Goal: Communication & Community: Answer question/provide support

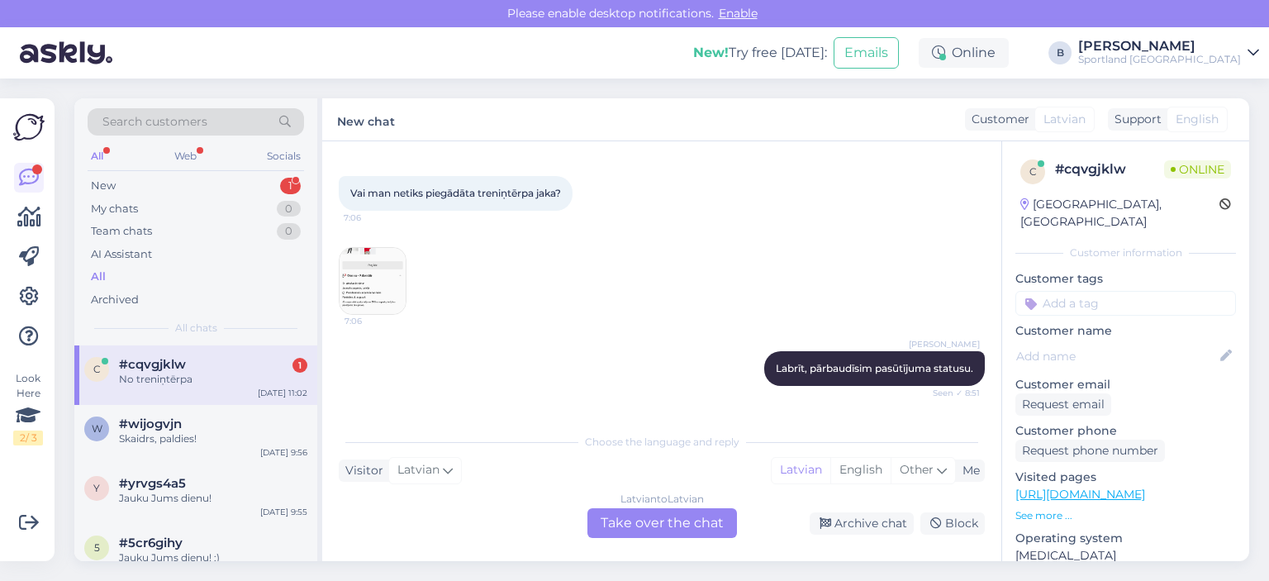
scroll to position [58, 0]
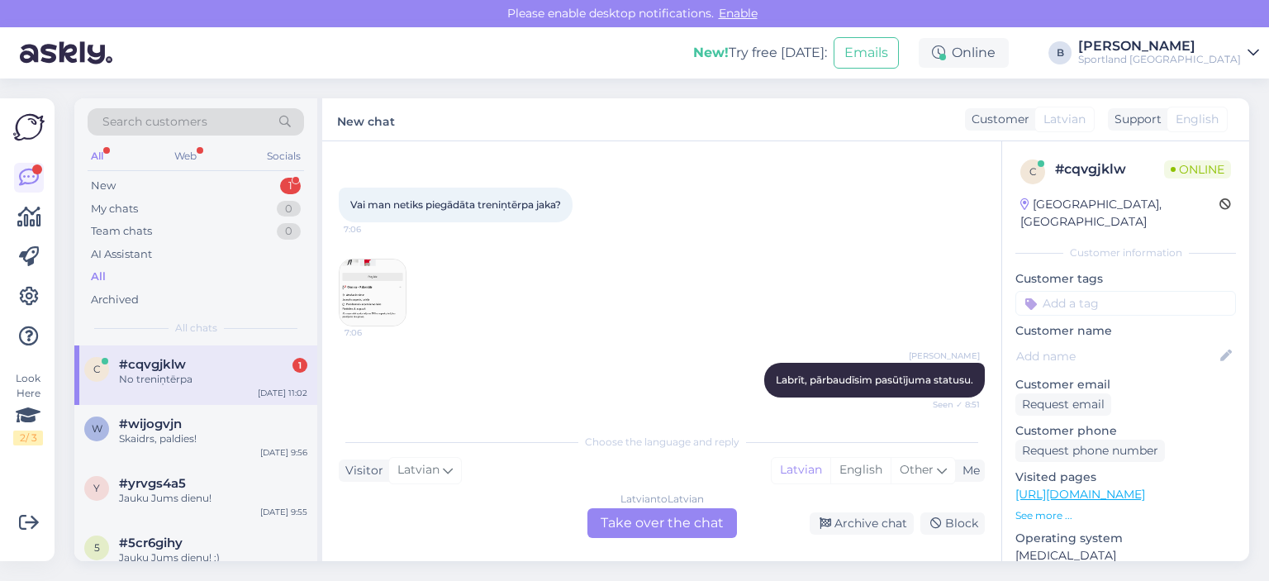
click at [393, 293] on img at bounding box center [373, 293] width 66 height 66
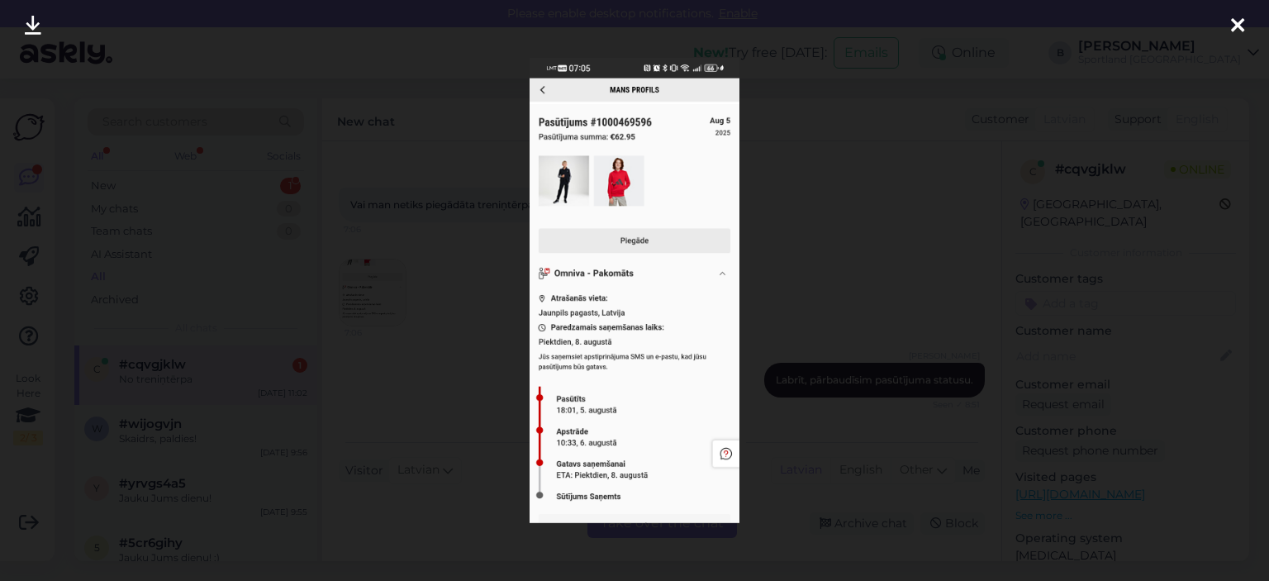
click at [770, 273] on div at bounding box center [634, 290] width 1269 height 581
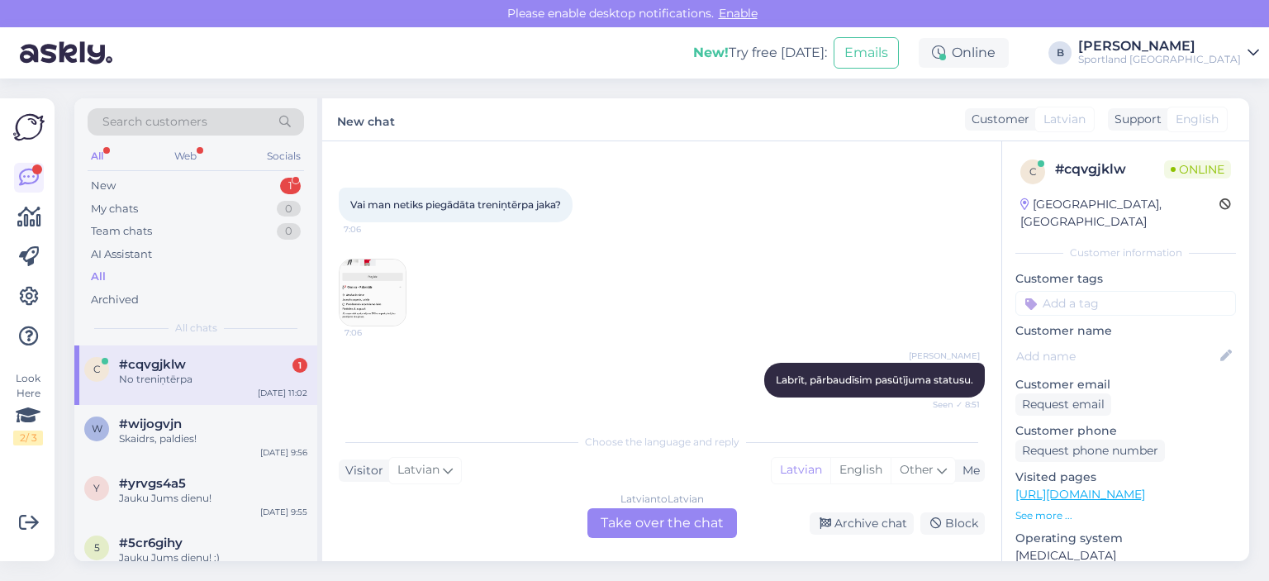
click at [402, 281] on img at bounding box center [373, 293] width 66 height 66
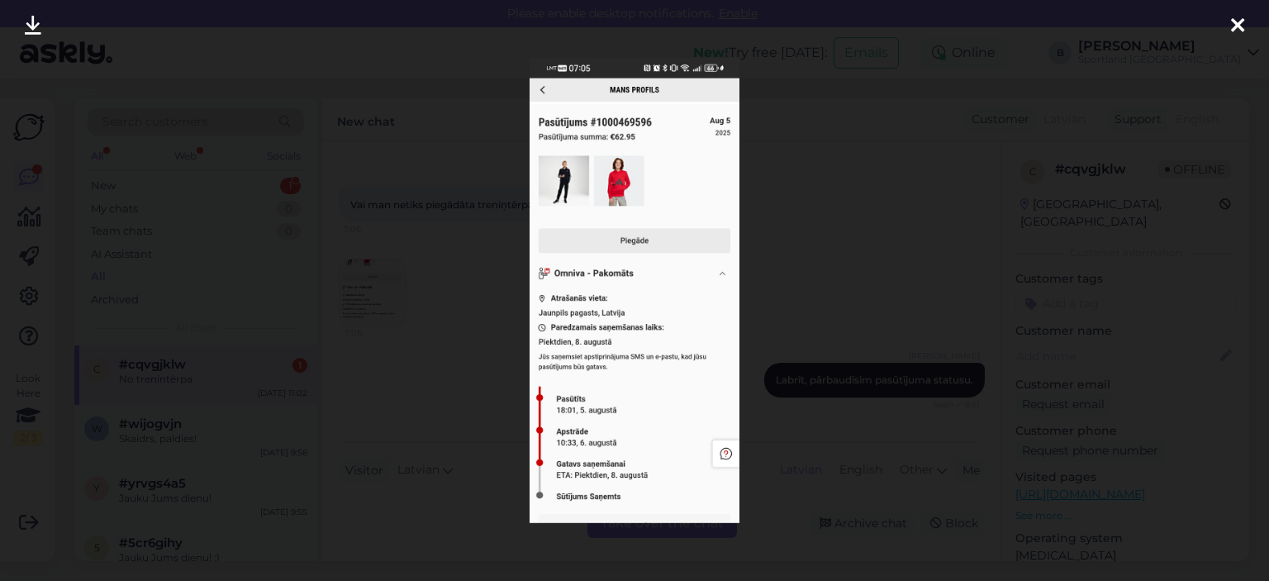
click at [407, 279] on div at bounding box center [634, 290] width 1269 height 581
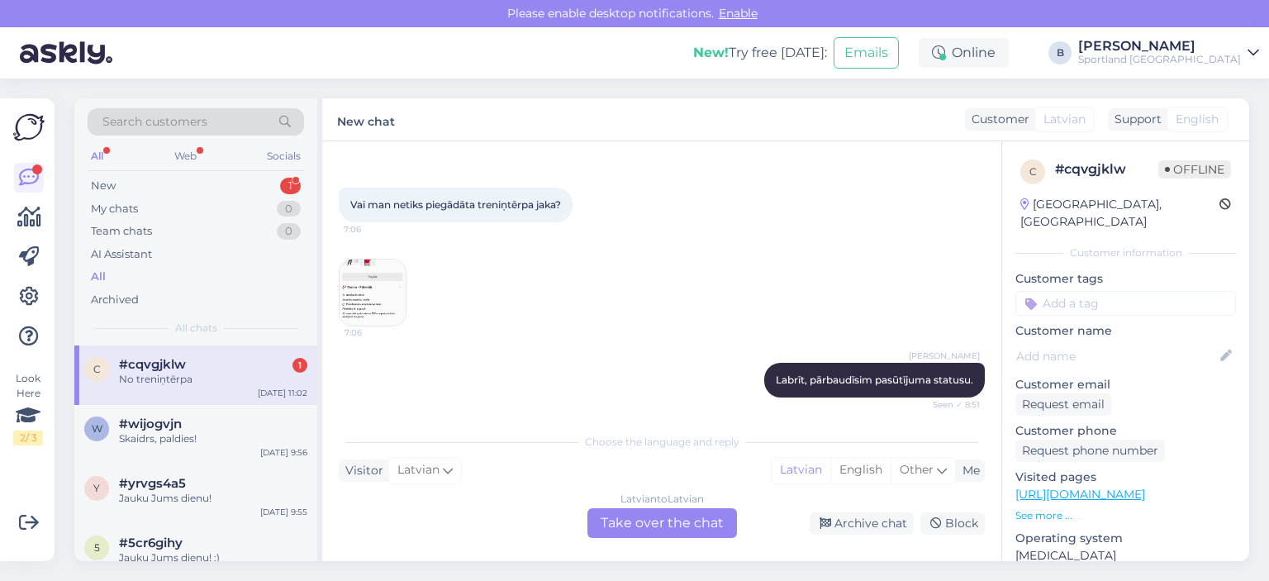
click at [646, 516] on div "Latvian to Latvian Take over the chat" at bounding box center [663, 523] width 150 height 30
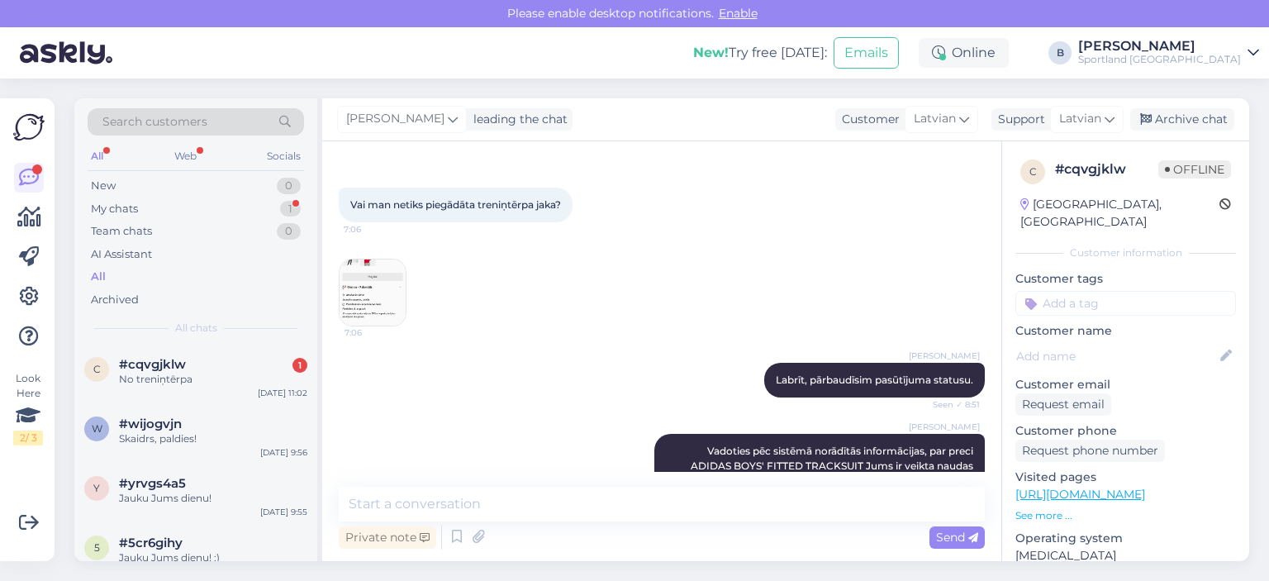
scroll to position [244, 0]
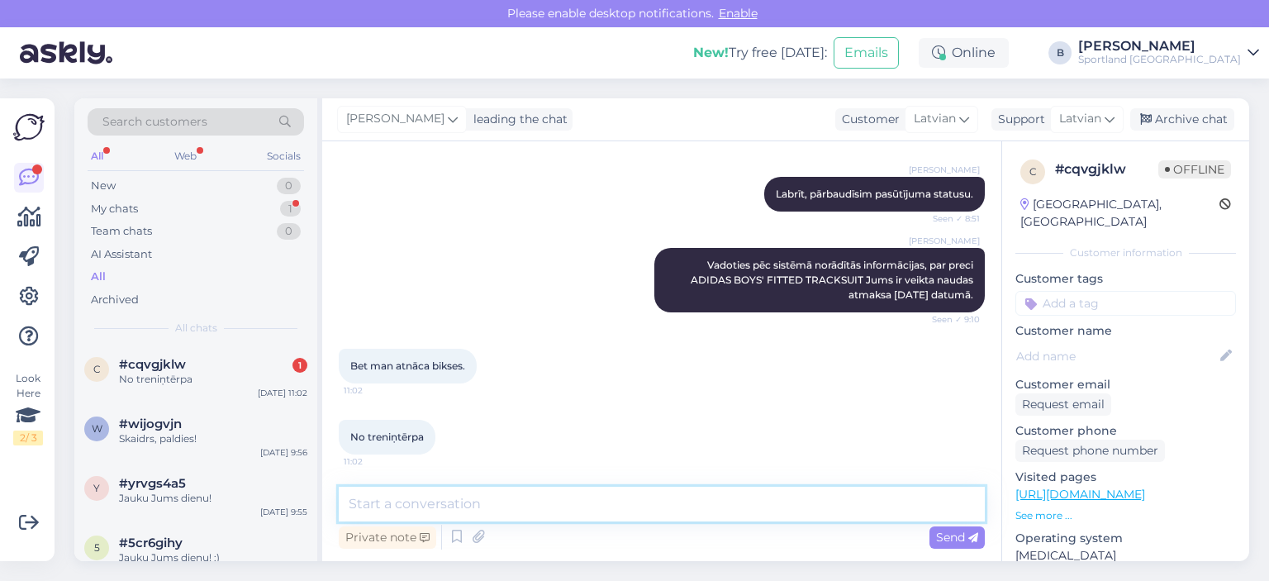
click at [619, 495] on textarea at bounding box center [662, 504] width 646 height 35
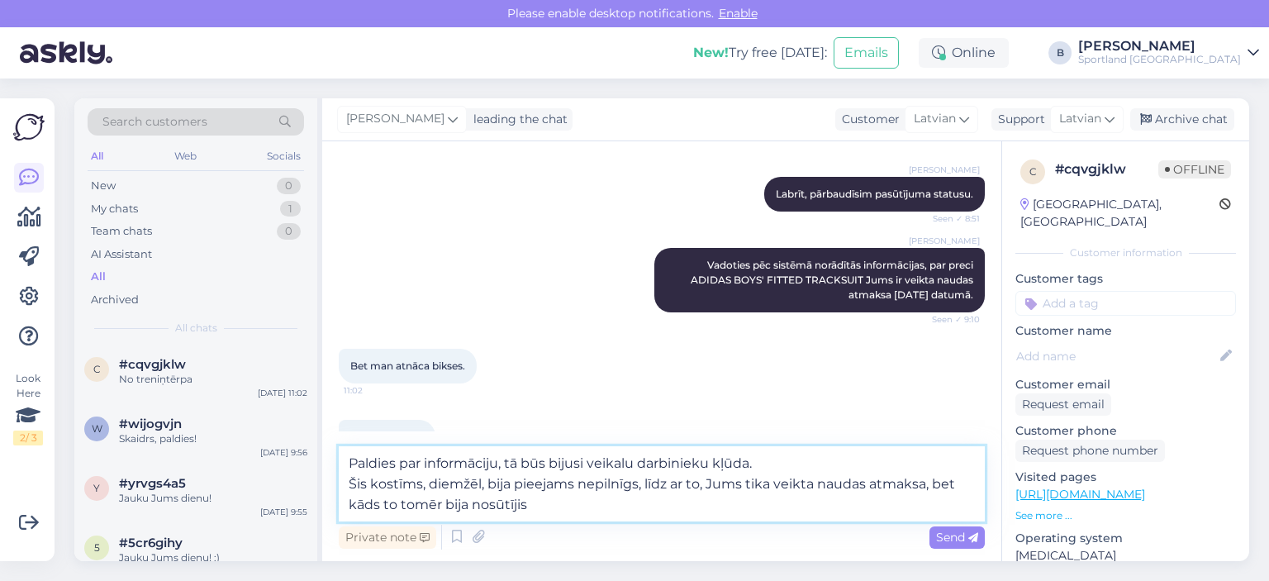
type textarea "Paldies par informāciju, tā būs bijusi veikalu darbinieku kļūda. Šis kostīms, d…"
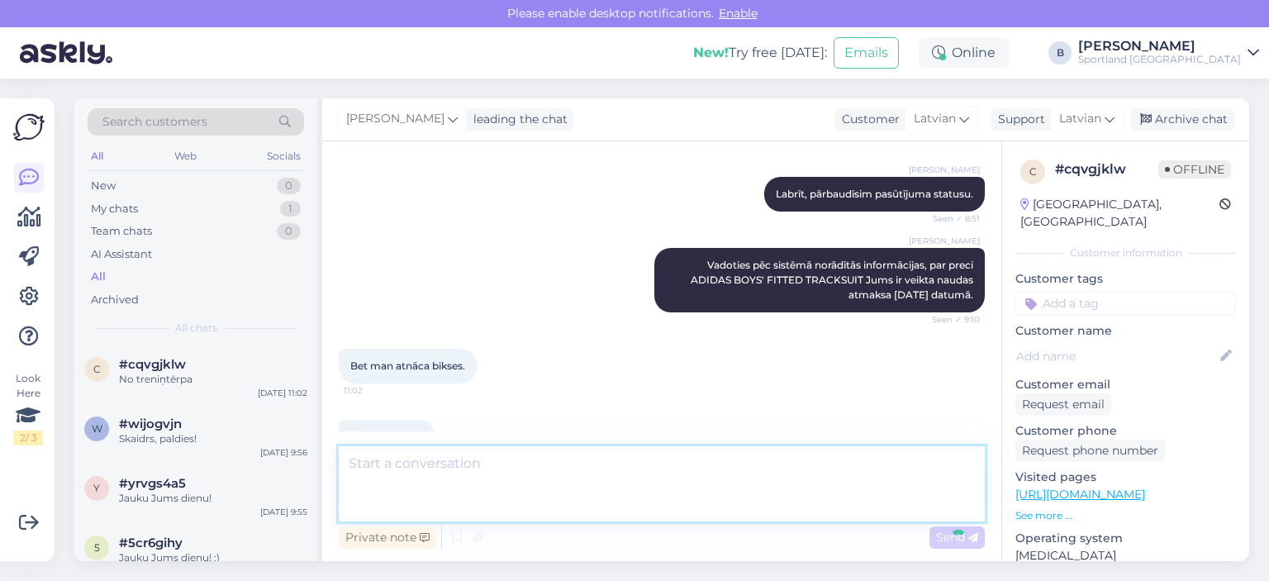
scroll to position [360, 0]
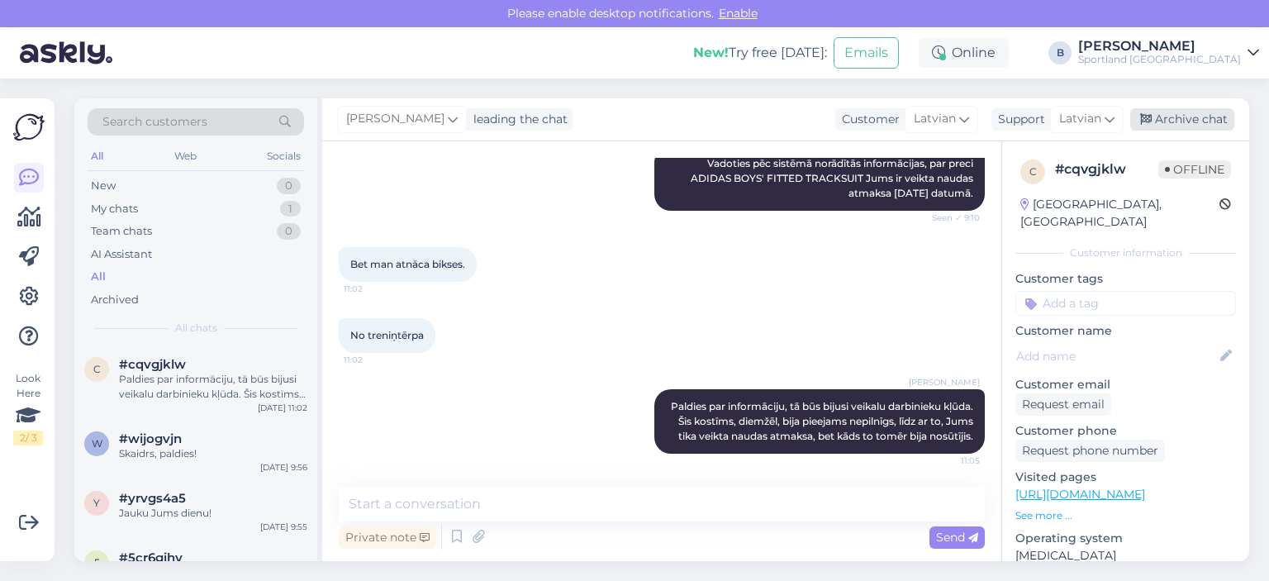
click at [1160, 119] on div "Archive chat" at bounding box center [1183, 119] width 104 height 22
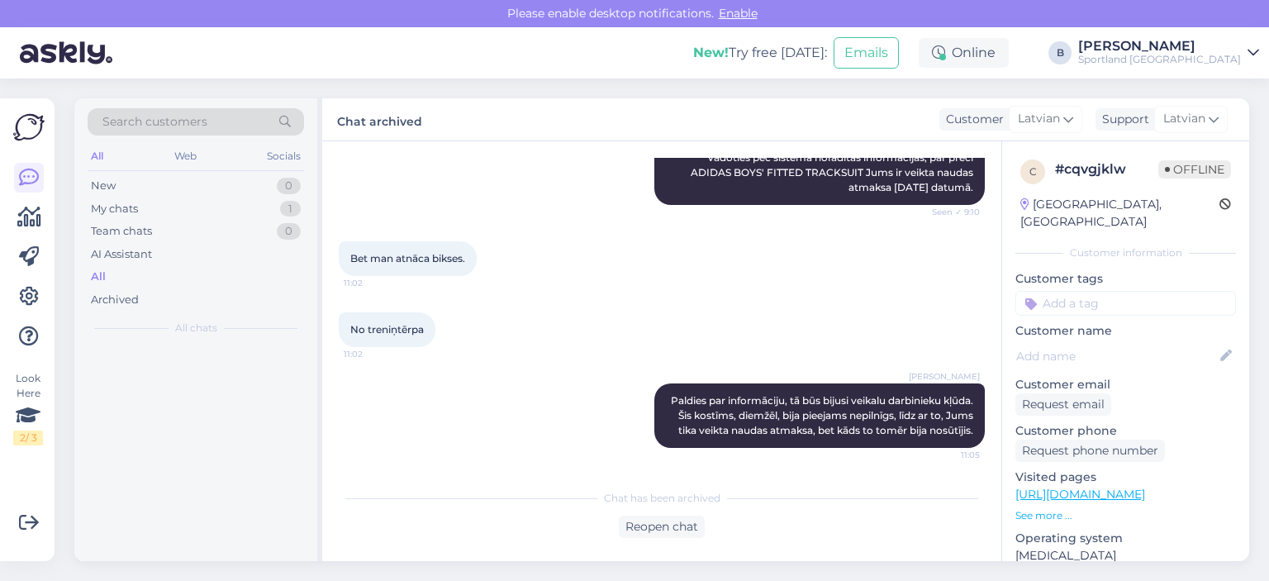
scroll to position [365, 0]
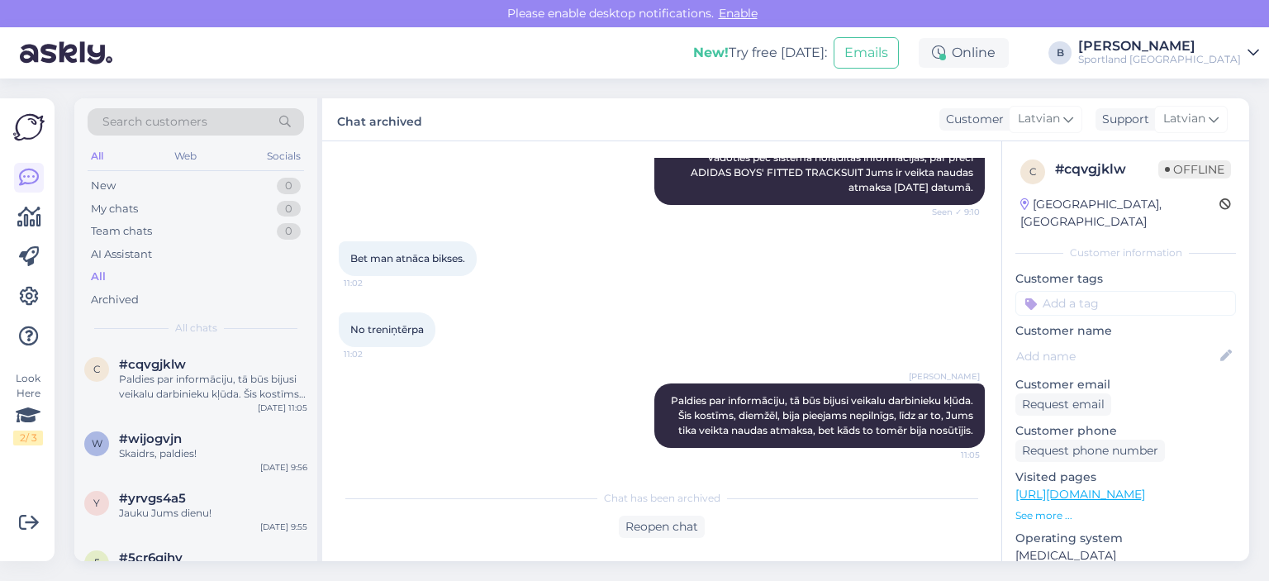
click at [98, 267] on div "All" at bounding box center [196, 276] width 217 height 23
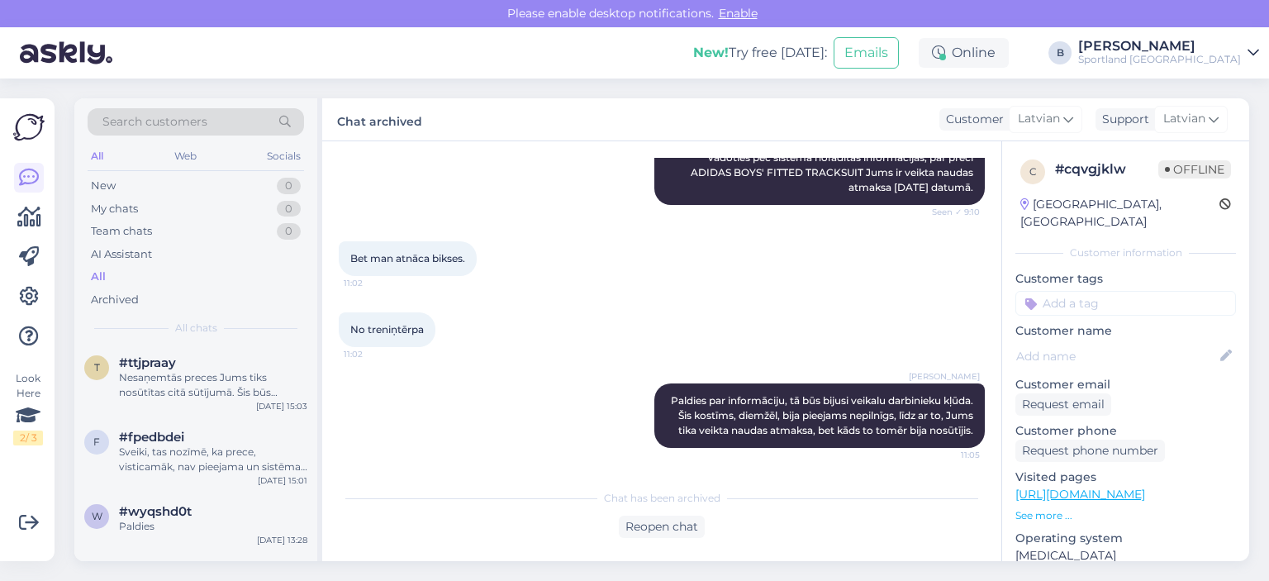
scroll to position [992, 0]
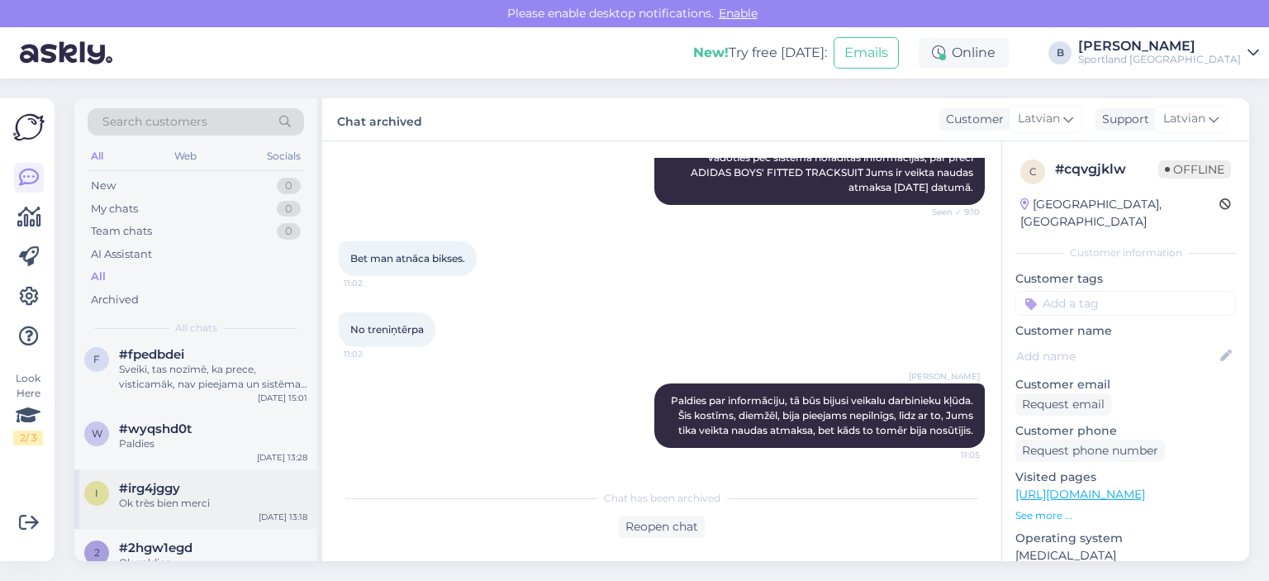
click at [218, 487] on div "#irg4jggy" at bounding box center [213, 488] width 188 height 15
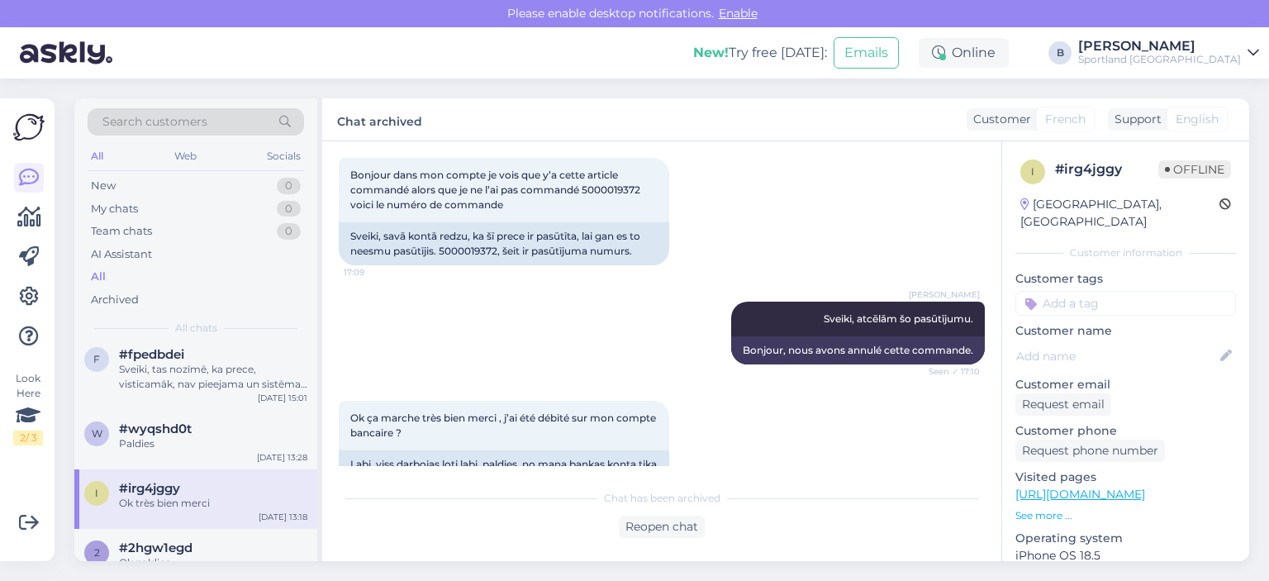
scroll to position [5, 0]
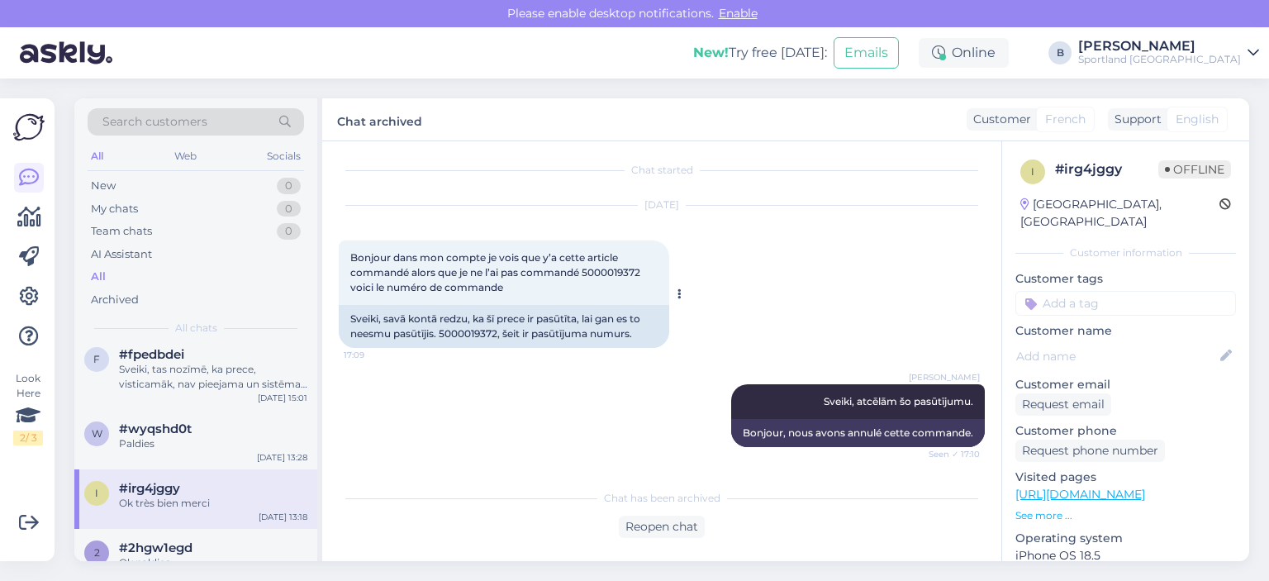
click at [488, 333] on div "Sveiki, savā kontā redzu, ka šī prece ir pasūtīta, lai gan es to neesmu pasūtīj…" at bounding box center [504, 326] width 331 height 43
copy div "5000019372"
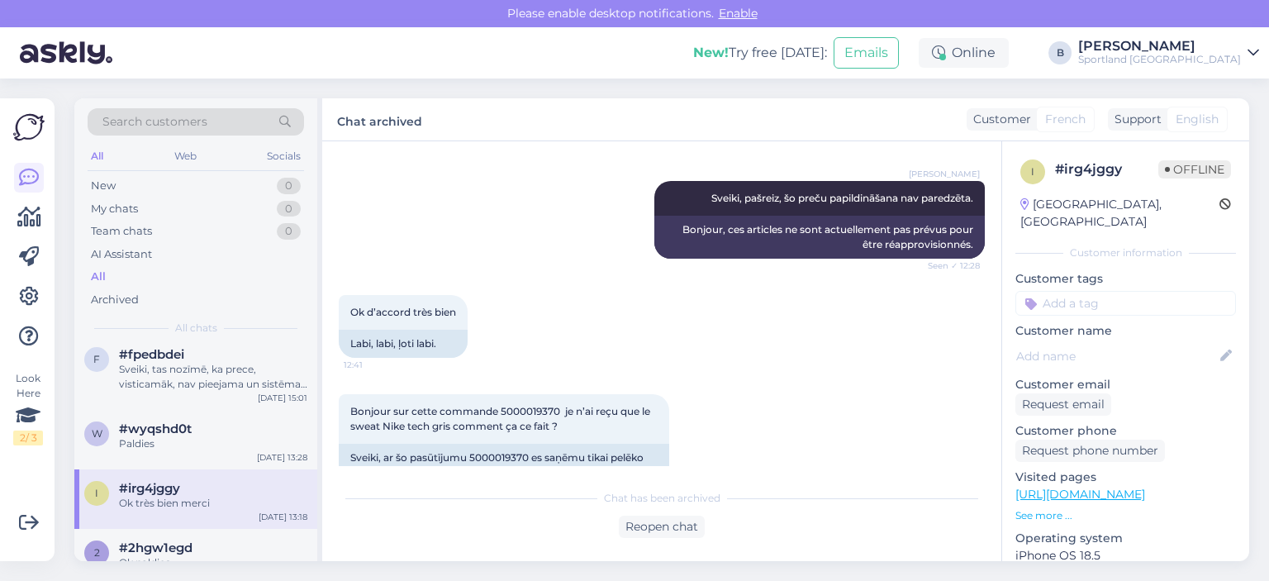
scroll to position [1410, 0]
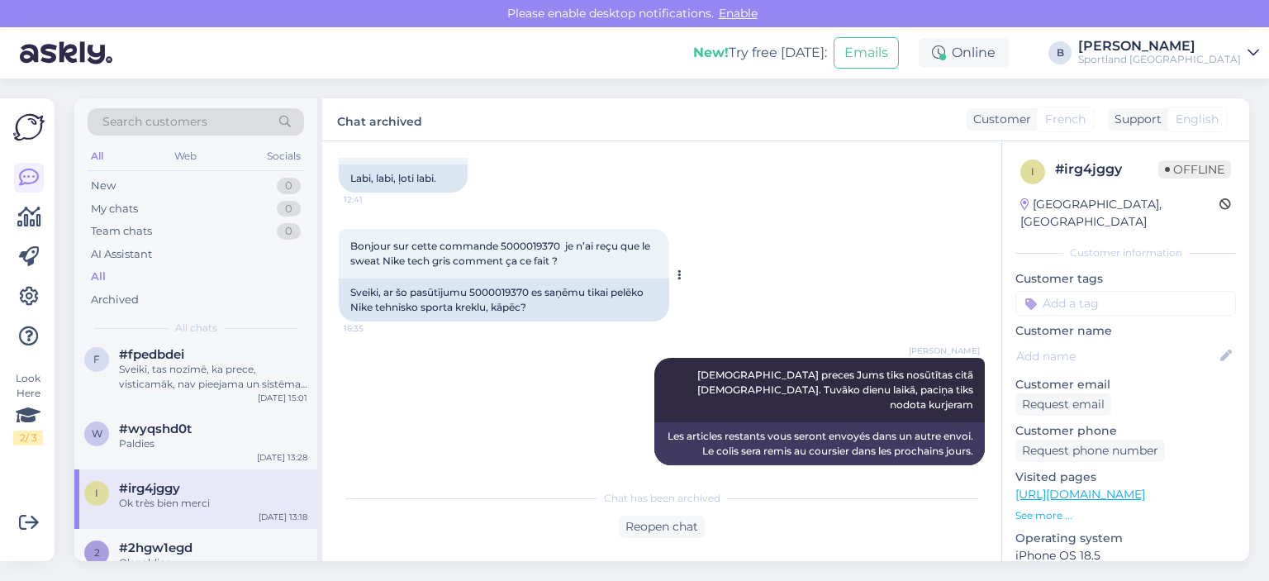
click at [508, 292] on div "Sveiki, ar šo pasūtījumu 5000019370 es saņēmu tikai pelēko Nike tehnisko sporta…" at bounding box center [504, 300] width 331 height 43
copy div "5000019370"
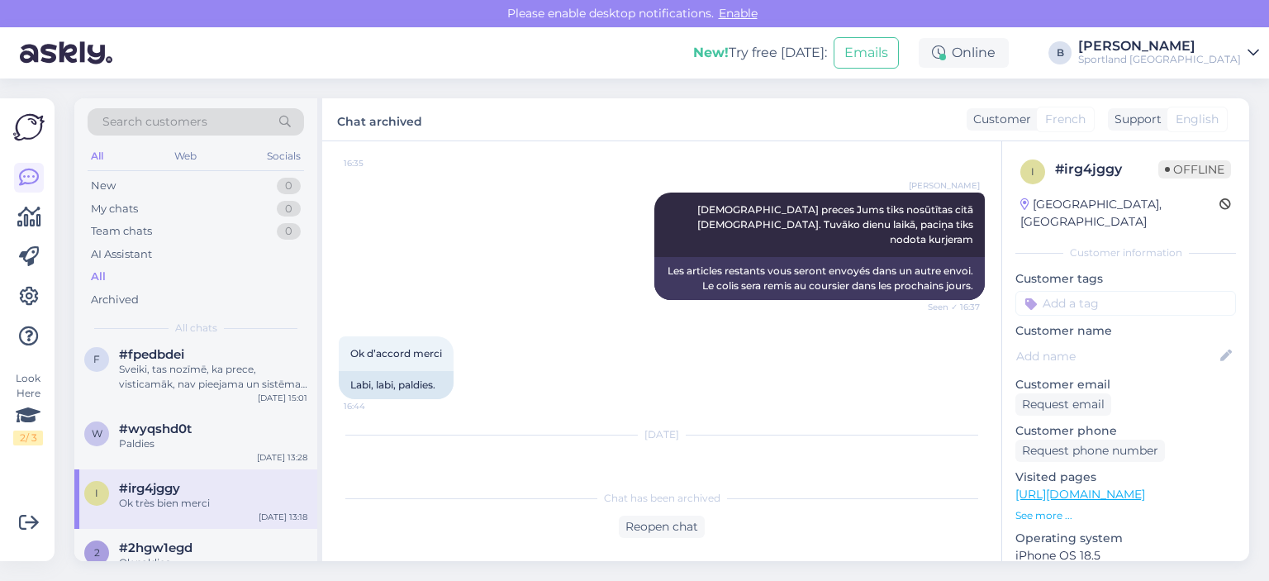
scroll to position [1823, 0]
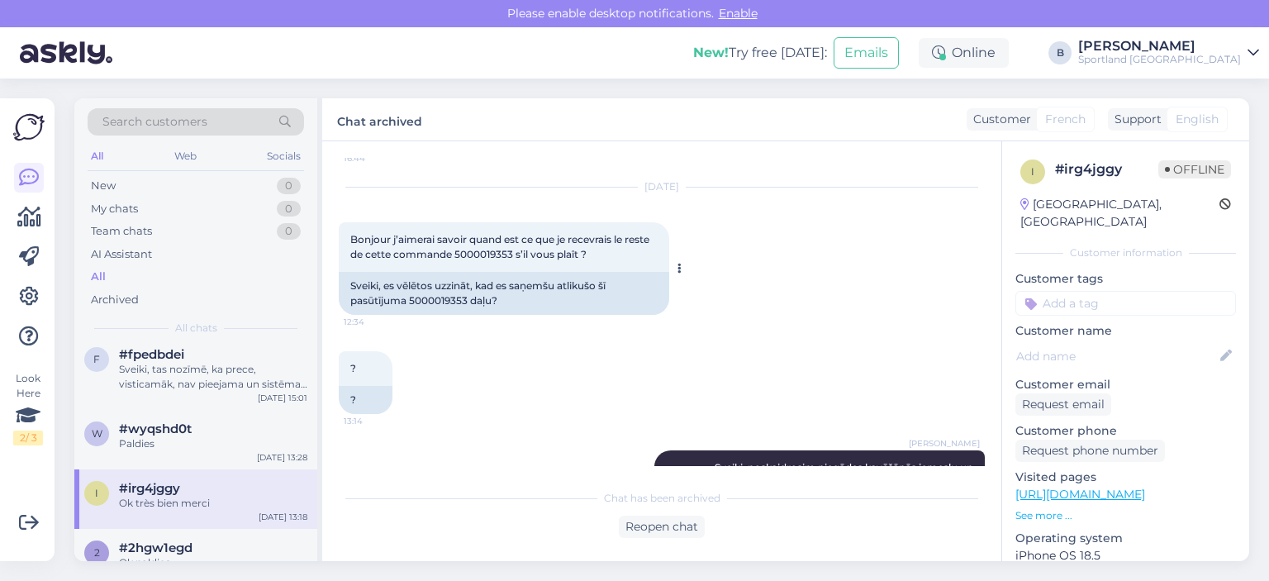
click at [436, 299] on div "Sveiki, es vēlētos uzzināt, kad es saņemšu atlikušo šī pasūtījuma 5000019353 da…" at bounding box center [504, 293] width 331 height 43
copy div "5000019353"
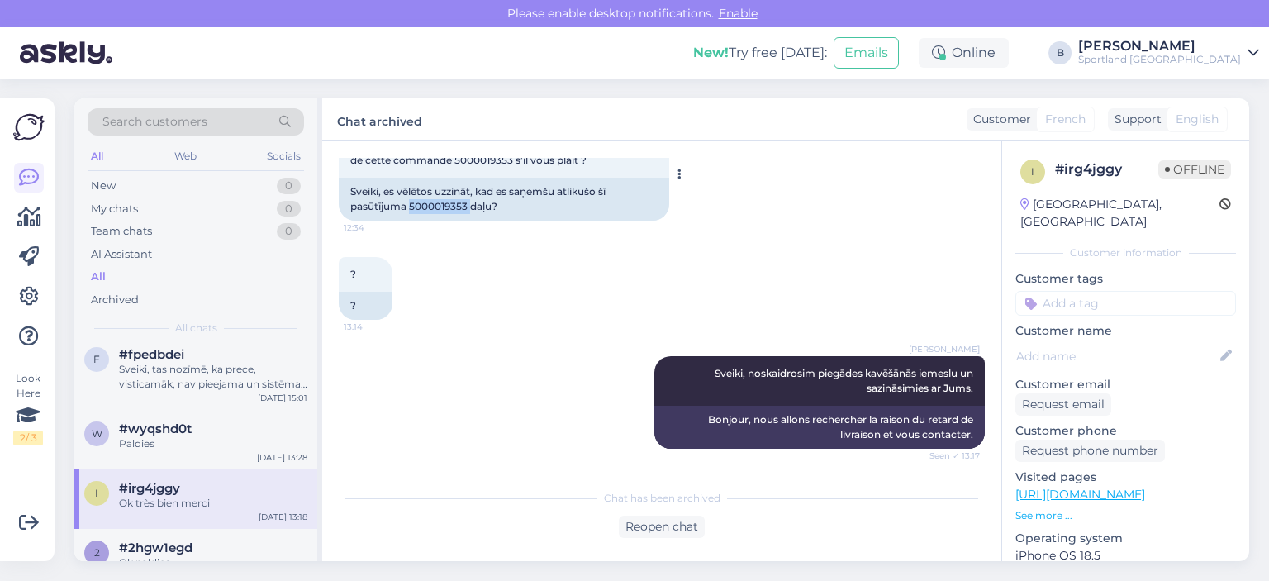
scroll to position [1988, 0]
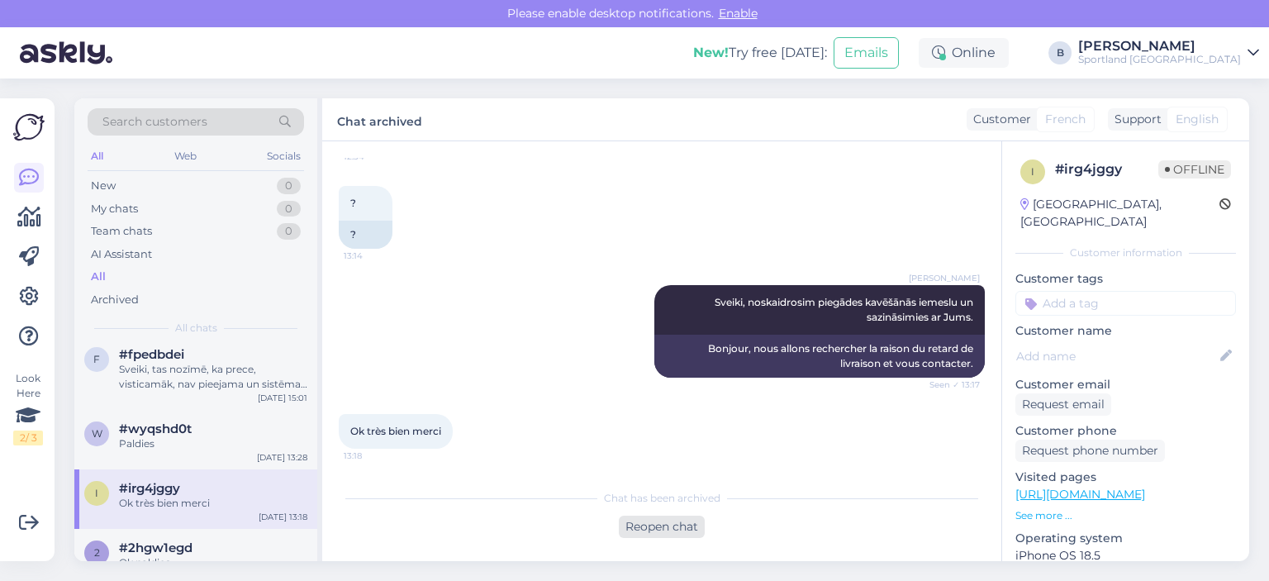
click at [684, 525] on div "Reopen chat" at bounding box center [662, 527] width 86 height 22
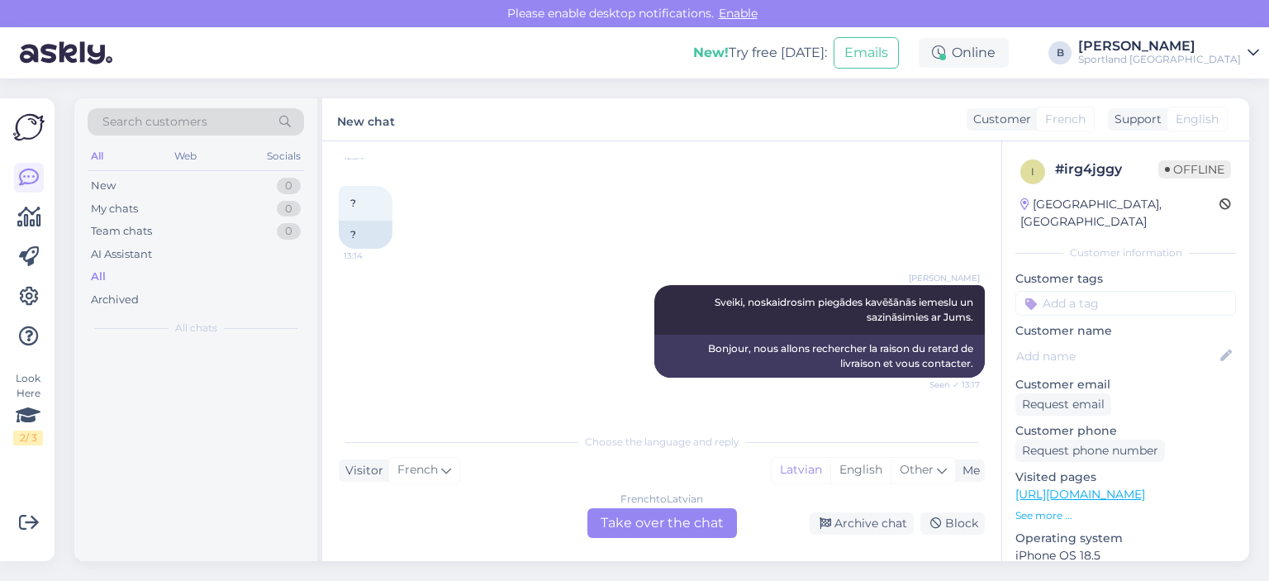
scroll to position [0, 0]
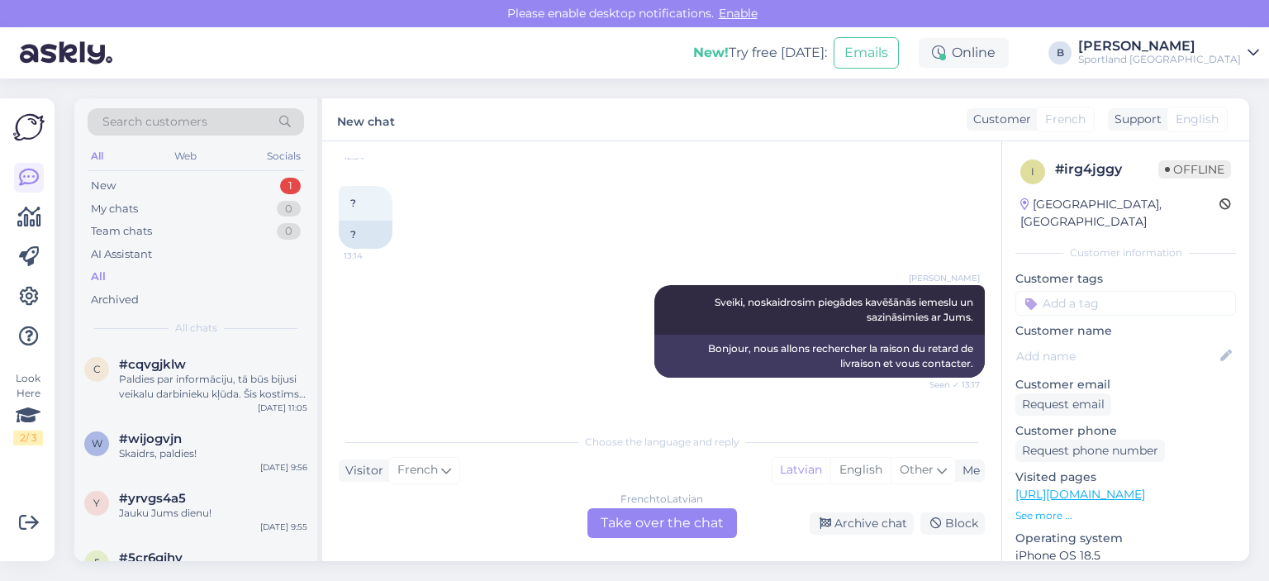
click at [676, 515] on div "French to Latvian Take over the chat" at bounding box center [663, 523] width 150 height 30
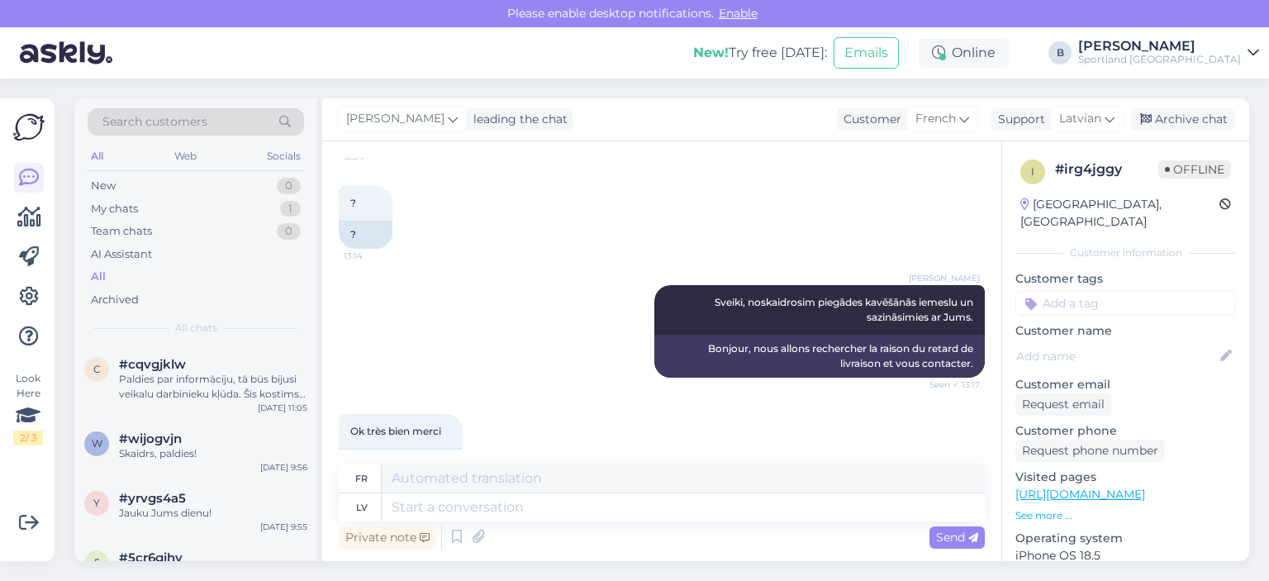
scroll to position [2033, 0]
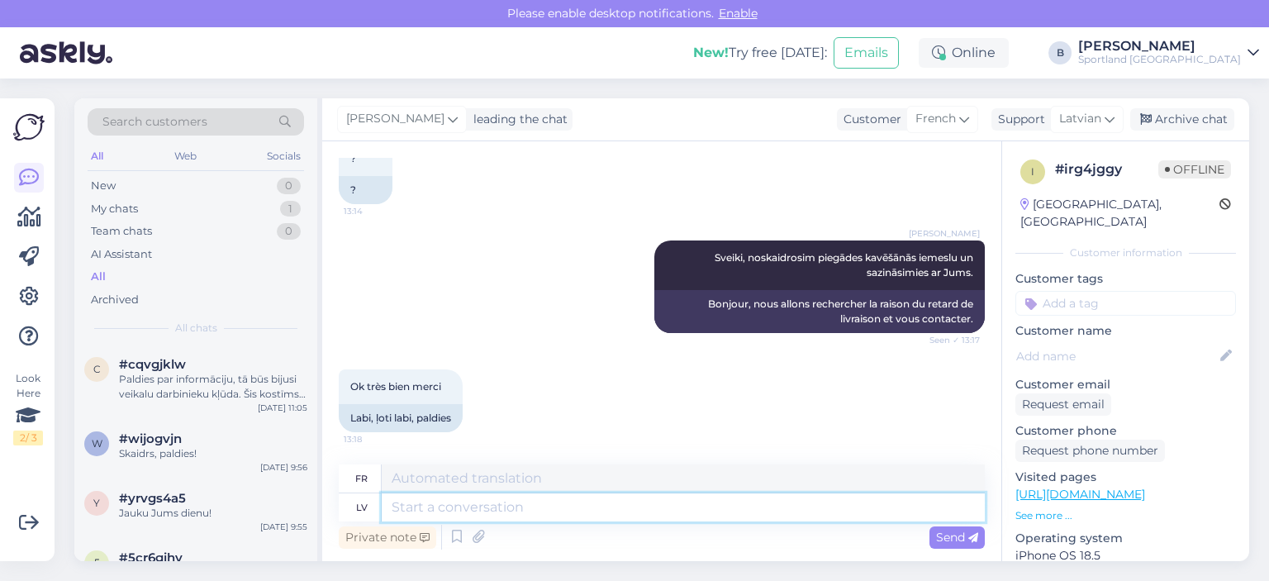
click at [657, 517] on textarea at bounding box center [683, 507] width 603 height 28
type textarea "Sveiki,"
type textarea "Bonjour,"
type textarea "Sveiki, noskaidrojām n"
type textarea "Bonjour, nous avons trouvé la solution."
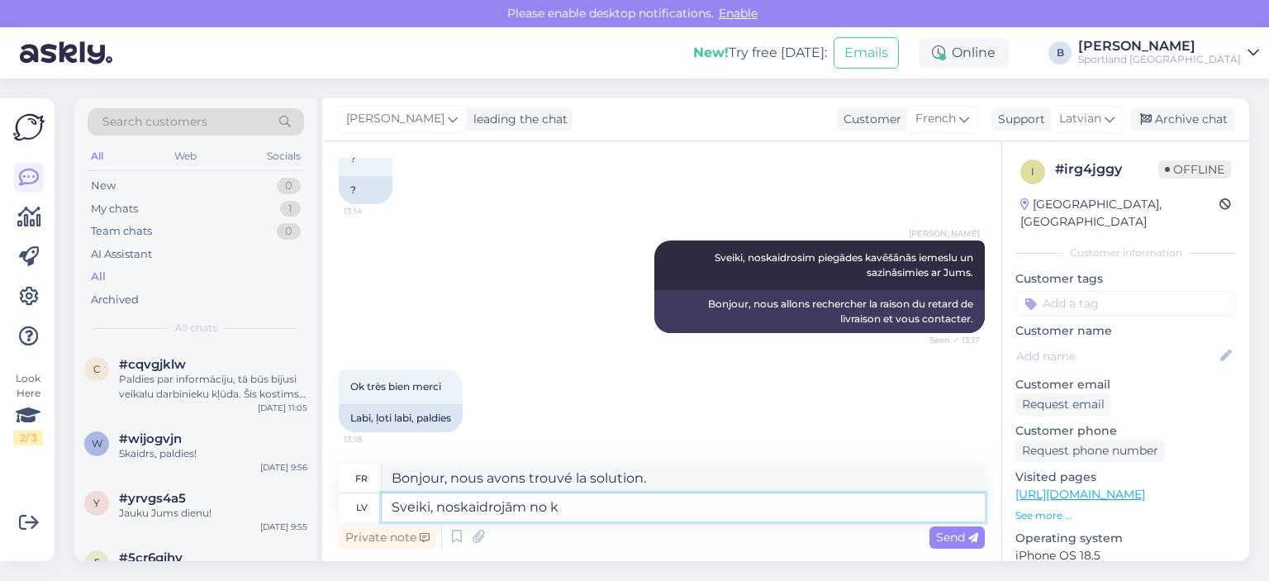
type textarea "Sveiki, noskaidrojām no ko"
type textarea "Bonjour, nous avons appris de"
type textarea "Sveiki, noskaidrojām no kolēģiem,"
type textarea "Bonjour, nous l'avons appris de nos collègues,"
type textarea "Sveiki, noskaidrojām no kolēģiem, ka"
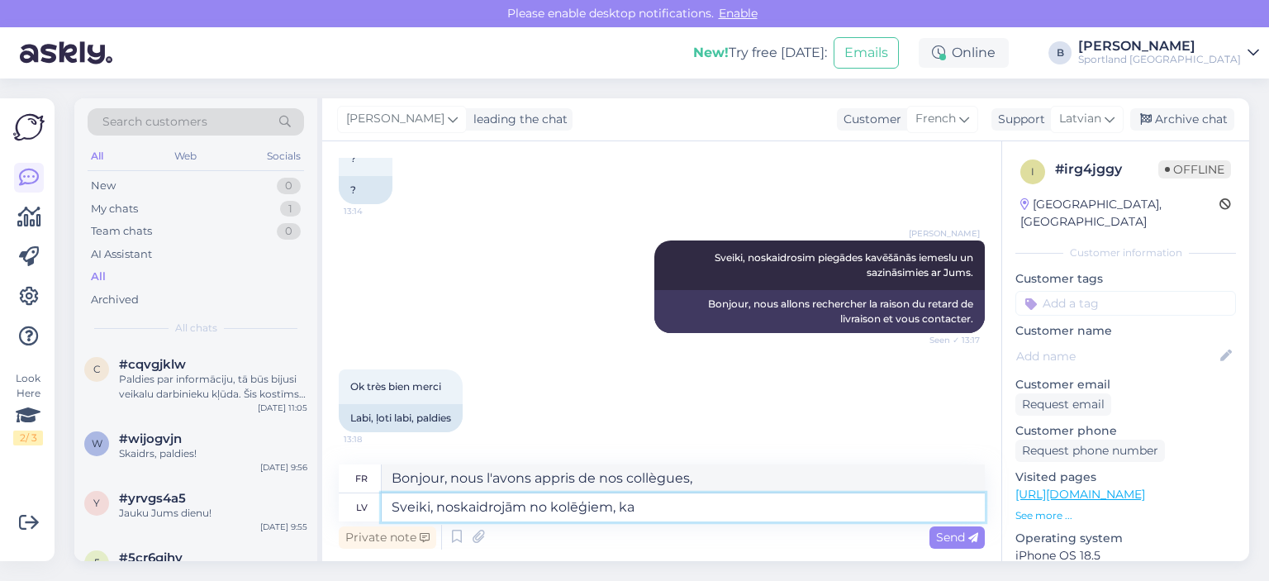
type textarea "Bonjour, nous avons appris par nos collègues que"
type textarea "Sveiki, noskaidrojām no kolēģiem, ka ir bij"
type textarea "Bonjour, nous avons appris par nos collègues qu'il existe"
type textarea "Sveiki, noskaidrojām no kolēģiem, ka ir bijusi ne"
type textarea "Bonjour, nous avons appris par nos collègues qu'il y a eu"
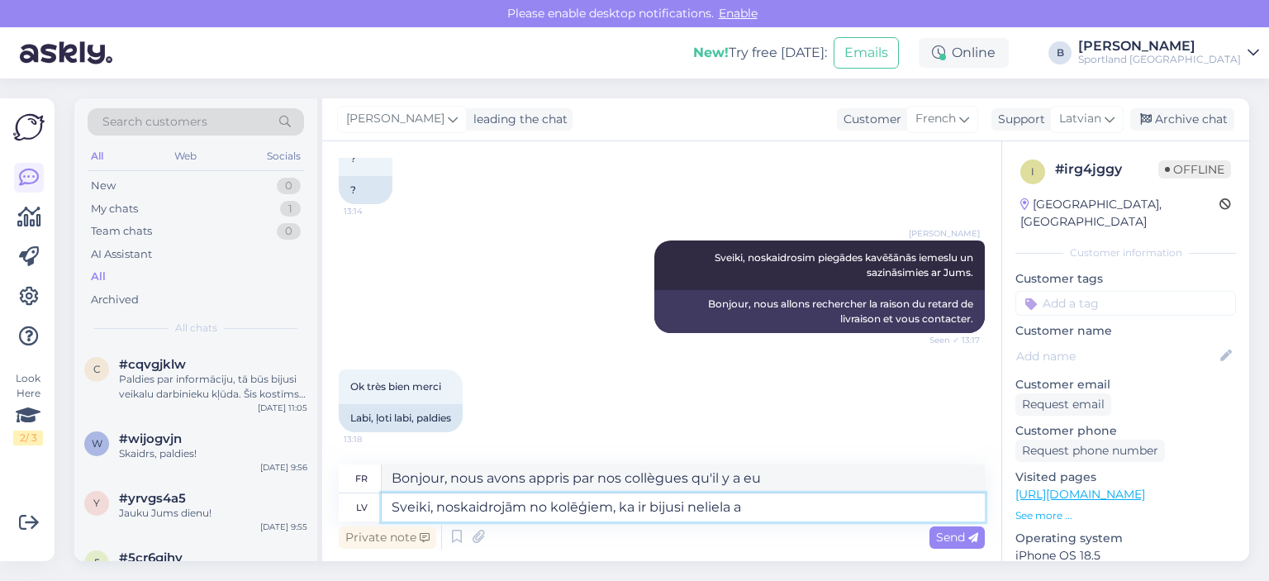
type textarea "Sveiki, noskaidrojām no kolēģiem, ka ir bijusi neliela ai"
type textarea "Bonjour, nous avons appris par nos collègues qu'il y a eu un petit"
type textarea "Sveiki, noskaidrojām no kolēģiem, ka ir bijusi neliela aizkavēšanās l"
type textarea "Bonjour, nous avons appris par nos collègues qu'il y a eu un léger retard."
type textarea "Sveiki, noskaidrojām no kolēģiem, ka ir bijusi neliela aizkavēšanās loģistikā a"
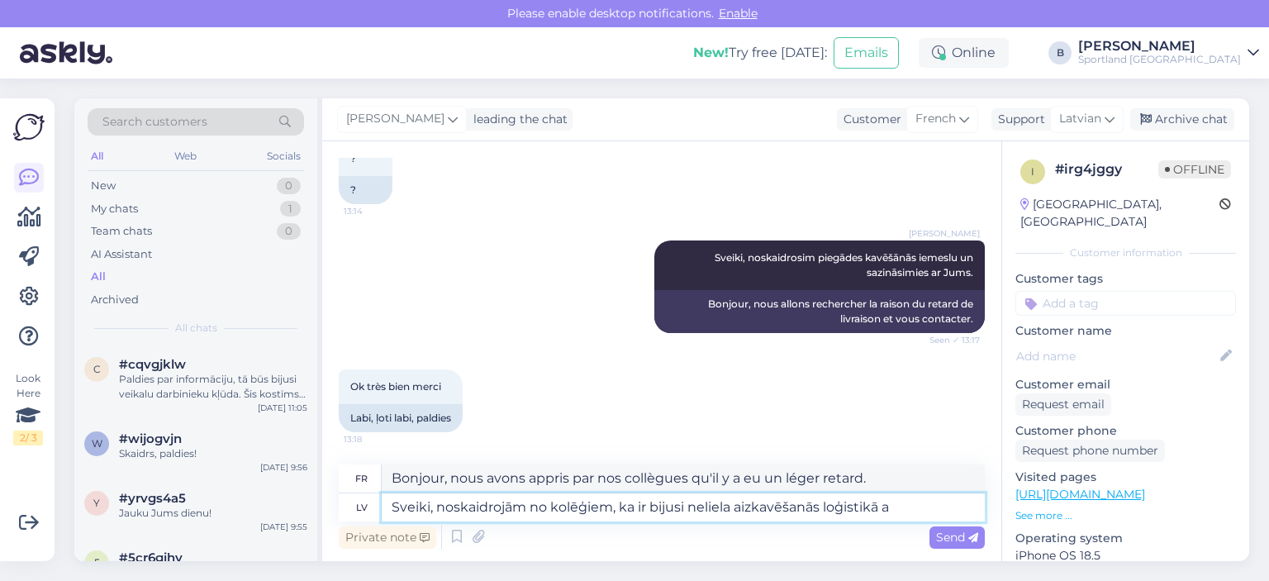
type textarea "Bonjour, nous avons appris par nos collègues qu'il y a eu un léger retard au ni…"
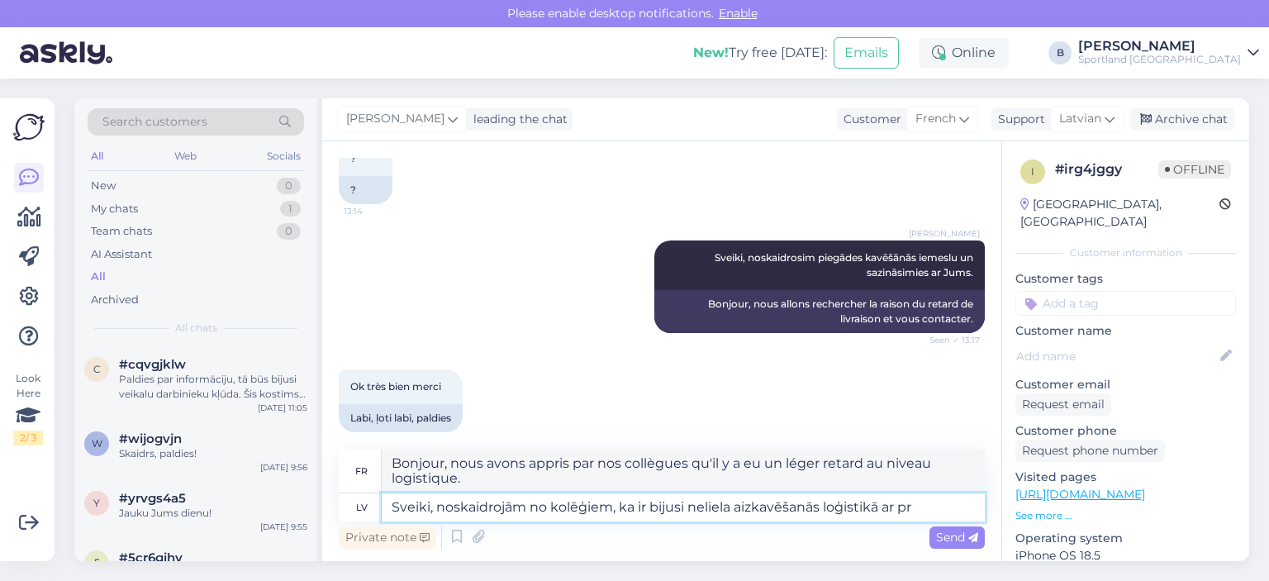
type textarea "Sveiki, noskaidrojām no kolēģiem, ka ir bijusi neliela aizkavēšanās loģistikā a…"
type textarea "Bonjour, nous avons appris par nos collègues qu'il y a eu un léger retard dans …"
type textarea "Sveiki, noskaidrojām no kolēģiem, ka ir bijusi neliela aizkavēšanās loģistikā a…"
type textarea "Bonjour, nous avons appris par nos collègues qu'il y a eu un léger retard dans …"
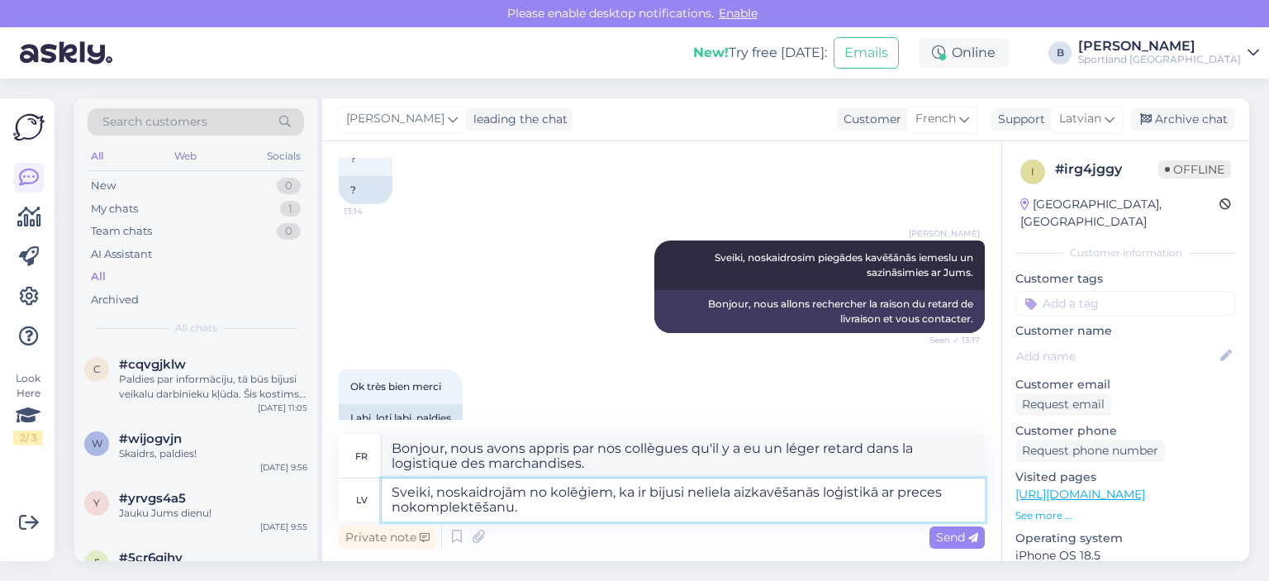
type textarea "Sveiki, noskaidrojām no kolēģiem, ka ir bijusi neliela aizkavēšanās loģistikā a…"
type textarea "Bonjour, nous avons appris par nos collègues qu'il y a eu un léger retard logis…"
type textarea "Sveiki, noskaidrojām no kolēģiem, ka ir bijusi neliela aizkavēšanās loģistikā a…"
type textarea "Bonjour, nous avons appris par nos collègues qu'il y a eu un léger retard logis…"
type textarea "Sveiki, noskaidrojām no kolēģiem, ka ir bijusi neliela aizkavēšanās loģistikā a…"
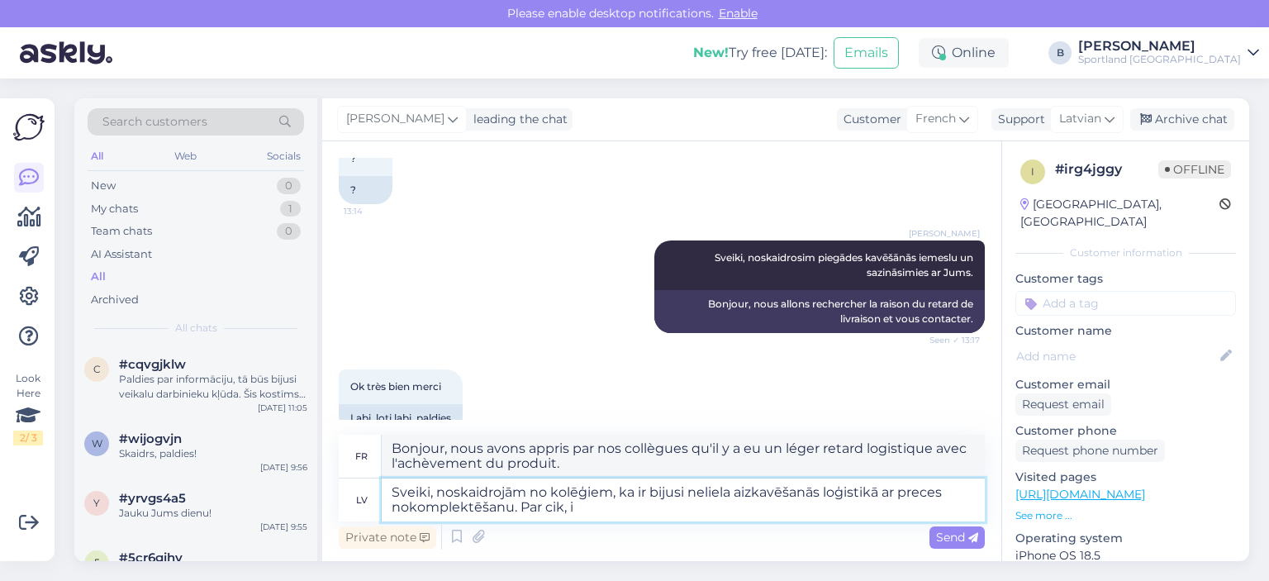
type textarea "Bonjour, nous avons appris par nos collègues qu'il y avait un léger retard logi…"
type textarea "Sveiki, noskaidrojām no kolēģiem, ka ir bijusi neliela aizkavēšanās loģistikā a…"
type textarea "Bonjour, nous avons appris par nos collègues qu'il y avait un léger retard logi…"
type textarea "Sveiki, noskaidrojām no kolēģiem, ka ir bijusi neliela aizkavēšanās loģistikā a…"
type textarea "Bonjour, nos collègues nous ont informés d'un léger retard logistique dans la l…"
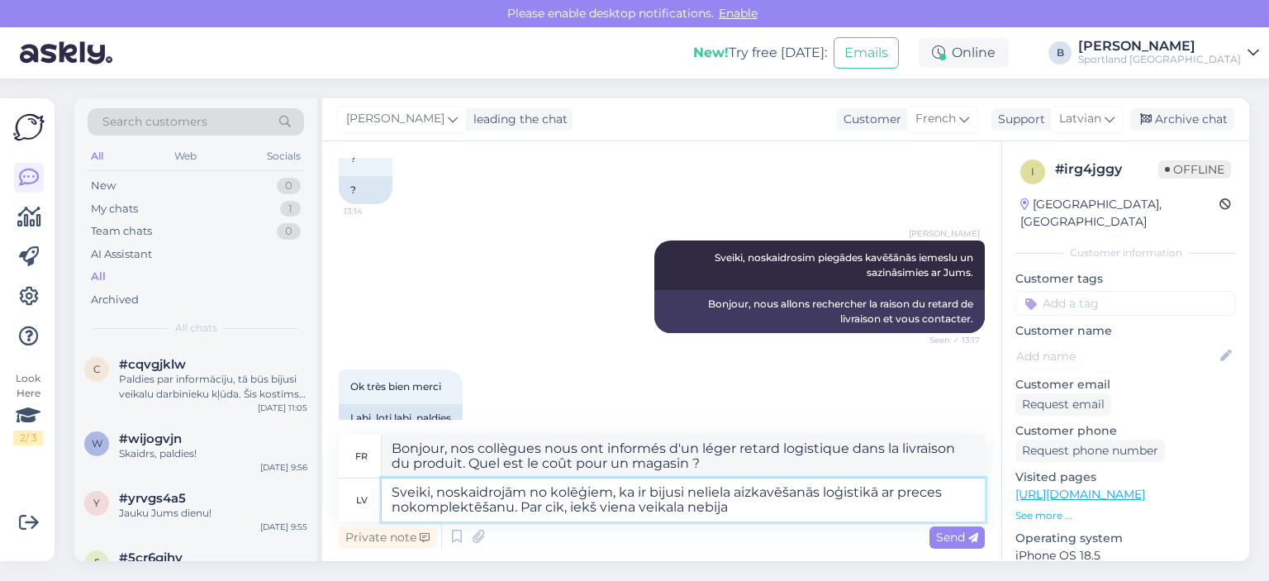
type textarea "Sveiki, noskaidrojām no kolēģiem, ka ir bijusi neliela aizkavēšanās loģistikā a…"
type textarea "Bonjour, nos collègues nous ont informés d'un léger retard logistique dans la l…"
type textarea "Sveiki, noskaidrojām no kolēģiem, ka ir bijusi neliela aizkavēšanās loģistikā a…"
type textarea "Bonjour, nos collègues nous ont informés d'un léger retard logistique dans la l…"
type textarea "Sveiki, noskaidrojām no kolēģiem, ka ir bijusi neliela aizkavēšanās loģistikā a…"
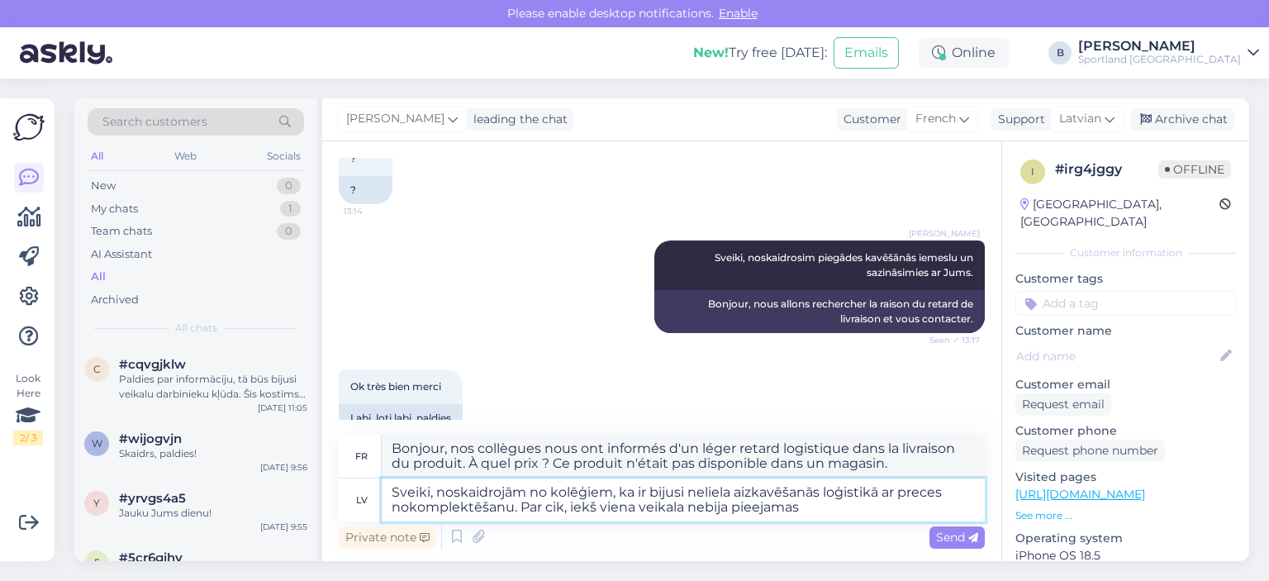
type textarea "Bonjour, nos collègues nous ont informés d'un léger retard logistique dans la l…"
type textarea "Sveiki, noskaidrojām no kolēģiem, ka ir bijusi neliela aizkavēšanās loģistikā a…"
type textarea "Bonjour, nos collègues nous ont informés d'un léger retard logistique dans la l…"
type textarea "Sveiki, noskaidrojām no kolēģiem, ka ir bijusi neliela aizkavēšanās loģistikā a…"
type textarea "Bonjour, nos collègues nous ont informés d'un léger retard logistique dans la l…"
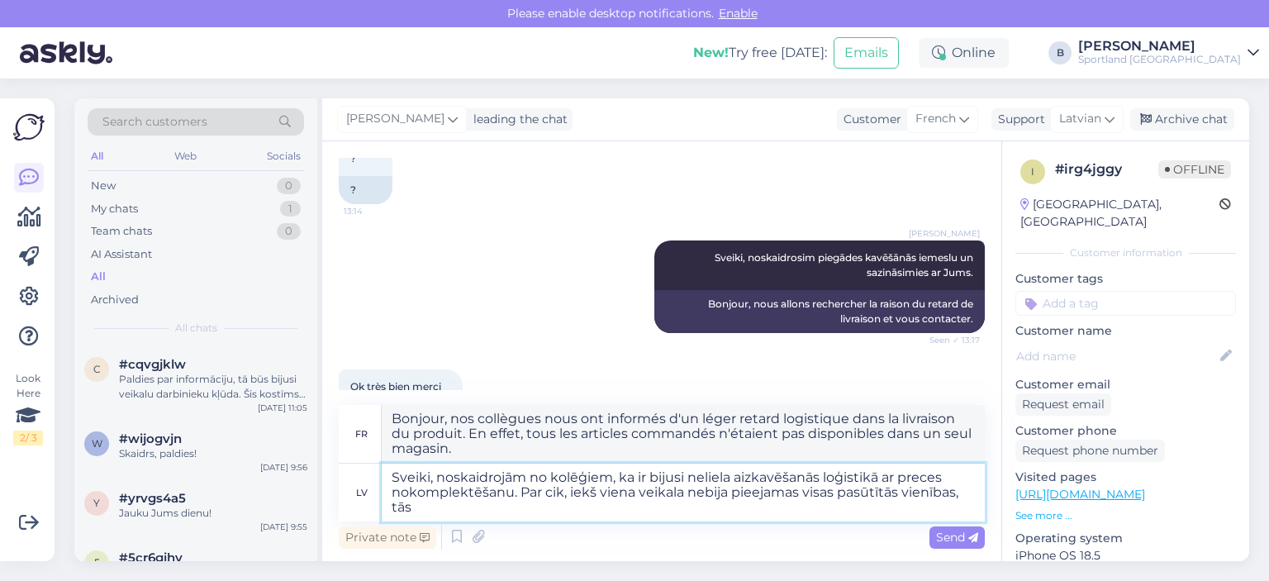
type textarea "Sveiki, noskaidrojām no kolēģiem, ka ir bijusi neliela aizkavēšanās loģistikā a…"
type textarea "Bonjour, nos collègues nous ont informés d'un léger retard logistique dans la l…"
type textarea "Sveiki, noskaidrojām no kolēģiem, ka ir bijusi neliela aizkavēšanās loģistikā a…"
type textarea "Bonjour, nous avons appris par nos collègues qu'il y avait un léger retard logi…"
type textarea "Sveiki, noskaidrojām no kolēģiem, ka ir bijusi neliela aizkavēšanās loģistikā a…"
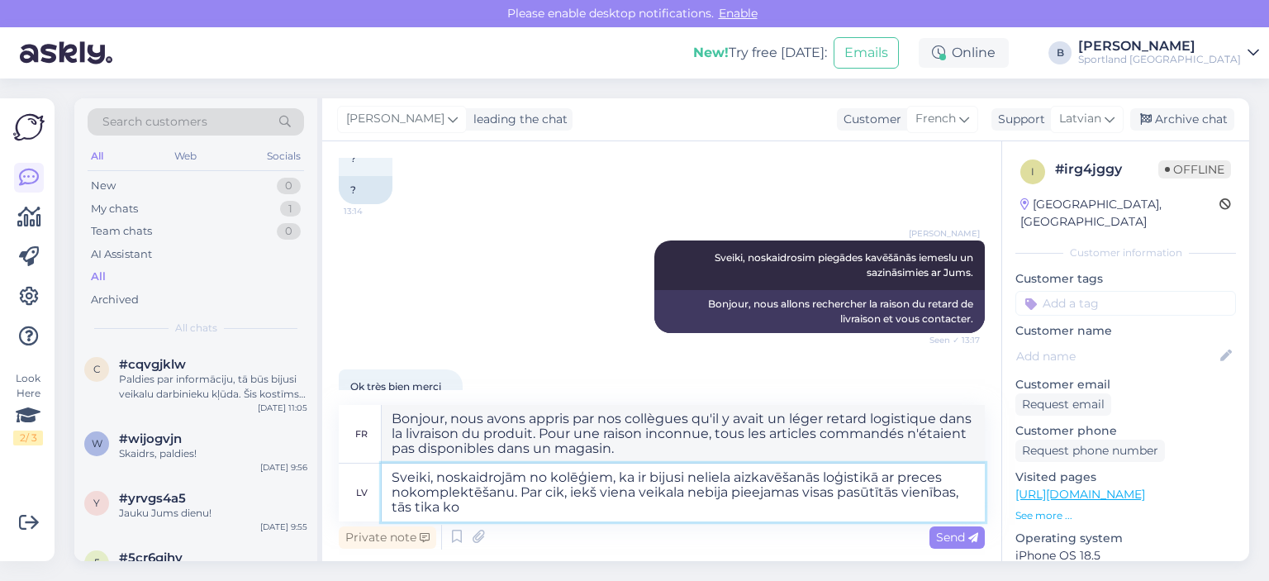
type textarea "Bonjour, nos collègues nous ont informés d'un léger retard logistique dans la l…"
type textarea "Sveiki, noskaidrojām no kolēģiem, ka ir bijusi neliela aizkavēšanās loģistikā a…"
type textarea "Bonjour, nos collègues nous ont informés d'un léger retard logistique dans la l…"
type textarea "Sveiki, noskaidrojām no kolēģiem, ka ir bijusi neliela aizkavēšanās loģistikā a…"
type textarea "Bonjour, nous avons appris par nos collègues qu'il y avait un léger retard logi…"
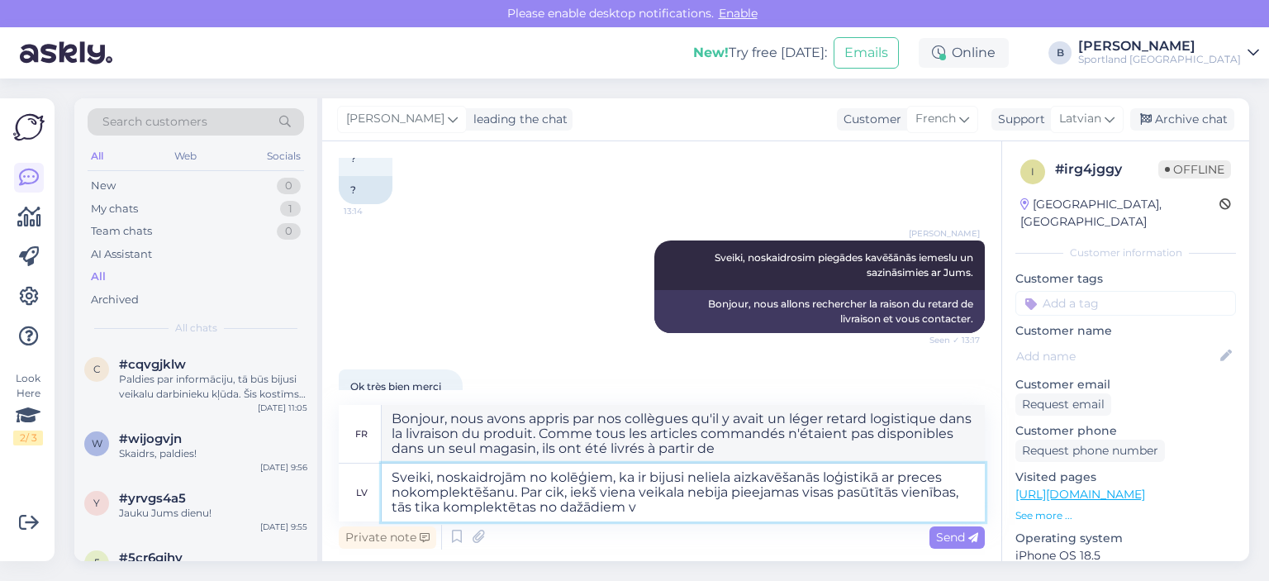
type textarea "Sveiki, noskaidrojām no kolēģiem, ka ir bijusi neliela aizkavēšanās loģistikā a…"
type textarea "Bonjour, nous avons appris par nos collègues qu'il y avait un léger retard logi…"
type textarea "Sveiki, noskaidrojām no kolēģiem, ka ir bijusi neliela aizkavēšanās loģistikā a…"
type textarea "Bonjour, nos collègues nous ont informés d'un léger retard logistique dans la l…"
type textarea "Sveiki, noskaidrojām no kolēģiem, ka ir bijusi neliela aizkavēšanās loģistikā a…"
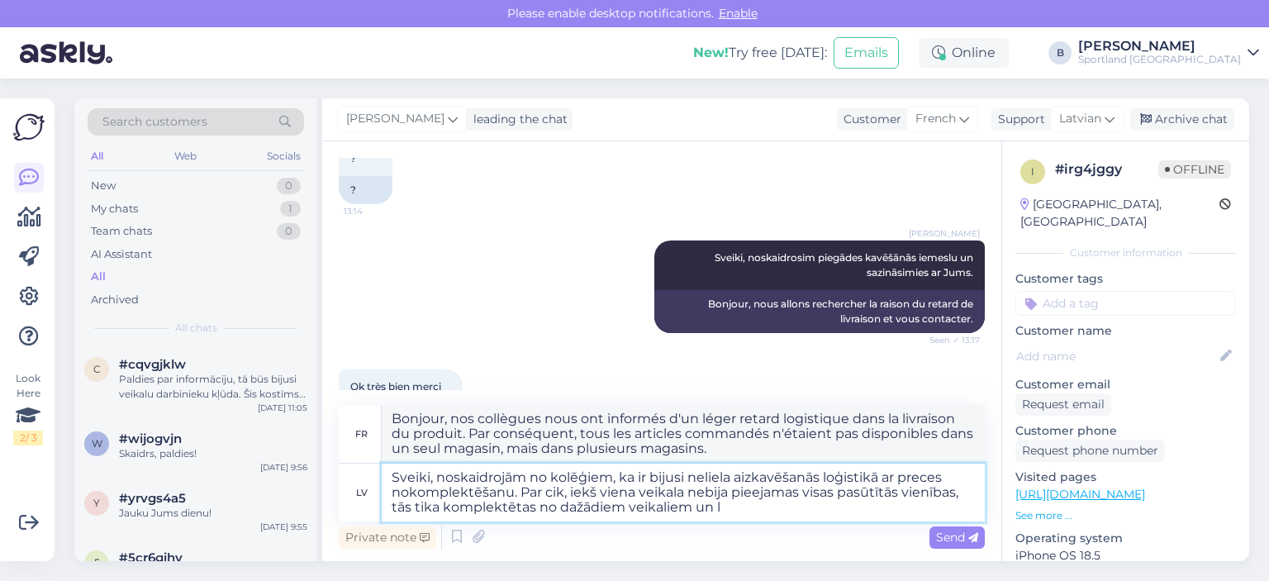
type textarea "Bonjour, nos collègues nous ont informés d'un léger retard logistique dans la l…"
type textarea "Sveiki, noskaidrojām no kolēģiem, ka ir bijusi neliela aizkavēšanās loģistikā a…"
type textarea "Bonjour, nos collègues nous ont informés d'un léger retard logistique dans la l…"
type textarea "Sveiki, noskaidrojām no kolēģiem, ka ir bijusi neliela aizkavēšanās loģistikā a…"
type textarea "Bonjour, nos collègues nous ont informés d'un léger retard logistique dans la l…"
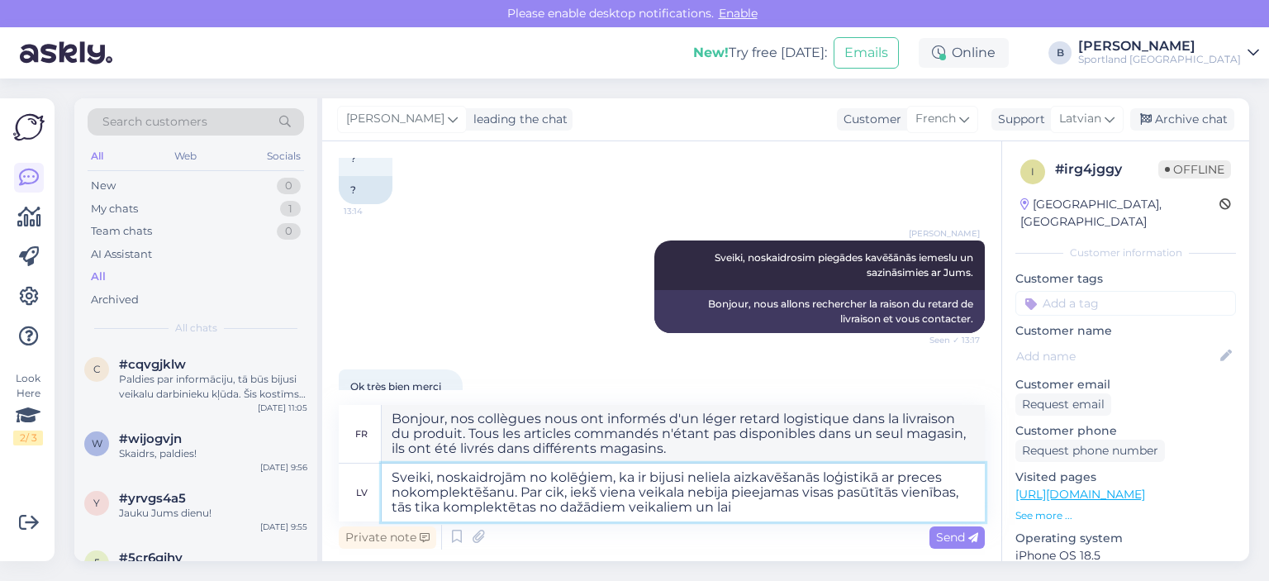
type textarea "Sveiki, noskaidrojām no kolēģiem, ka ir bijusi neliela aizkavēšanās loģistikā a…"
type textarea "Bonjour, nos collègues nous ont informés d'un léger retard logistique dans la l…"
type textarea "Sveiki, noskaidrojām no kolēģiem, ka ir bijusi neliela aizkavēšanās loģistikā a…"
type textarea "Bonjour, nos collègues nous ont informés d'un léger retard logistique dans la l…"
type textarea "Sveiki, noskaidrojām no kolēģiem, ka ir bijusi neliela aizkavēšanās loģistikā a…"
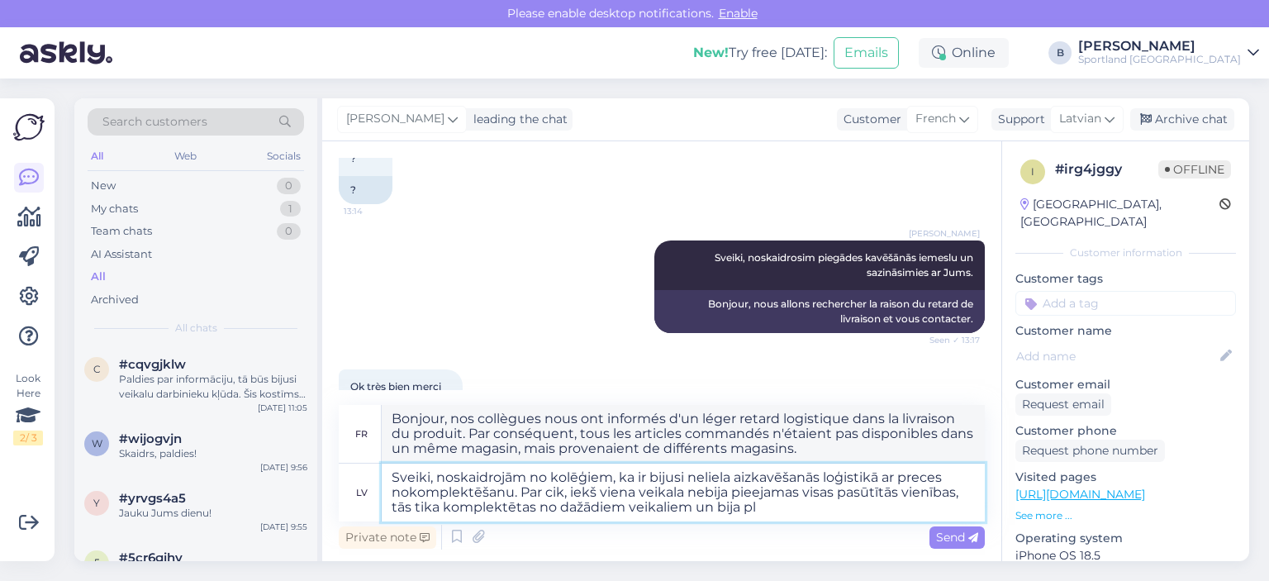
type textarea "Bonjour, nos collègues nous ont informés d'un léger retard logistique dans la l…"
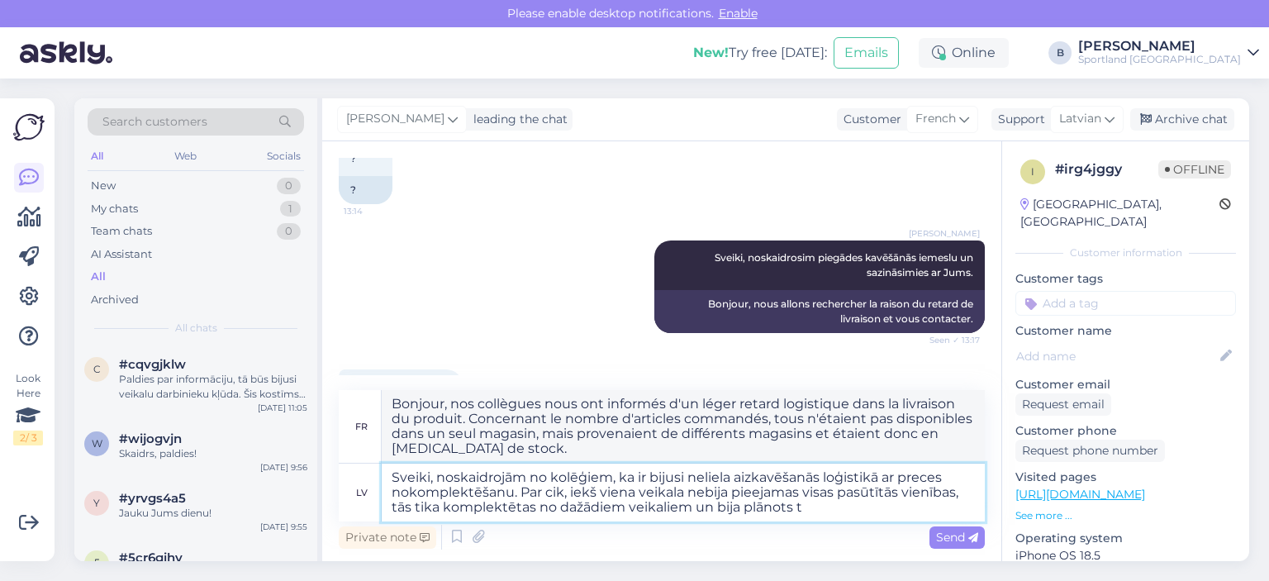
type textarea "Sveiki, noskaidrojām no kolēģiem, ka ir bijusi neliela aizkavēšanās loģistikā a…"
type textarea "Bonjour, nos collègues nous ont informés d'un léger retard logistique dans la l…"
type textarea "Sveiki, noskaidrojām no kolēģiem, ka ir bijusi neliela aizkavēšanās loģistikā a…"
type textarea "Bonjour, nos collègues nous ont informés d'un léger retard logistique dans la l…"
type textarea "Sveiki, noskaidrojām no kolēģiem, ka ir bijusi neliela aizkavēšanās loģistikā a…"
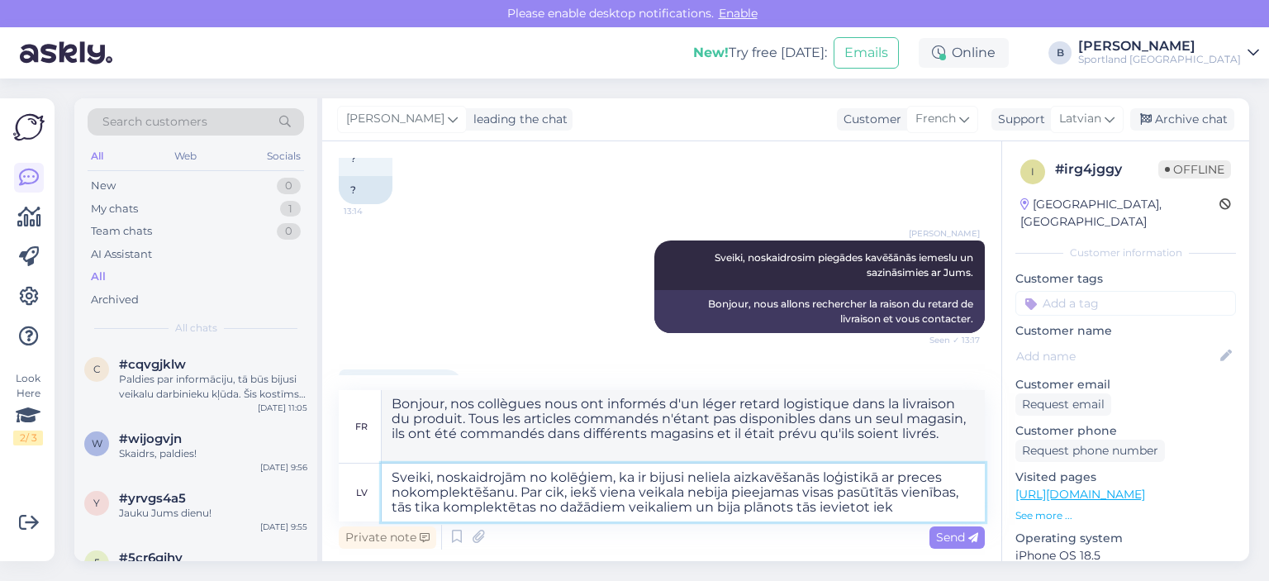
type textarea "Bonjour, nos collègues nous ont informés d'un léger retard logistique dans la l…"
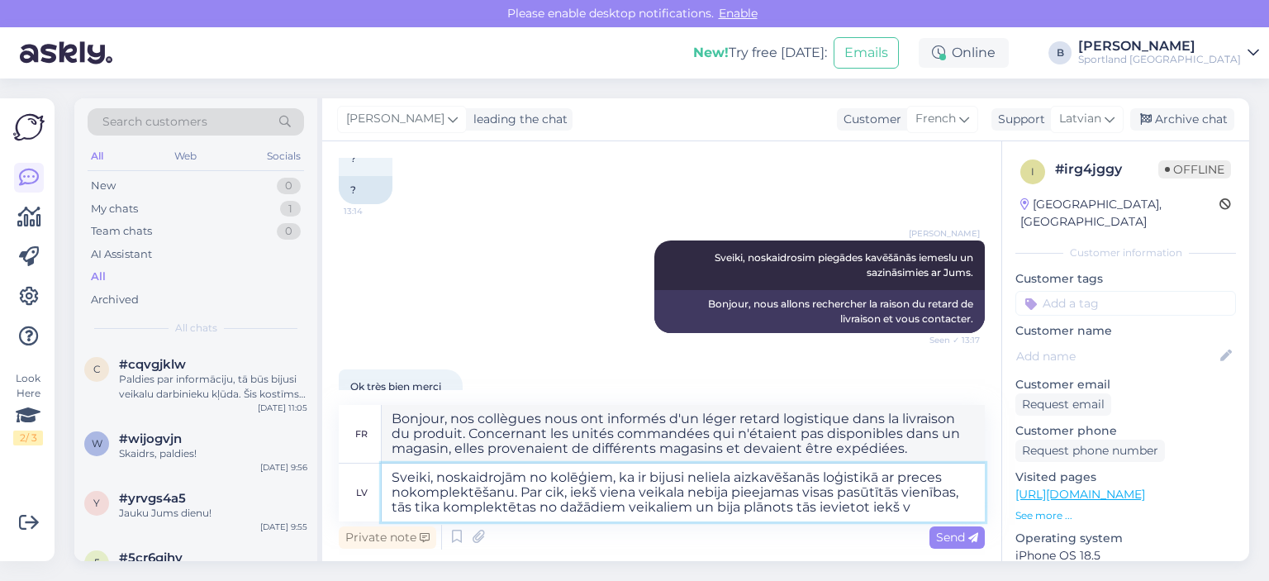
type textarea "Sveiki, noskaidrojām no kolēģiem, ka ir bijusi neliela aizkavēšanās loģistikā a…"
type textarea "Bonjour, nos collègues nous ont informés d'un léger retard logistique concernan…"
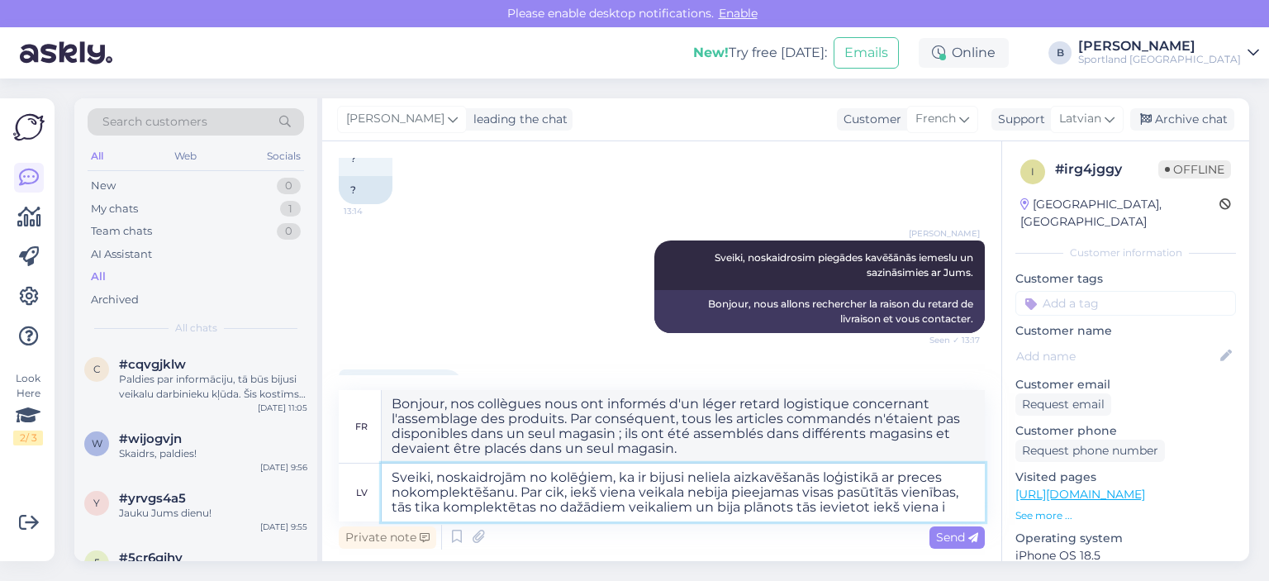
type textarea "Sveiki, noskaidrojām no kolēģiem, ka ir bijusi neliela aizkavēšanās loģistikā a…"
type textarea "Bonjour, nos collègues nous ont informés d'un léger retard logistique concernan…"
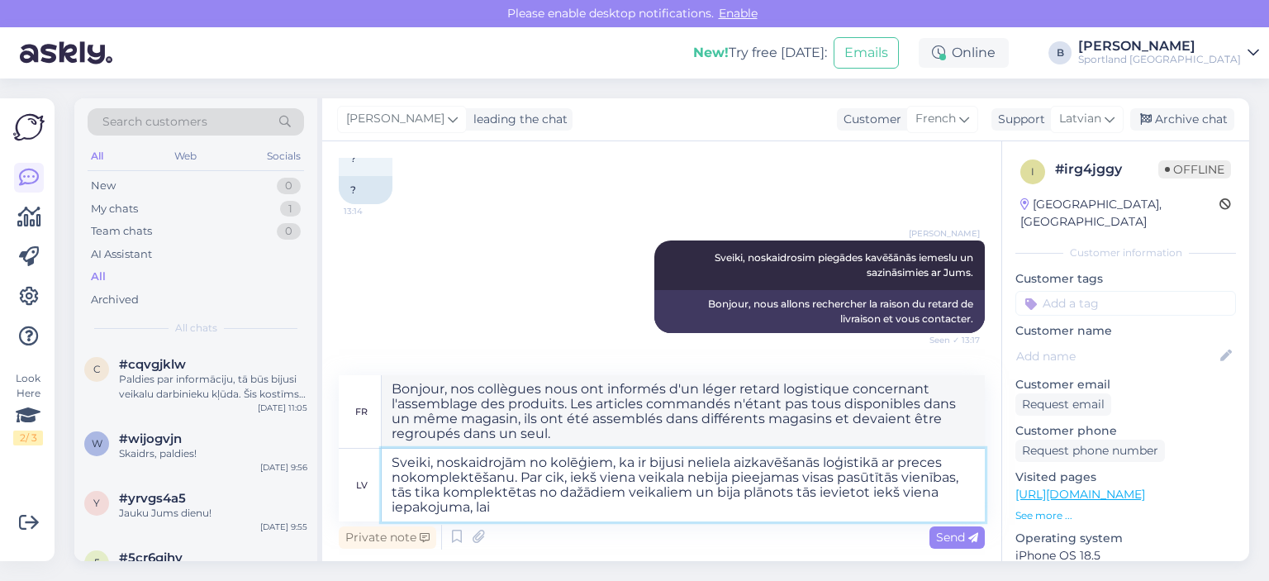
type textarea "Sveiki, noskaidrojām no kolēģiem, ka ir bijusi neliela aizkavēšanās loģistikā a…"
type textarea "Bonjour, nos collègues nous ont informés d'un léger retard logistique concernan…"
type textarea "Sveiki, noskaidrojām no kolēģiem, ka ir bijusi neliela aizkavēšanās loģistikā a…"
type textarea "Bonjour, nos collègues nous ont informés d'un léger retard logistique concernan…"
type textarea "Sveiki, noskaidrojām no kolēģiem, ka ir bijusi neliela aizkavēšanās loģistikā a…"
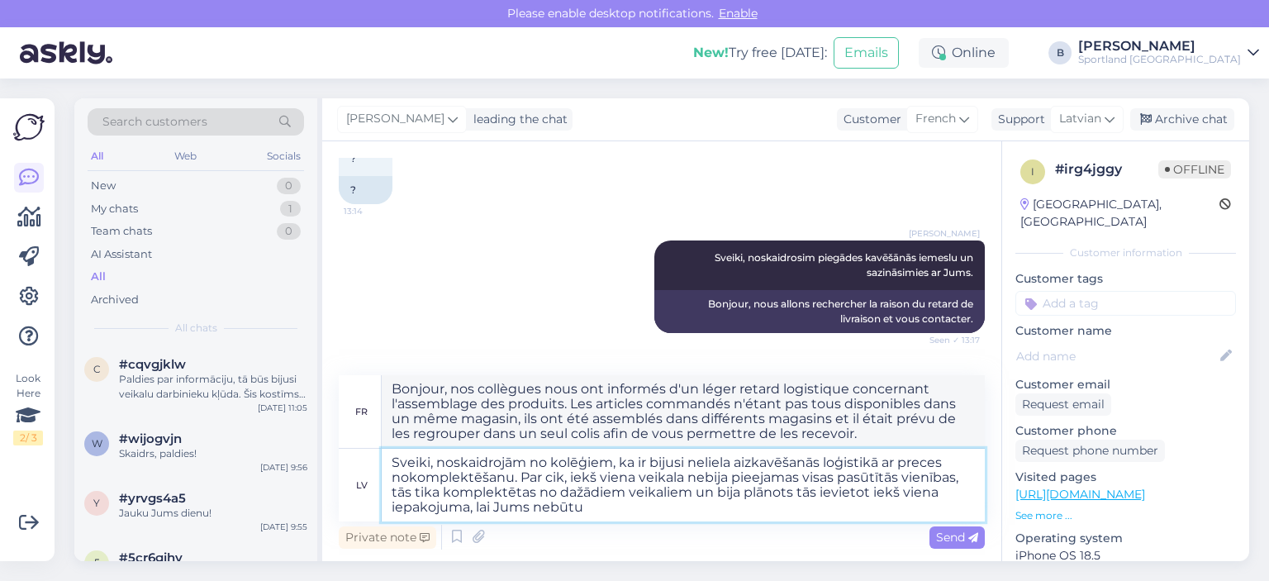
type textarea "Bonjour, nos collègues nous ont informés d'un léger retard logistique dans la l…"
type textarea "Sveiki, noskaidrojām no kolēģiem, ka ir bijusi neliela aizkavēšanās loģistikā a…"
type textarea "Bonjour, nos collègues nous ont informés d'un léger retard logistique concernan…"
type textarea "Sveiki, noskaidrojām no kolēģiem, ka ir bijusi neliela aizkavēšanās loģistikā a…"
type textarea "Bonjour, nos collègues nous ont informés d'un léger retard logistique dans la l…"
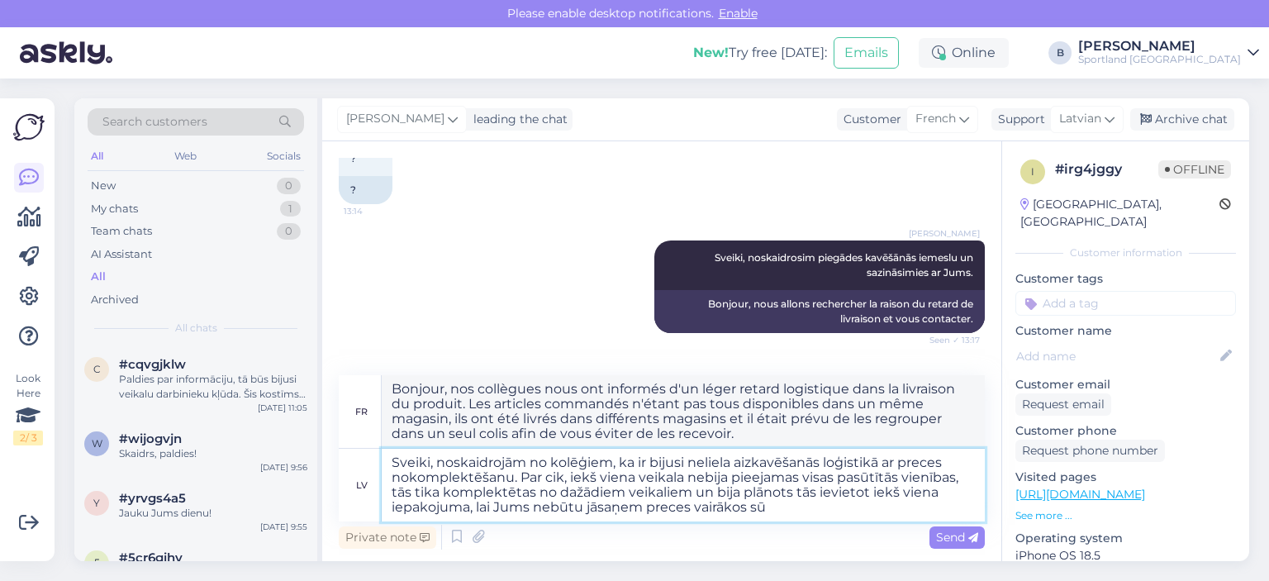
type textarea "Sveiki, noskaidrojām no kolēģiem, ka ir bijusi neliela aizkavēšanās loģistikā a…"
type textarea "Bonjour, nos collègues nous ont informés d'un léger retard logistique dans la l…"
type textarea "Sveiki, noskaidrojām no kolēģiem, ka ir bijusi neliela aizkavēšanās loģistikā a…"
type textarea "Bonjour, nos collègues nous ont informés d'un léger retard logistique dans la l…"
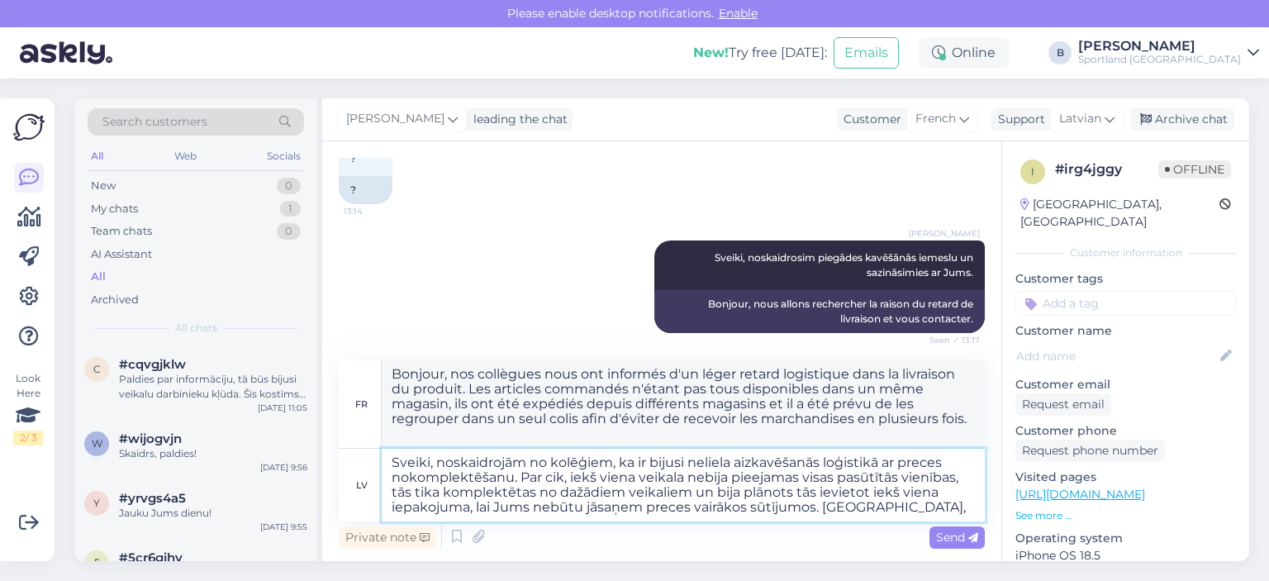
type textarea "Sveiki, noskaidrojām no kolēģiem, ka ir bijusi neliela aizkavēšanās loģistikā a…"
type textarea "Bonjour, nos collègues nous ont informés d'un léger retard logistique dans la l…"
type textarea "Sveiki, noskaidrojām no kolēģiem, ka ir bijusi neliela aizkavēšanās loģistikā a…"
type textarea "Bonjour, nos collègues nous ont informés d'un léger retard logistique dans la l…"
type textarea "Sveiki, noskaidrojām no kolēģiem, ka ir bijusi neliela aizkavēšanās loģistikā a…"
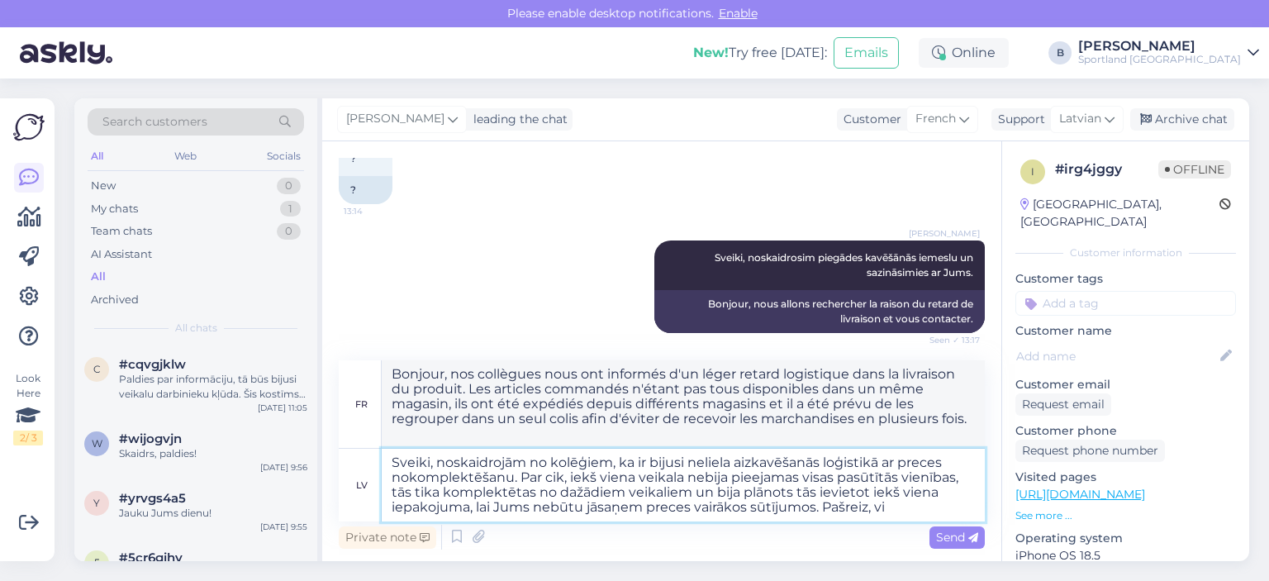
type textarea "Bonjour, nos collègues nous ont informés d'un léger retard logistique dans la l…"
type textarea "Sveiki, noskaidrojām no kolēģiem, ka ir bijusi neliela aizkavēšanās loģistikā a…"
type textarea "Bonjour, nos collègues nous ont informés d'un léger retard logistique concernan…"
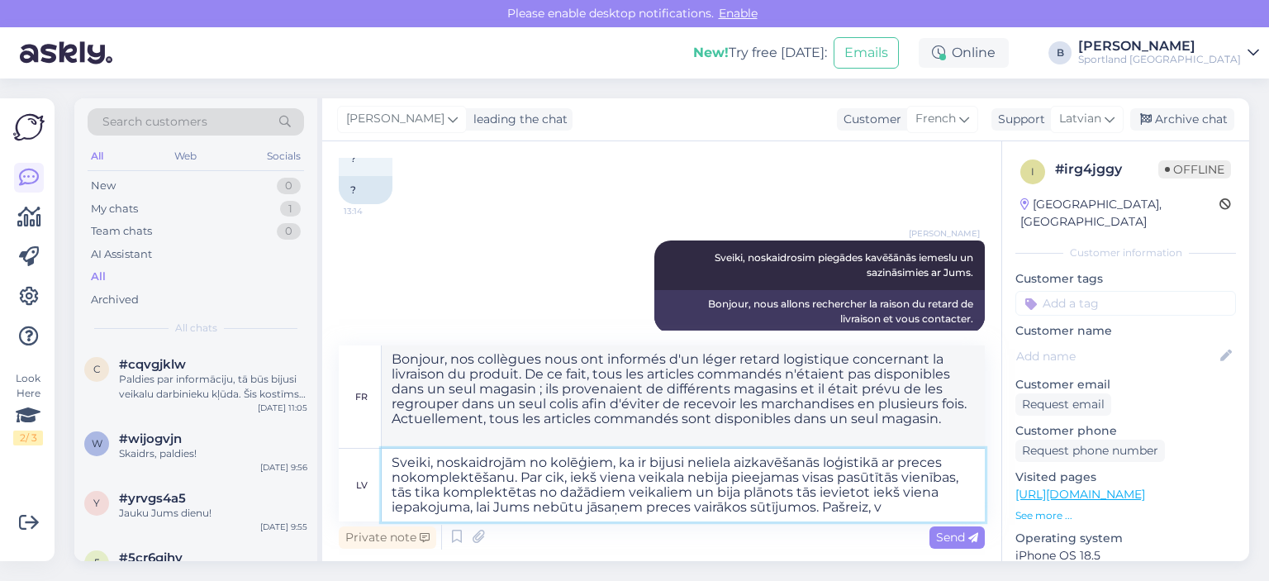
type textarea "Sveiki, noskaidrojām no kolēģiem, ka ir bijusi neliela aizkavēšanās loģistikā a…"
type textarea "Bonjour, nos collègues nous ont informés d'un léger retard logistique dans la l…"
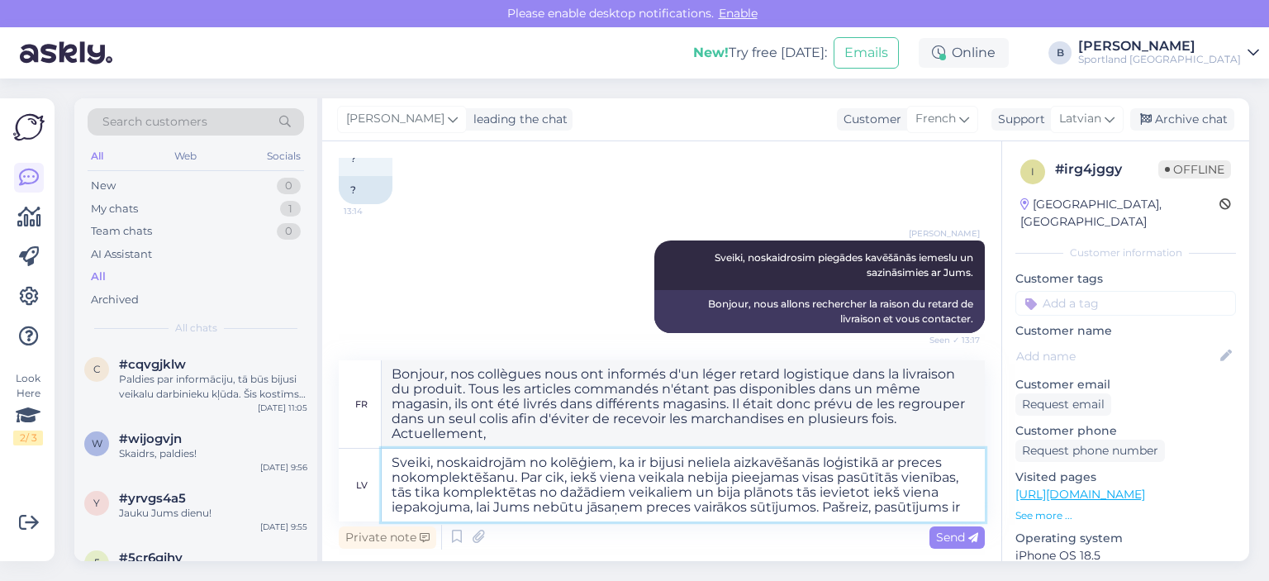
type textarea "Sveiki, noskaidrojām no kolēģiem, ka ir bijusi neliela aizkavēšanās loģistikā a…"
type textarea "Bonjour, nos collègues nous ont informés d'un léger retard logistique concernan…"
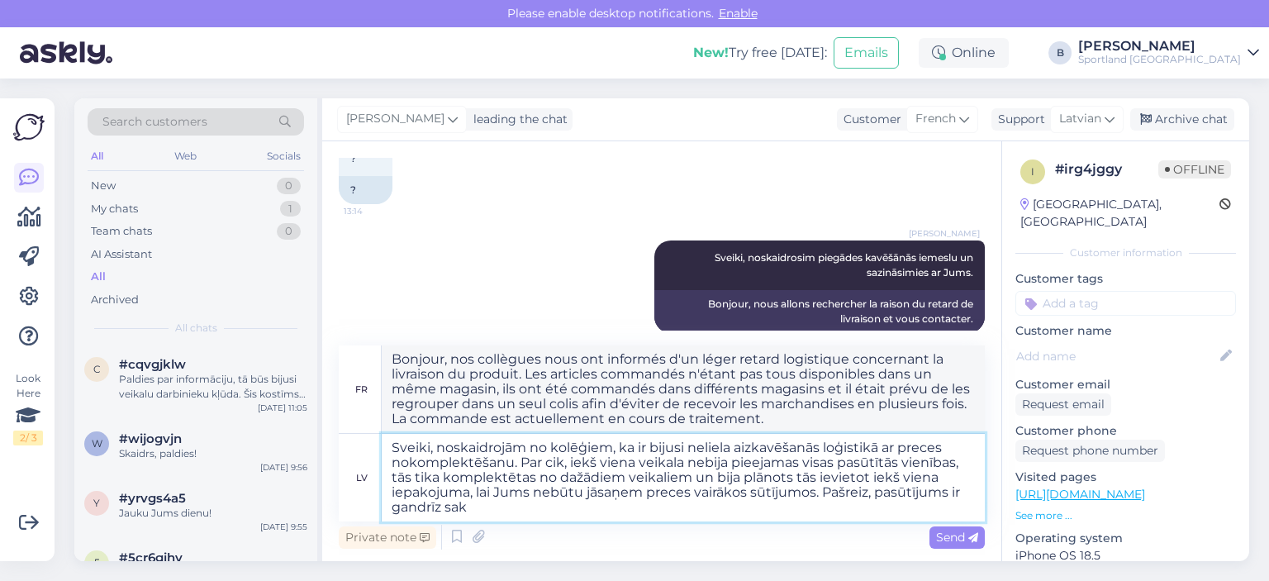
type textarea "Sveiki, noskaidrojām no kolēģiem, ka ir bijusi neliela aizkavēšanās loģistikā a…"
type textarea "Bonjour, nos collègues nous ont informés d'un léger retard logistique concernan…"
type textarea "Sveiki, noskaidrojām no kolēģiem, ka ir bijusi neliela aizkavēšanās loģistikā a…"
type textarea "Bonjour, nos collègues nous ont informés d'un léger retard logistique dans la l…"
type textarea "Sveiki, noskaidrojām no kolēģiem, ka ir bijusi neliela aizkavēšanās loģistikā a…"
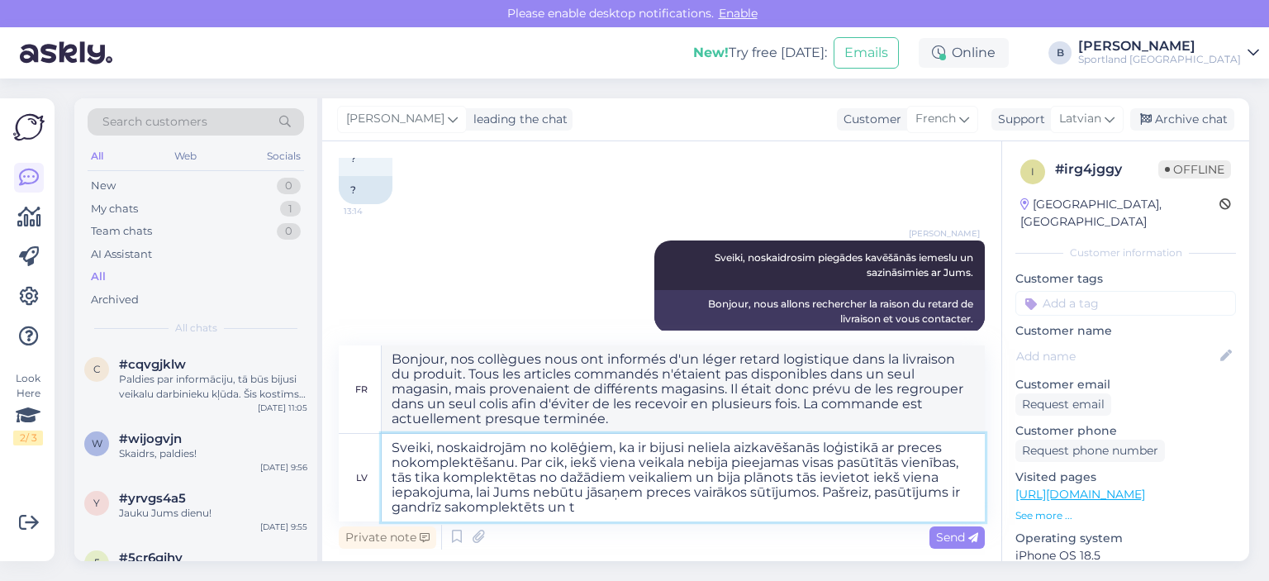
type textarea "Bonjour, nos collègues nous ont informés d'un léger retard logistique dans la l…"
type textarea "Sveiki, noskaidrojām no kolēģiem, ka ir bijusi neliela aizkavēšanās loģistikā a…"
type textarea "Bonjour, nos collègues nous ont informés d'un léger retard logistique concernan…"
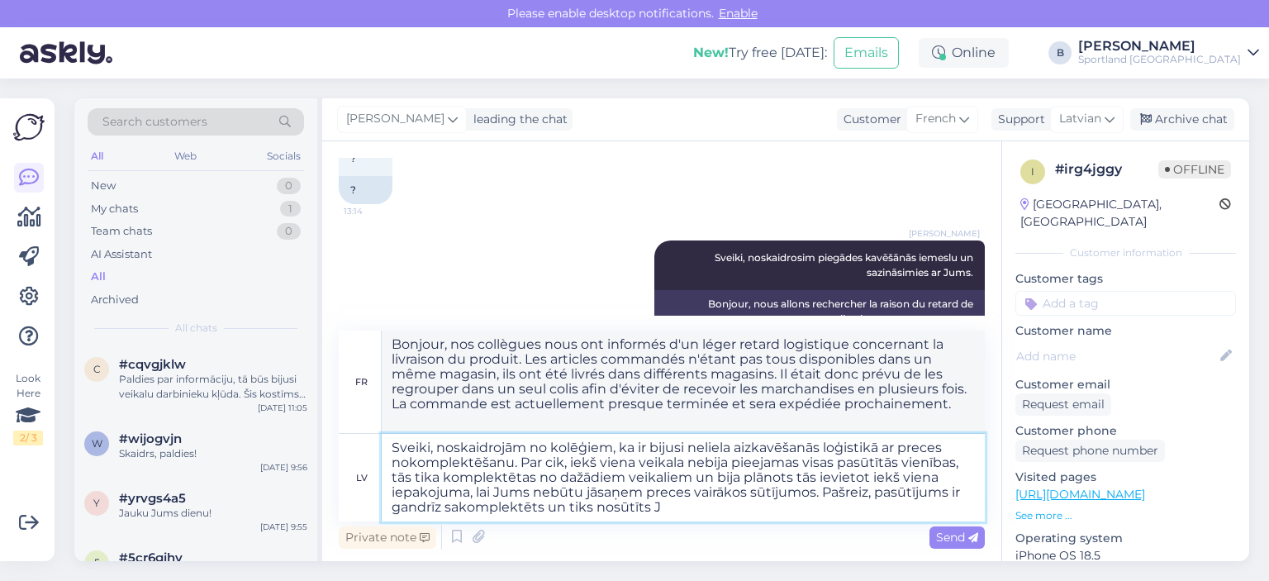
type textarea "Sveiki, noskaidrojām no kolēģiem, ka ir bijusi neliela aizkavēšanās loģistikā a…"
type textarea "Bonjour, nos collègues nous ont informés d'un léger retard logistique concernan…"
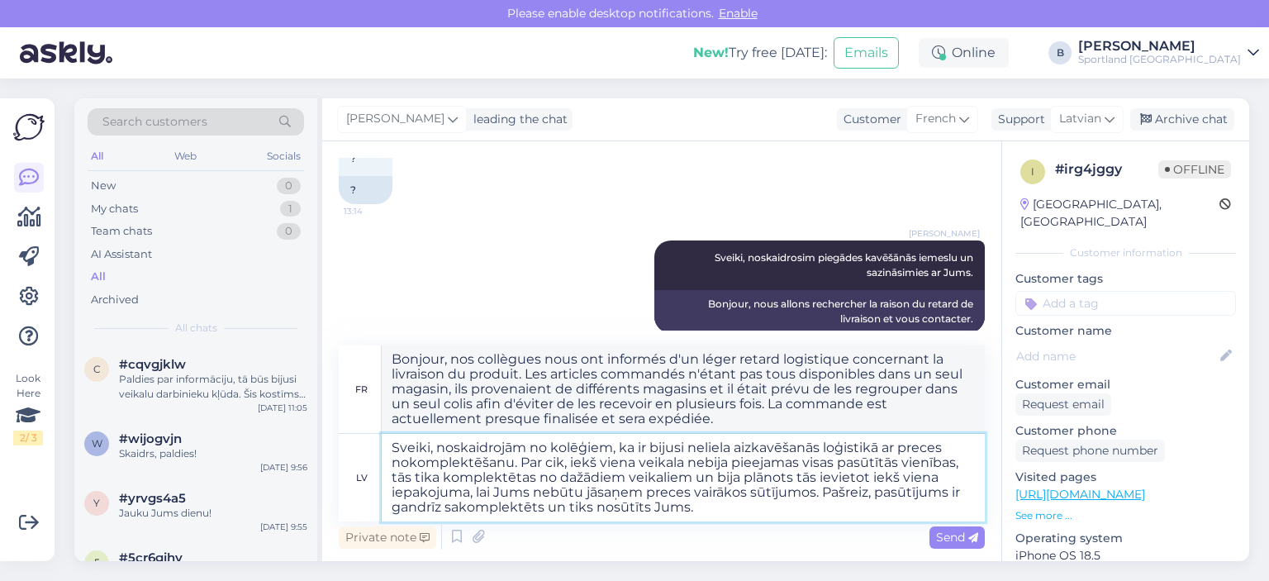
type textarea "Sveiki, noskaidrojām no kolēģiem, ka ir bijusi neliela aizkavēšanās loģistikā a…"
type textarea "Bonjour, nos collègues nous ont informés d'un léger retard logistique concernan…"
type textarea "Sveiki, noskaidrojām no kolēģiem, ka ir bijusi neliela aizkavēšanās loģistikā a…"
type textarea "Bonjour, nos collègues nous ont informés d'un léger retard logistique dans la l…"
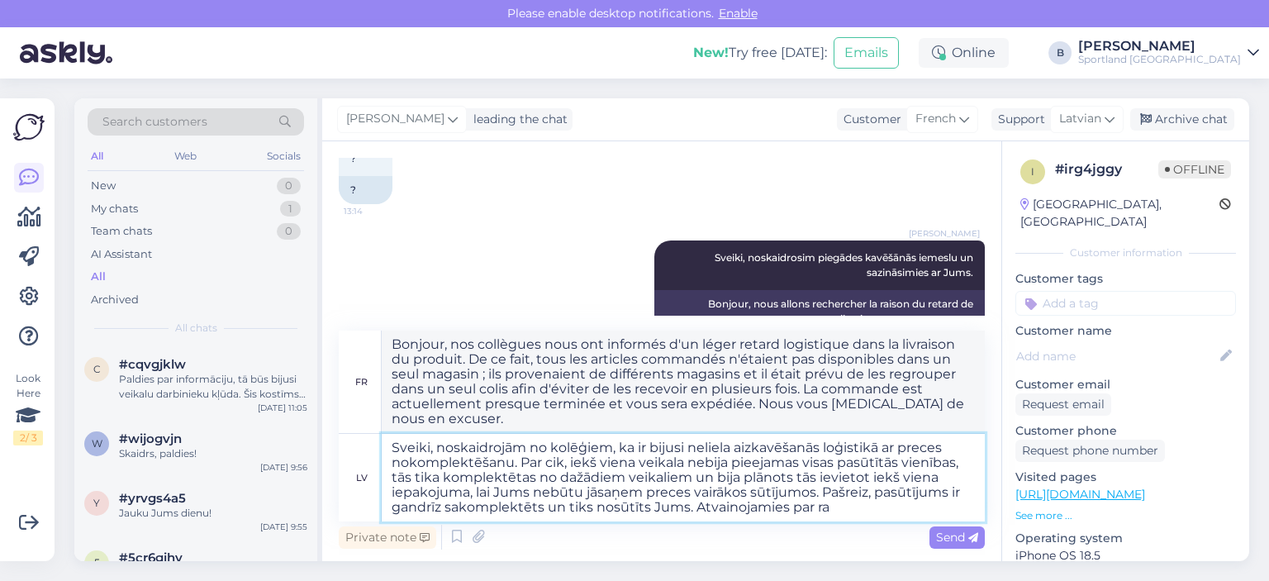
type textarea "Sveiki, noskaidrojām no kolēģiem, ka ir bijusi neliela aizkavēšanās loģistikā a…"
type textarea "Bonjour, nous avons appris par nos collègues qu'il y avait un léger retard logi…"
type textarea "Sveiki, noskaidrojām no kolēģiem, ka ir bijusi neliela aizkavēšanās loģistikā a…"
type textarea "Bonjour, nous avons appris par nos collègues qu'il y avait un léger retard logi…"
type textarea "Sveiki, noskaidrojām no kolēģiem, ka ir bijusi neliela aizkavēšanās loģistikā a…"
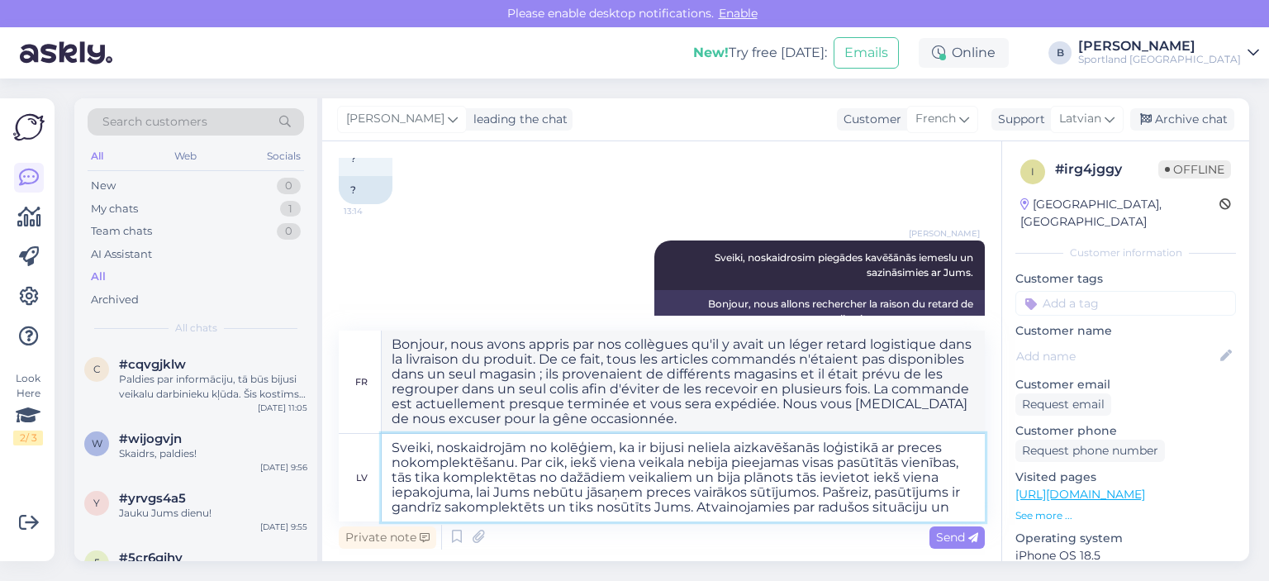
type textarea "Bonjour, nous avons appris par nos collègues qu'il y avait un léger retard logi…"
type textarea "Sveiki, noskaidrojām no kolēģiem, ka ir bijusi neliela aizkavēšanās loģistikā a…"
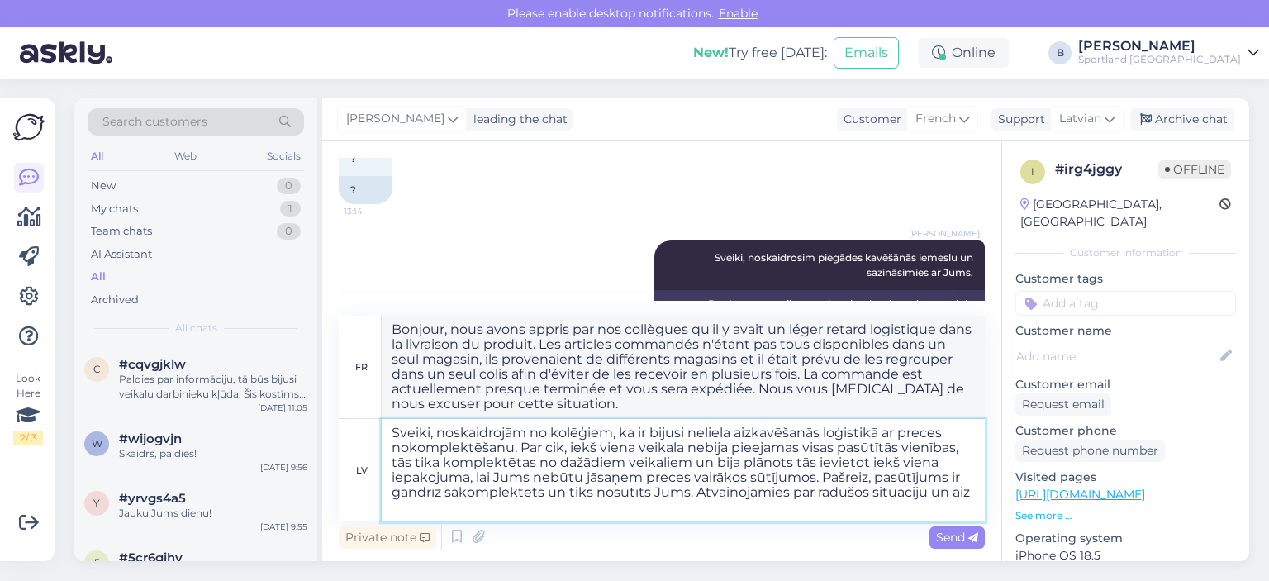
type textarea "Bonjour, nous avons appris par nos collègues qu'il y avait un léger retard logi…"
type textarea "Sveiki, noskaidrojām no kolēģiem, ka ir bijusi neliela aizkavēšanās loģistikā a…"
type textarea "Bonjour, nos collègues nous ont informés d'un léger retard logistique dans la l…"
type textarea "Sveiki, noskaidrojām no kolēģiem, ka ir bijusi neliela aizkavēšanās loģistikā a…"
type textarea "Bonjour, nos collègues nous ont informés d'un léger retard logistique dans la l…"
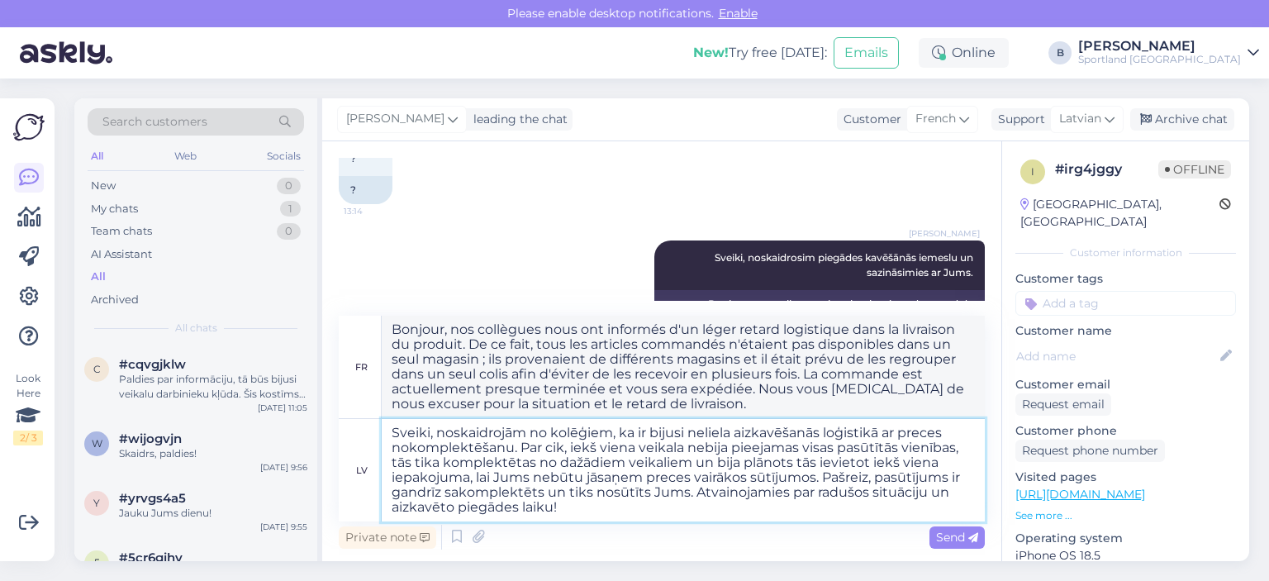
type textarea "Sveiki, noskaidrojām no kolēģiem, ka ir bijusi neliela aizkavēšanās loģistikā a…"
type textarea "Bonjour, nos collègues nous ont informés d'un léger retard logistique concernan…"
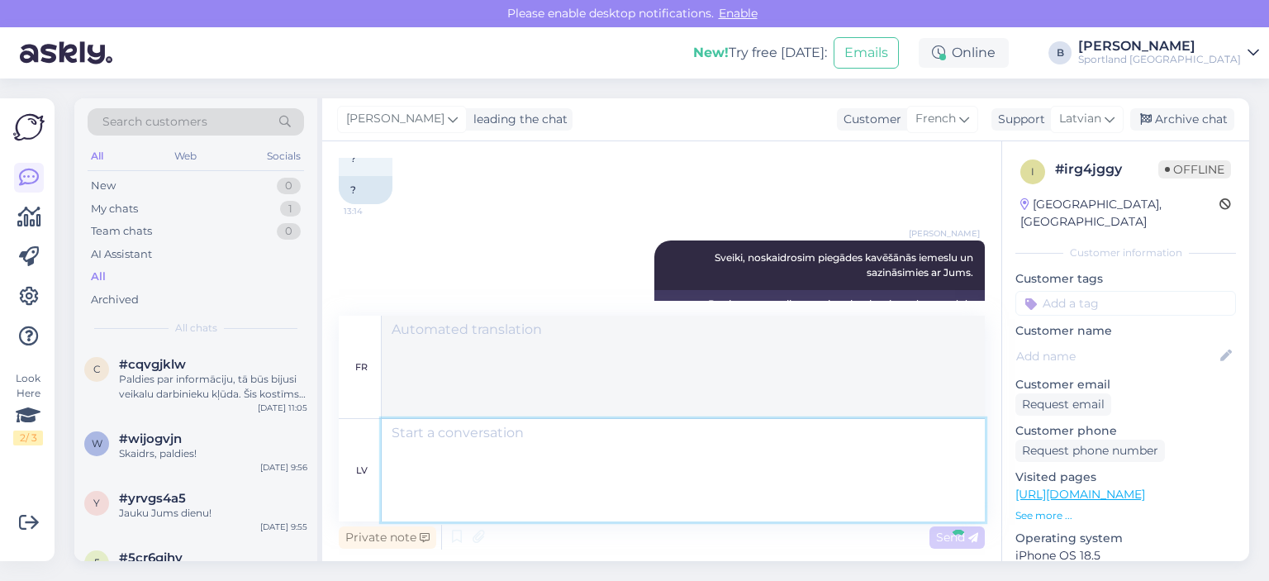
scroll to position [2390, 0]
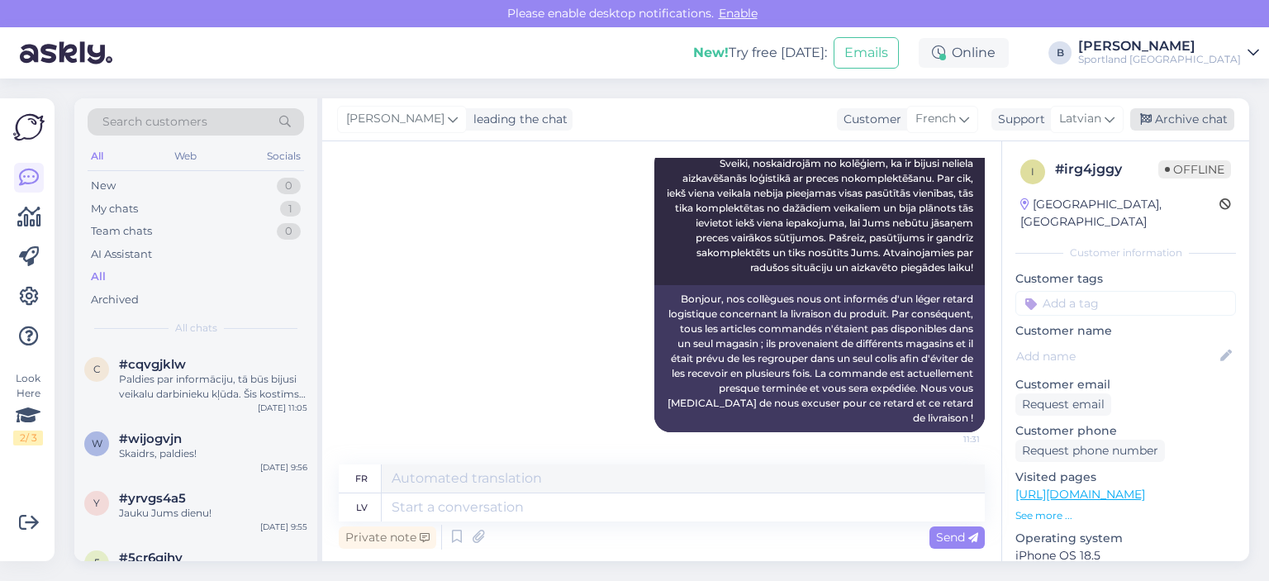
click at [1178, 112] on div "Archive chat" at bounding box center [1183, 119] width 104 height 22
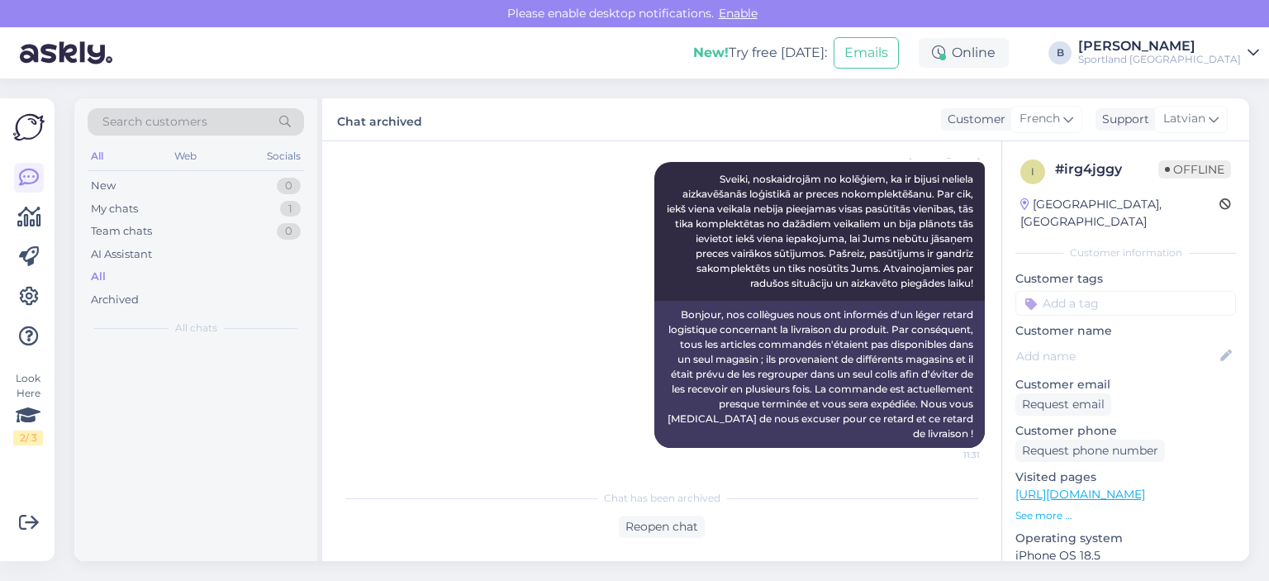
scroll to position [2374, 0]
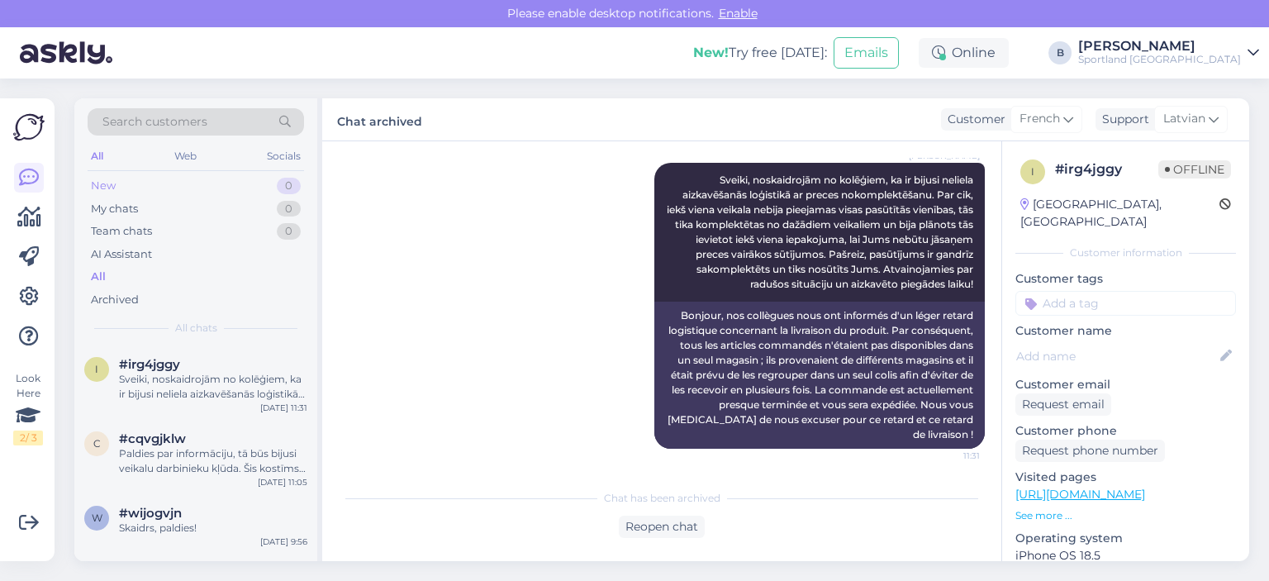
click at [118, 188] on div "New 0" at bounding box center [196, 185] width 217 height 23
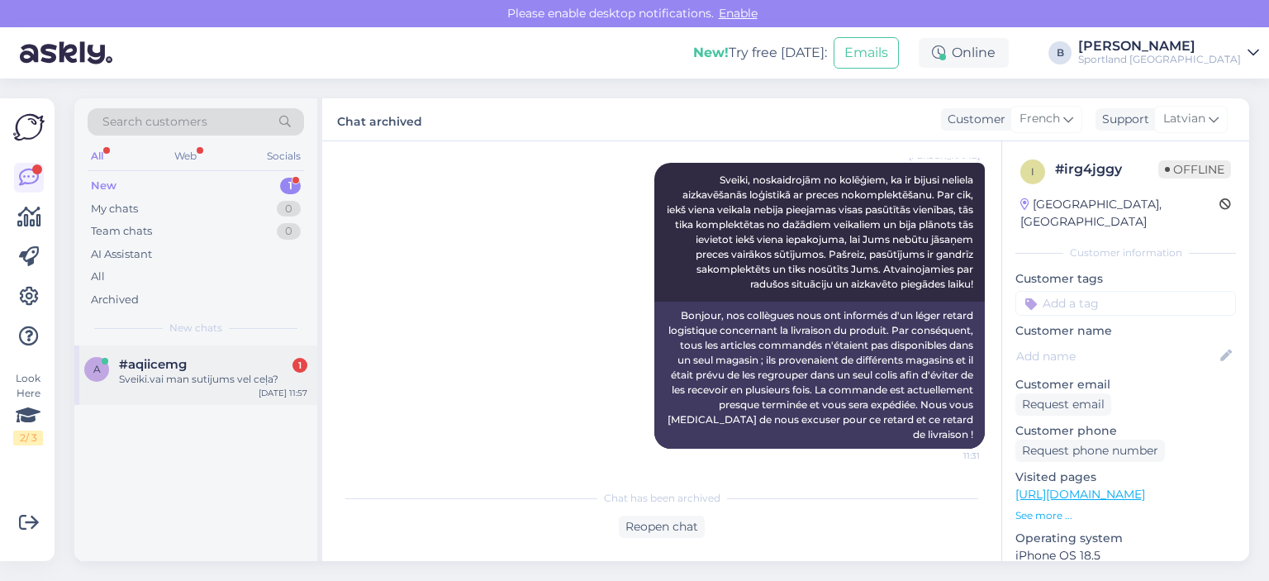
click at [212, 392] on div "a #aqiicemg 1 Sveiki.vai man sutijums vel ceļa? [DATE] 11:57" at bounding box center [195, 375] width 243 height 60
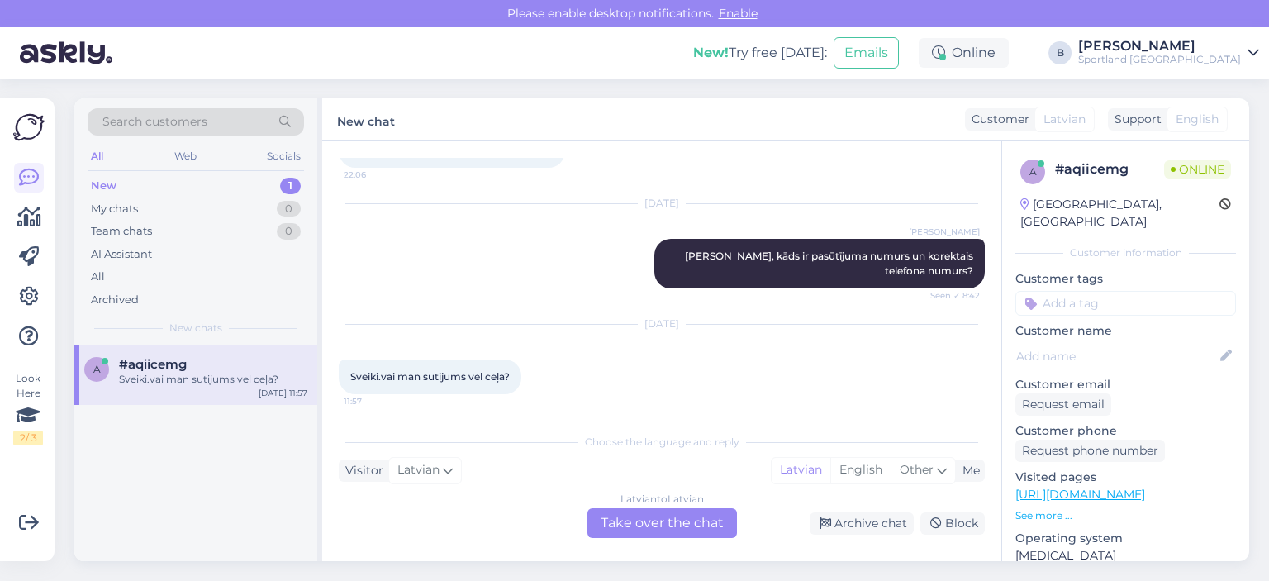
scroll to position [114, 0]
click at [631, 525] on div "Latvian to Latvian Take over the chat" at bounding box center [663, 523] width 150 height 30
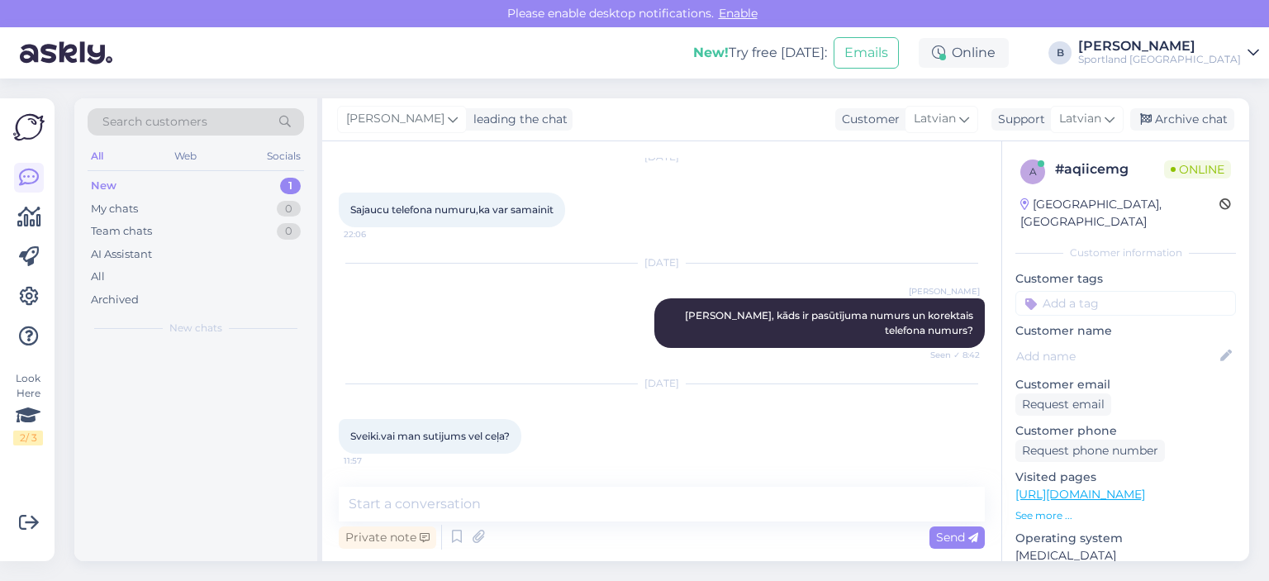
scroll to position [53, 0]
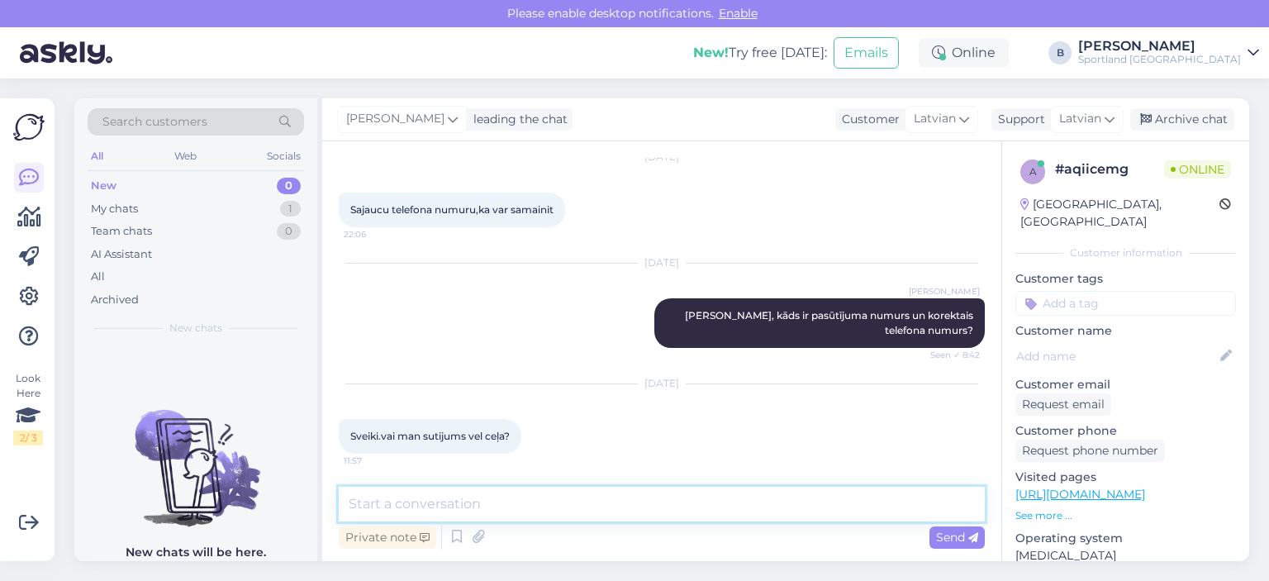
click at [632, 507] on textarea at bounding box center [662, 504] width 646 height 35
type textarea "Sveiki, kāds ir pasūtījuma numurs?"
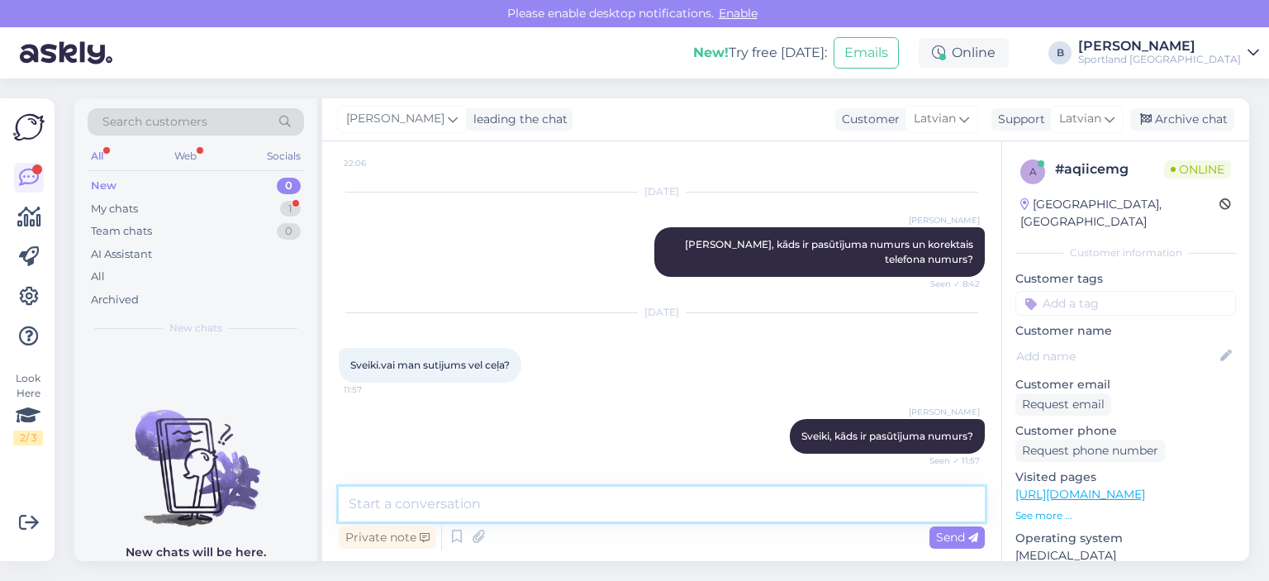
scroll to position [195, 0]
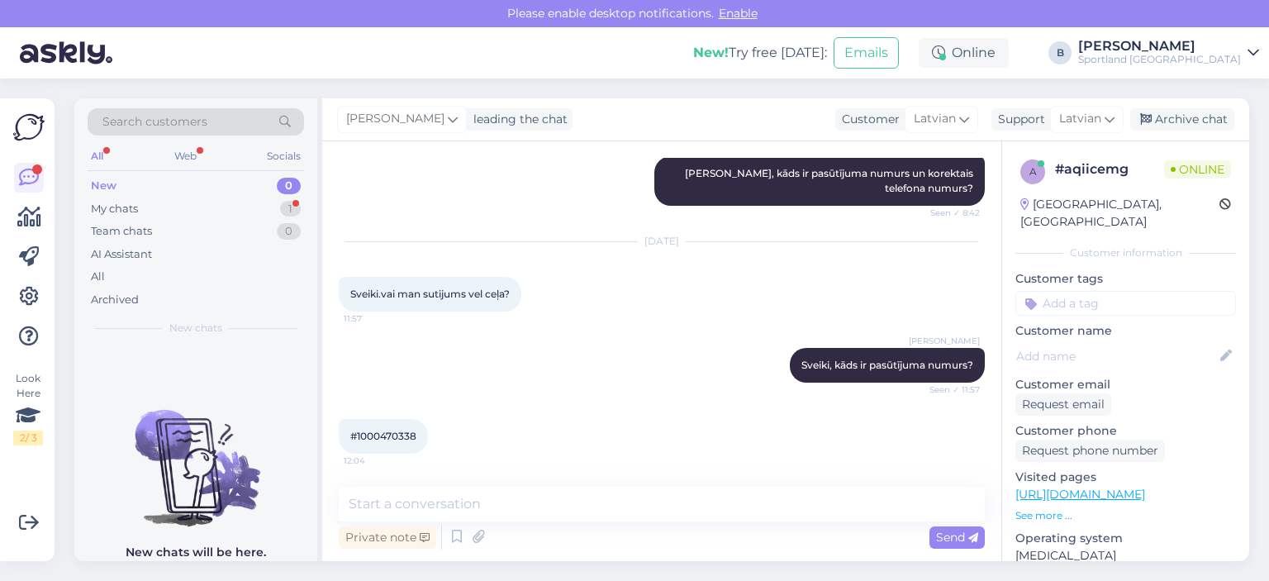
click at [399, 432] on span "#1000470338" at bounding box center [383, 436] width 66 height 12
copy div "1000470338 12:04"
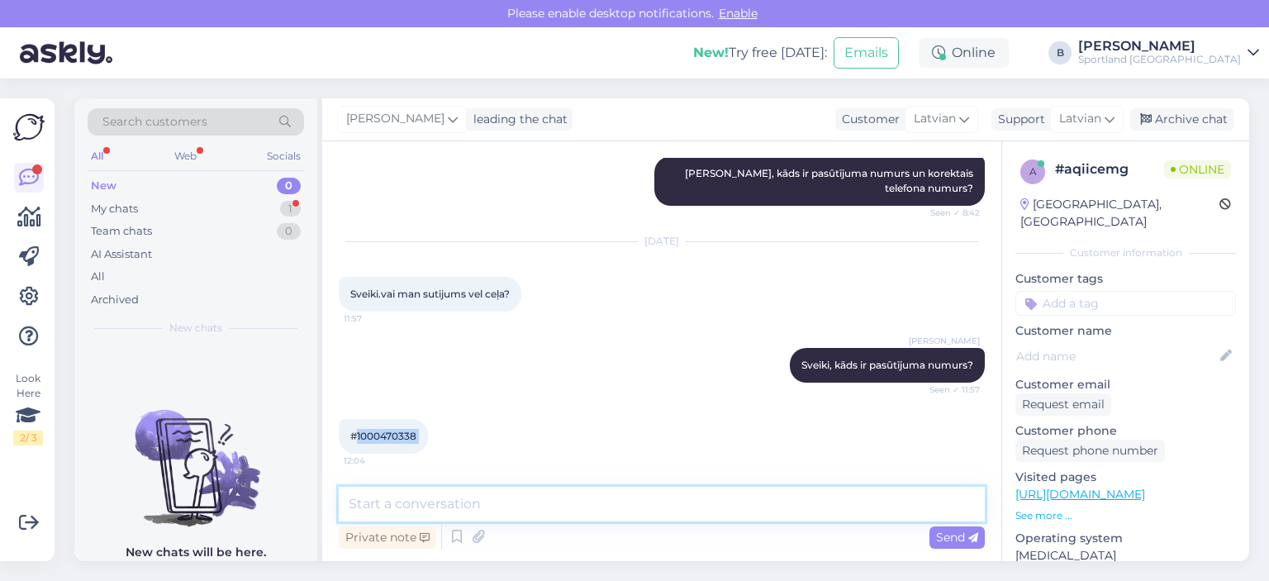
click at [516, 508] on textarea at bounding box center [662, 504] width 646 height 35
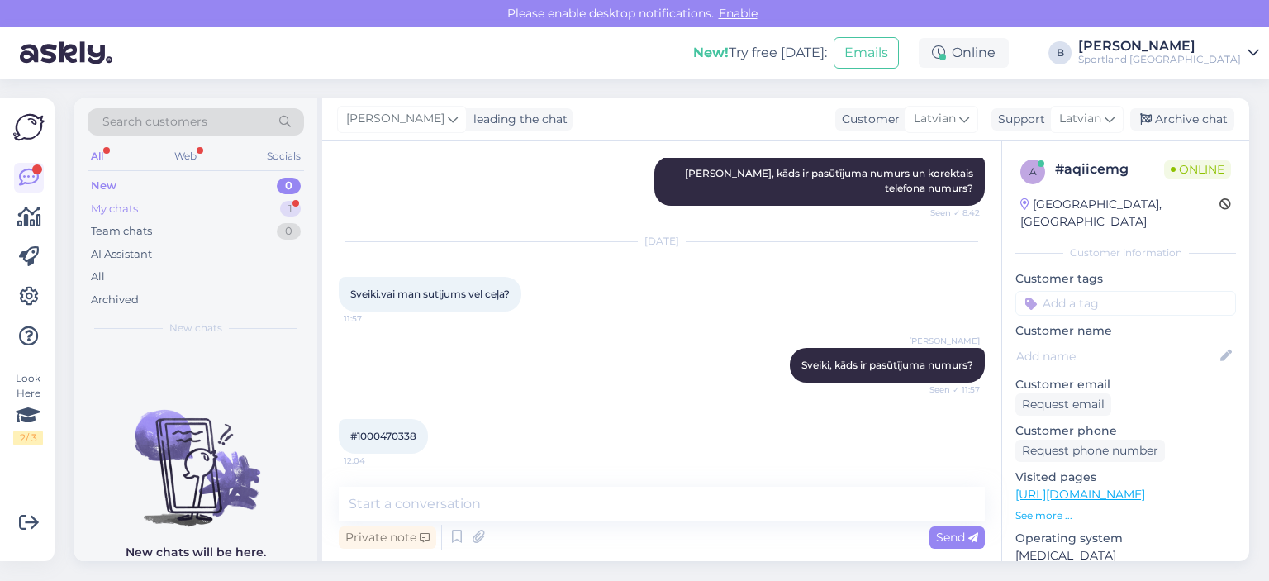
click at [154, 206] on div "My chats 1" at bounding box center [196, 209] width 217 height 23
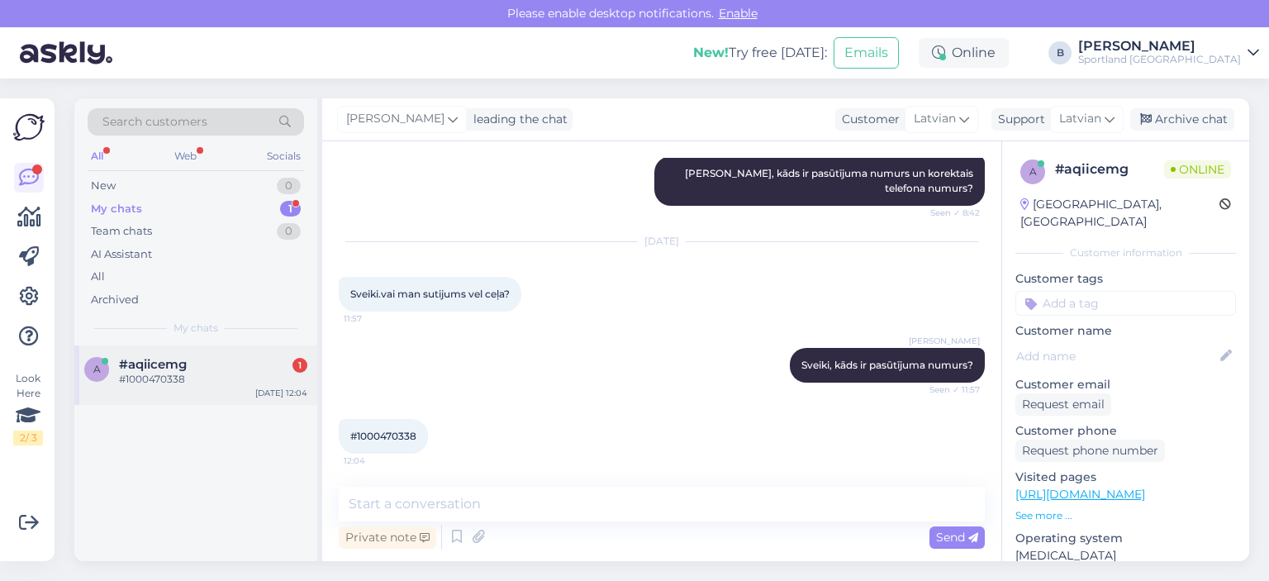
click at [160, 359] on span "#aqiicemg" at bounding box center [153, 364] width 68 height 15
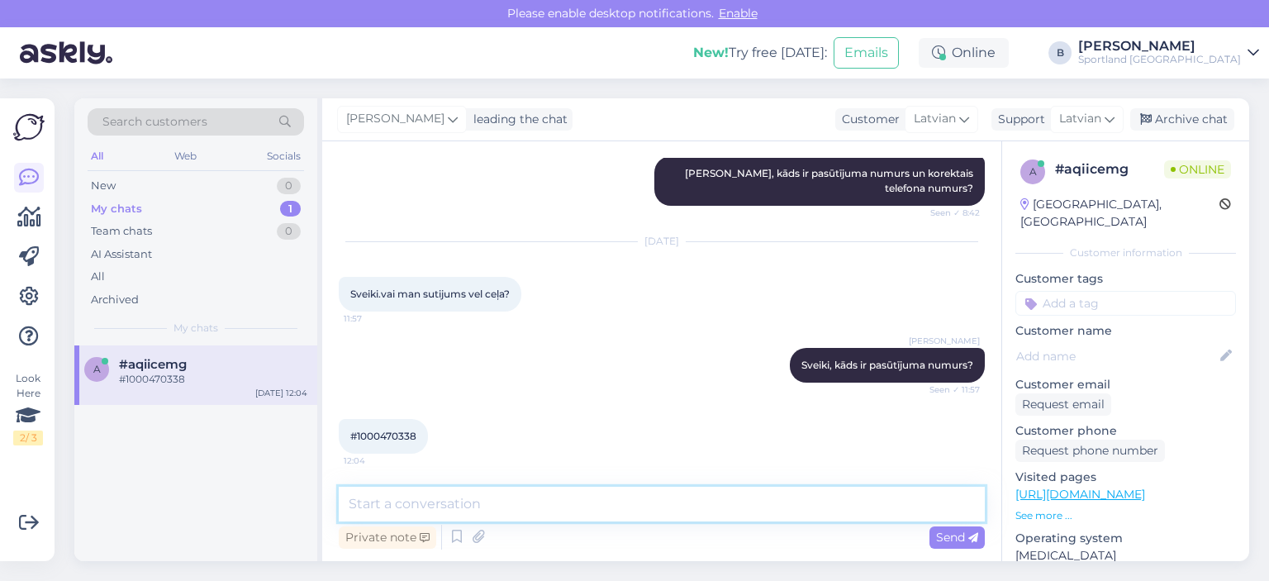
click at [606, 505] on textarea at bounding box center [662, 504] width 646 height 35
paste textarea "05757995518237"
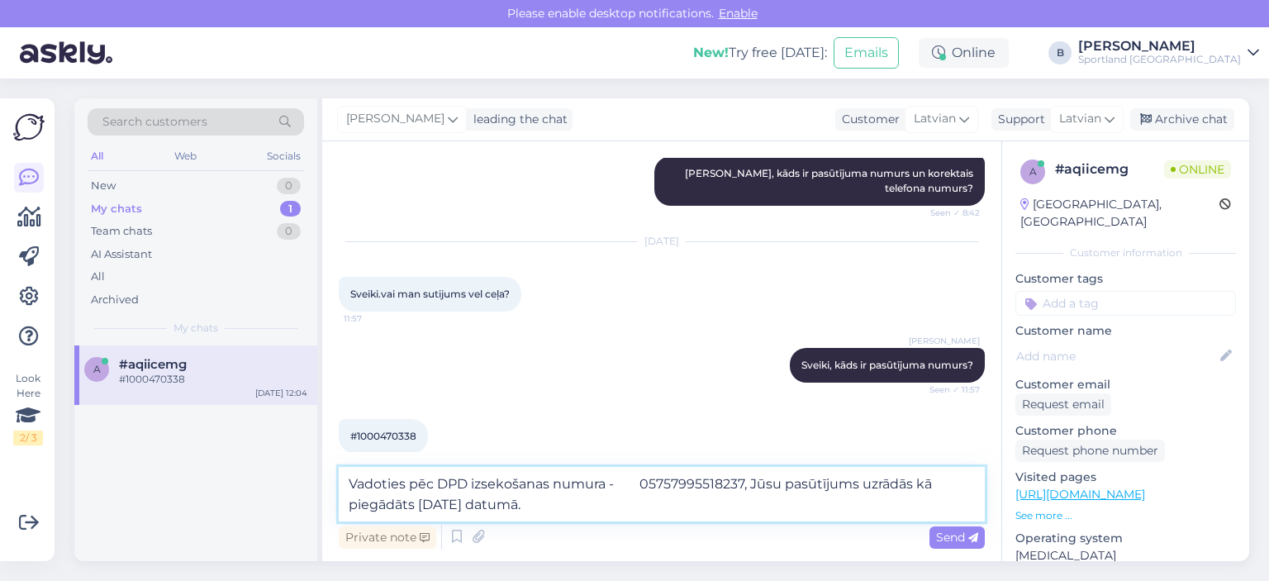
type textarea "Vadoties pēc DPD izsekošanas numura - 05757995518237, Jūsu pasūtījums uzrādās k…"
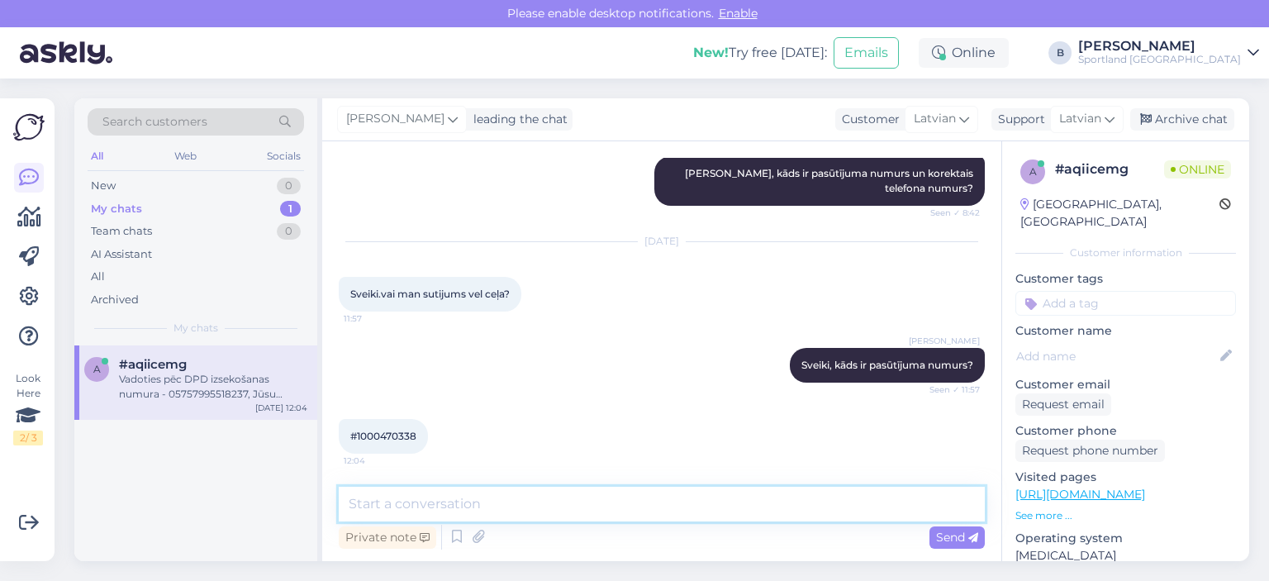
scroll to position [281, 0]
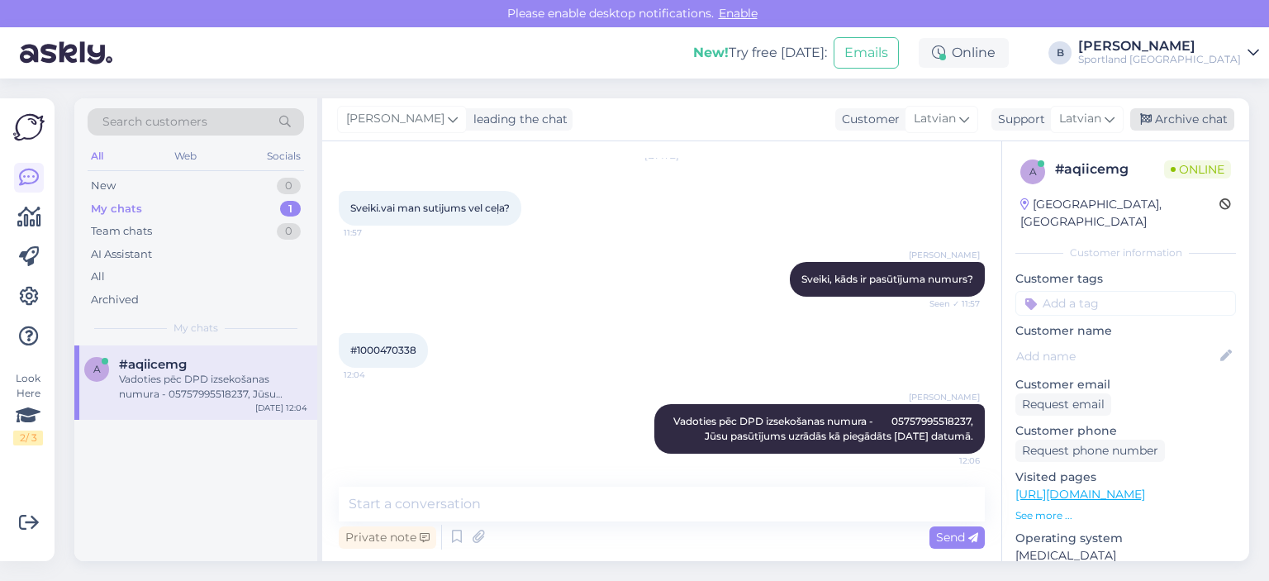
click at [1193, 121] on div "Archive chat" at bounding box center [1183, 119] width 104 height 22
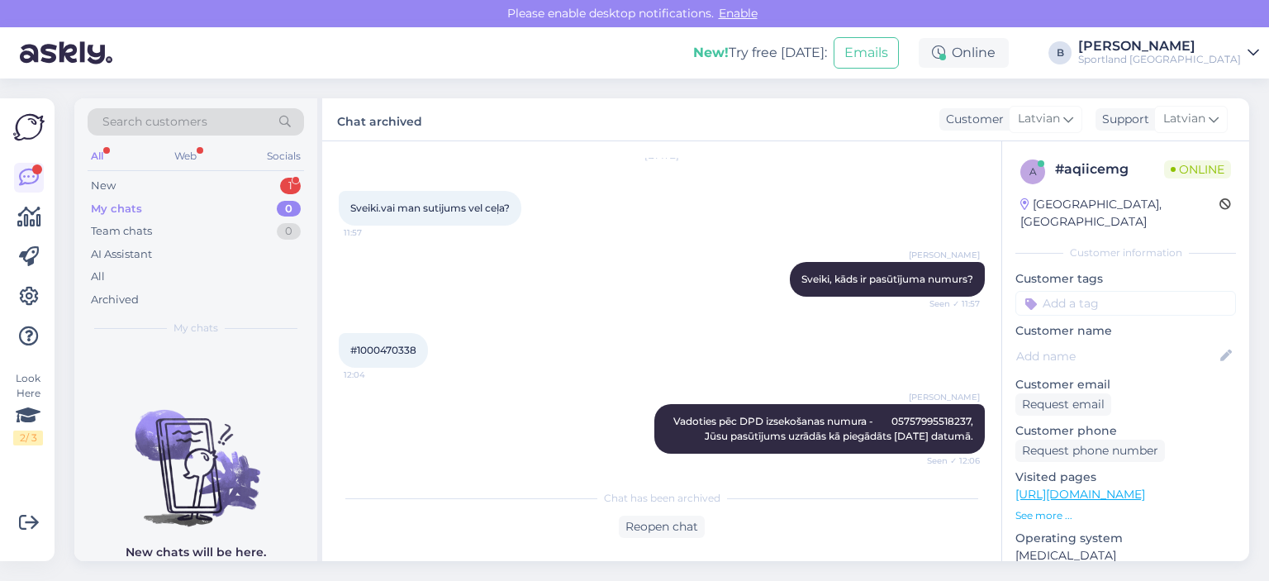
scroll to position [372, 0]
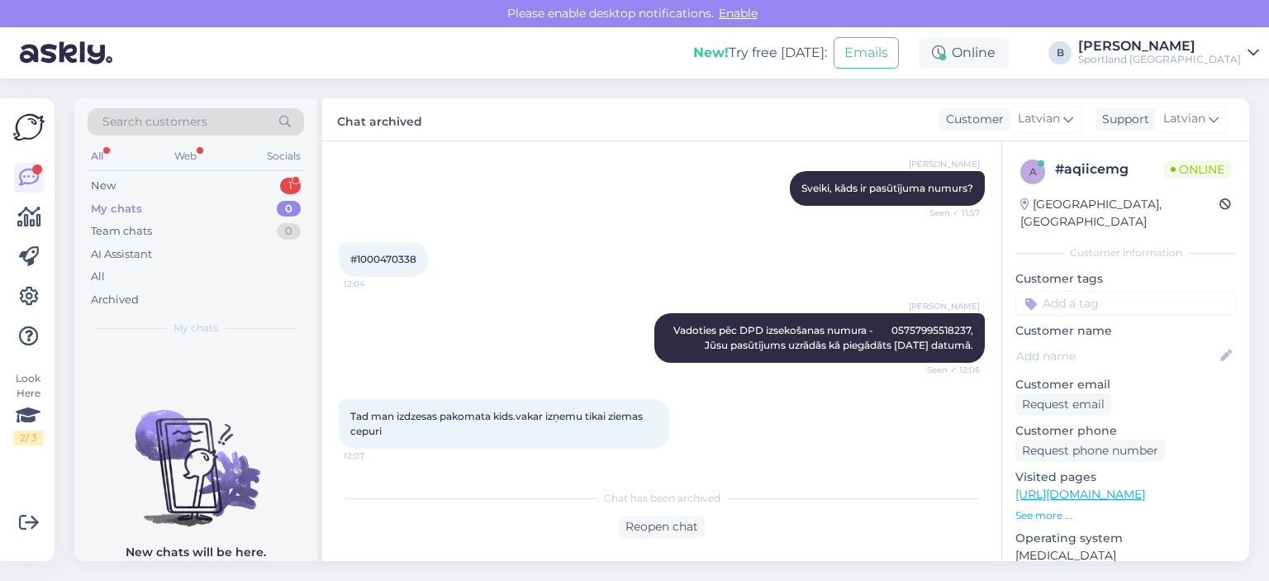
click at [403, 257] on span "#1000470338" at bounding box center [383, 259] width 66 height 12
copy div "1000470338 12:04"
click at [664, 521] on div "Reopen chat" at bounding box center [662, 527] width 86 height 22
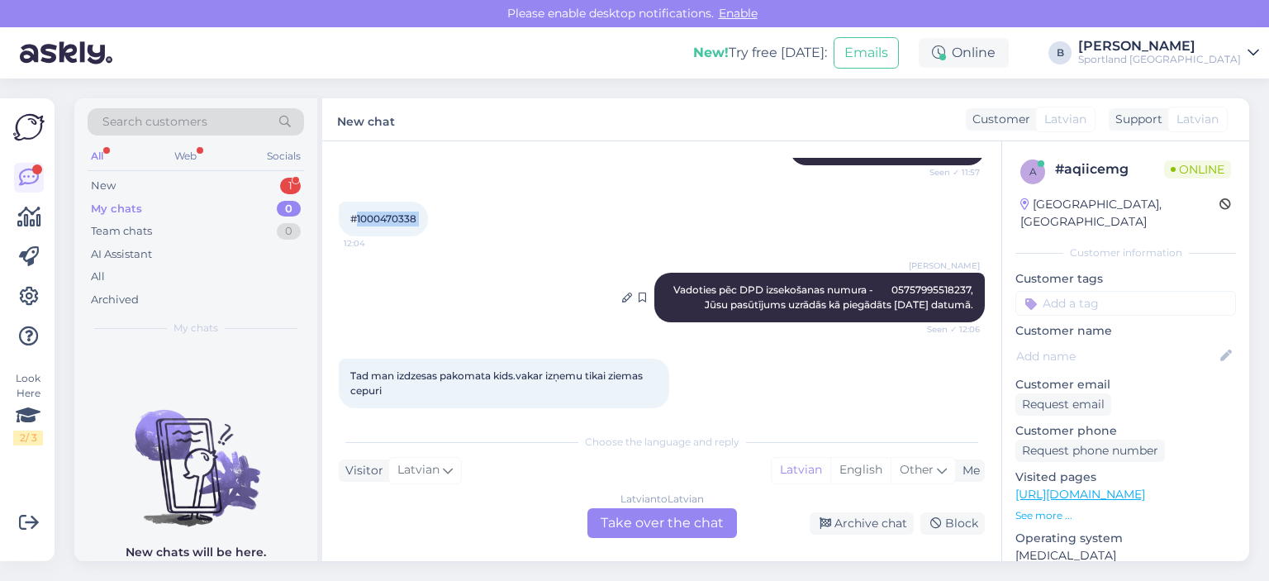
scroll to position [428, 0]
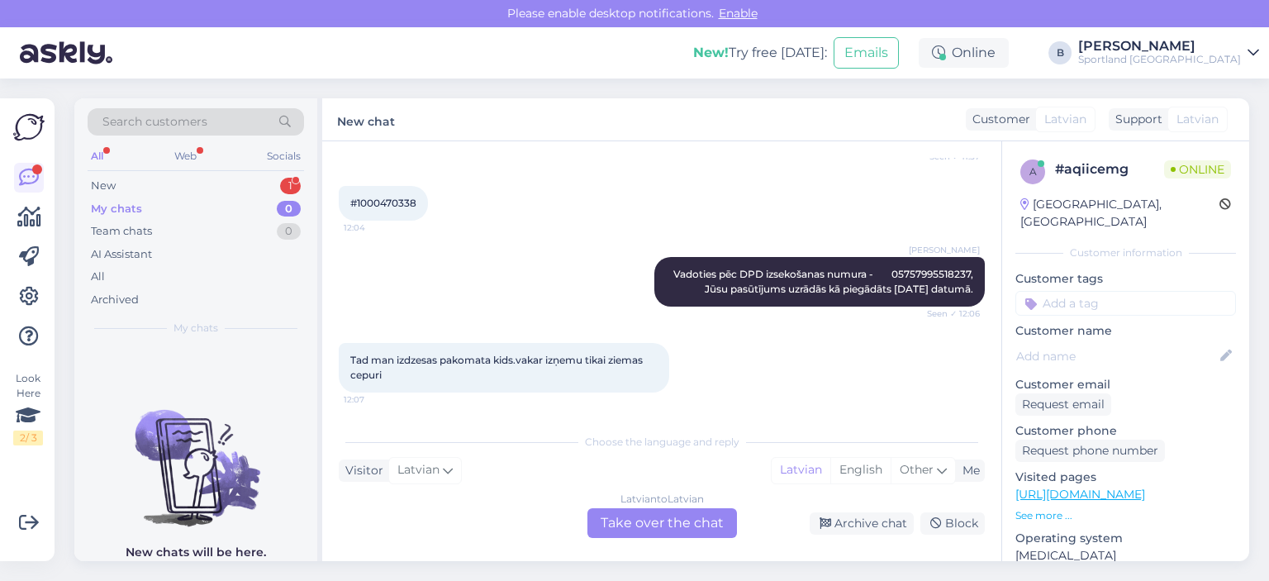
click at [681, 520] on div "Latvian to Latvian Take over the chat" at bounding box center [663, 523] width 150 height 30
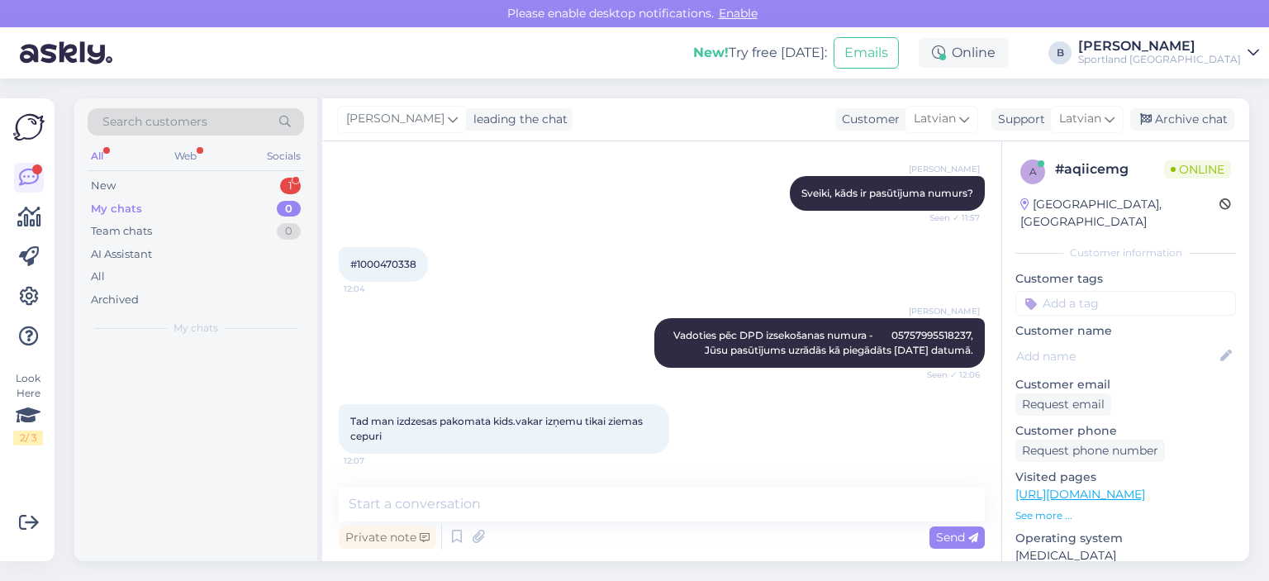
scroll to position [367, 0]
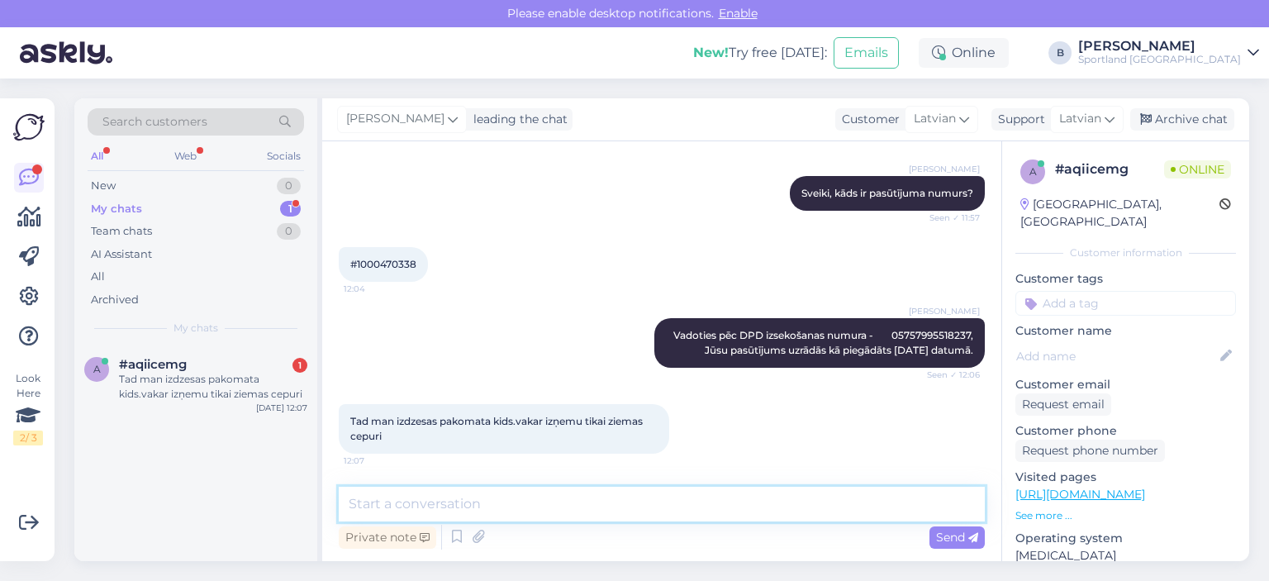
click at [680, 514] on textarea at bounding box center [662, 504] width 646 height 35
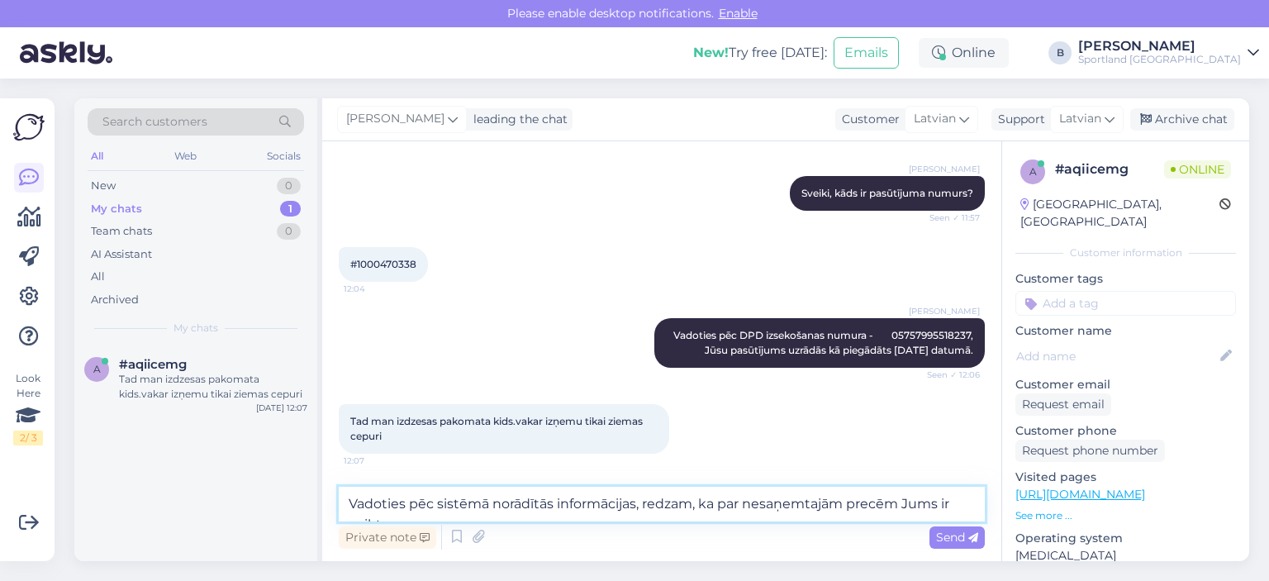
scroll to position [387, 0]
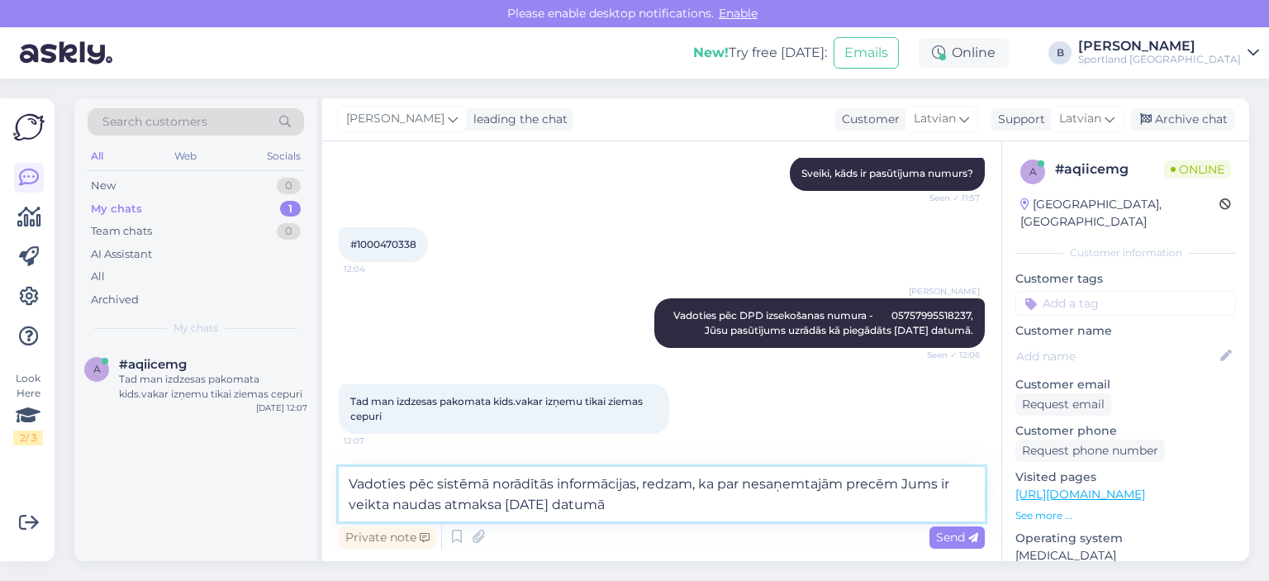
type textarea "Vadoties pēc sistēmā norādītās informācijas, redzam, ka par nesaņemtajām precēm…"
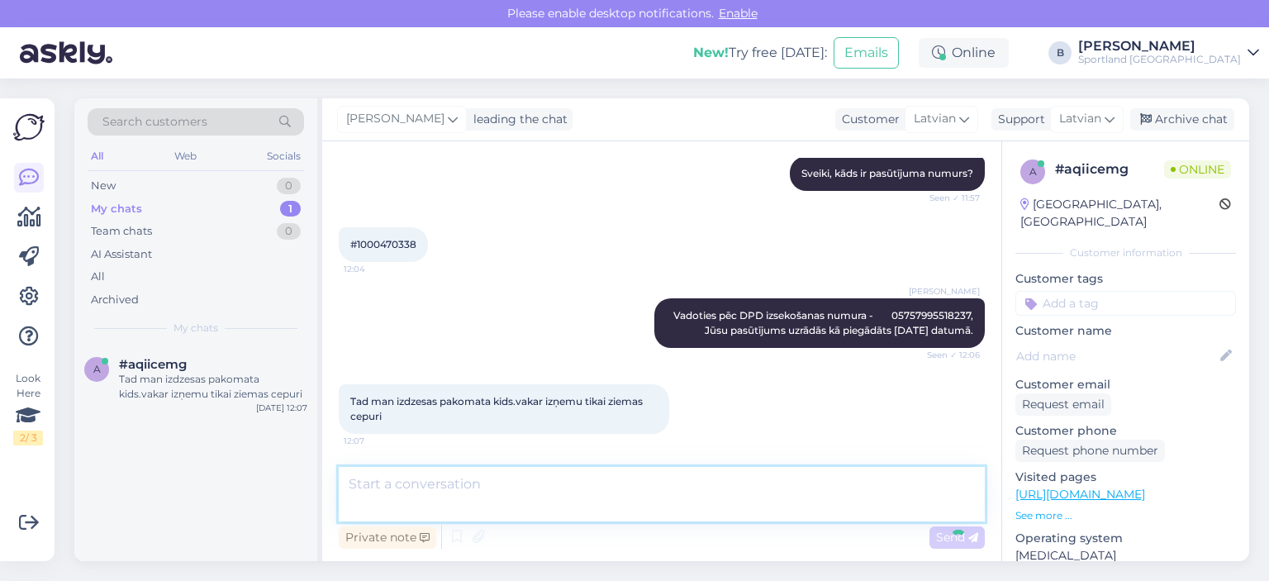
scroll to position [468, 0]
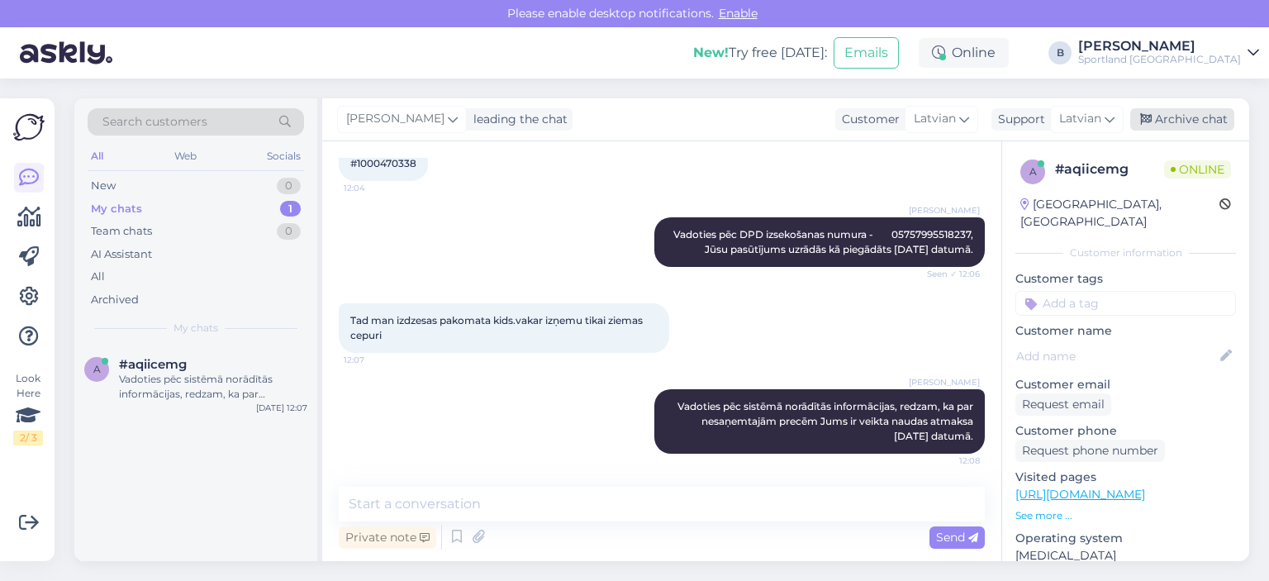
click at [1190, 118] on div "Archive chat" at bounding box center [1183, 119] width 104 height 22
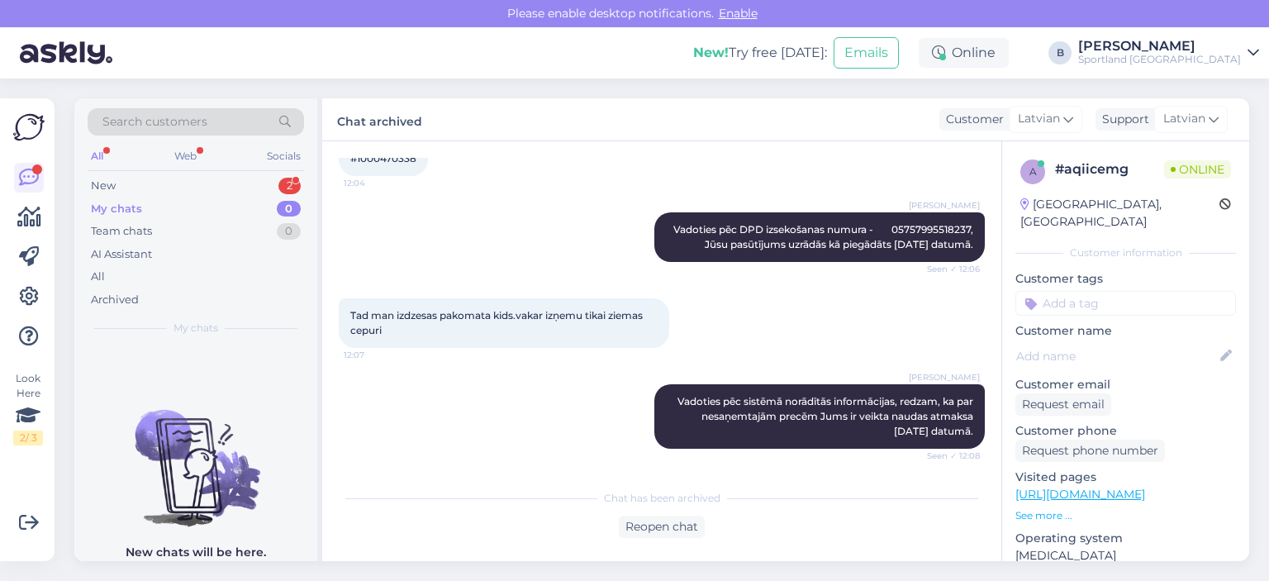
scroll to position [544, 0]
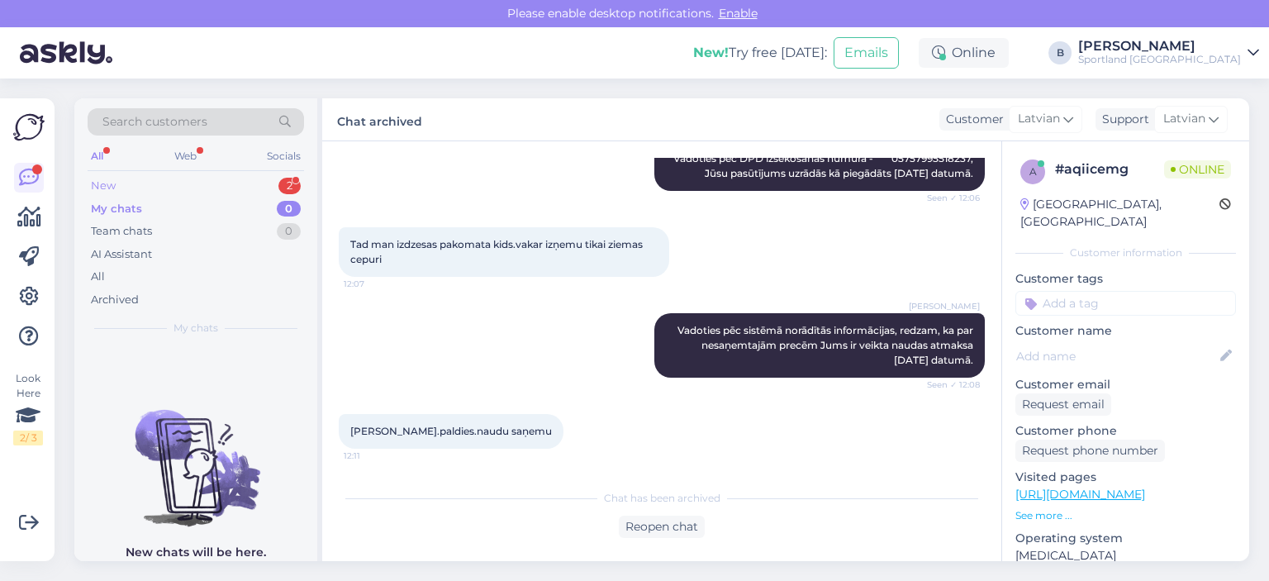
click at [142, 181] on div "New 2" at bounding box center [196, 185] width 217 height 23
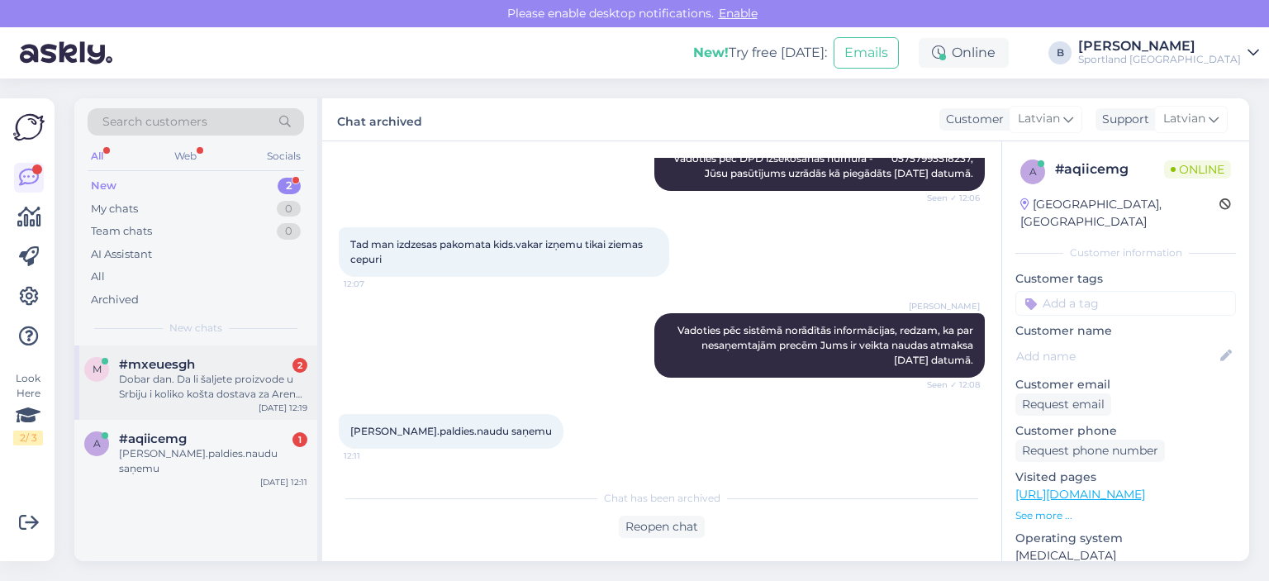
click at [195, 350] on div "m #mxeuesgh 2 Dobar dan. Da li šaljete proizvode u Srbiju i koliko košta dostav…" at bounding box center [195, 382] width 243 height 74
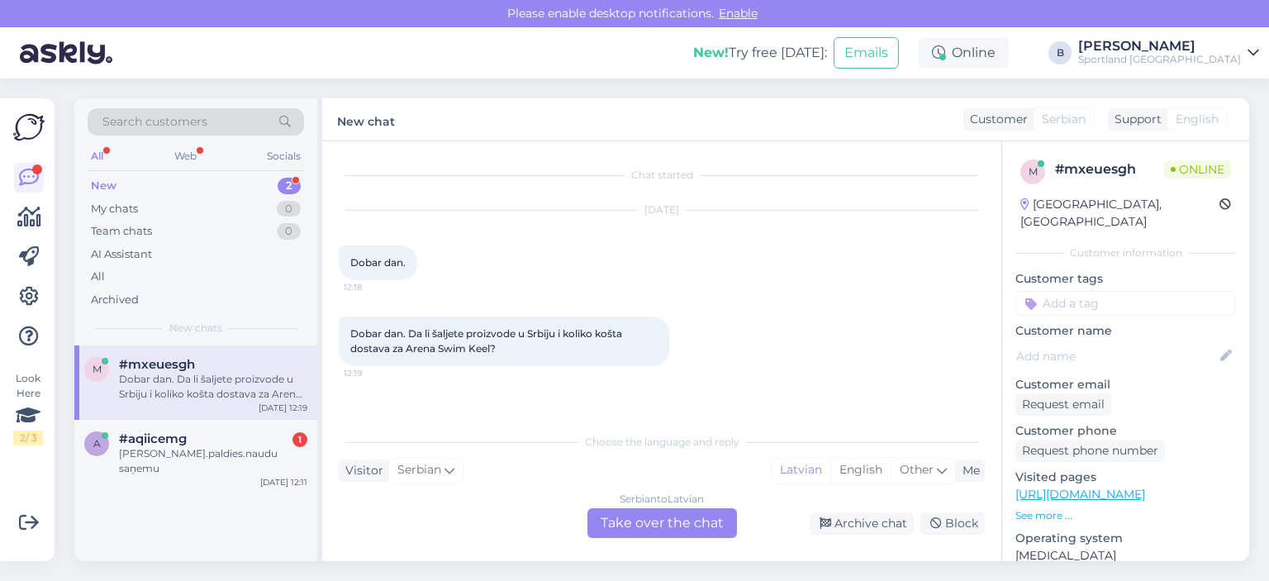
click at [694, 526] on div "Serbian to Latvian Take over the chat" at bounding box center [663, 523] width 150 height 30
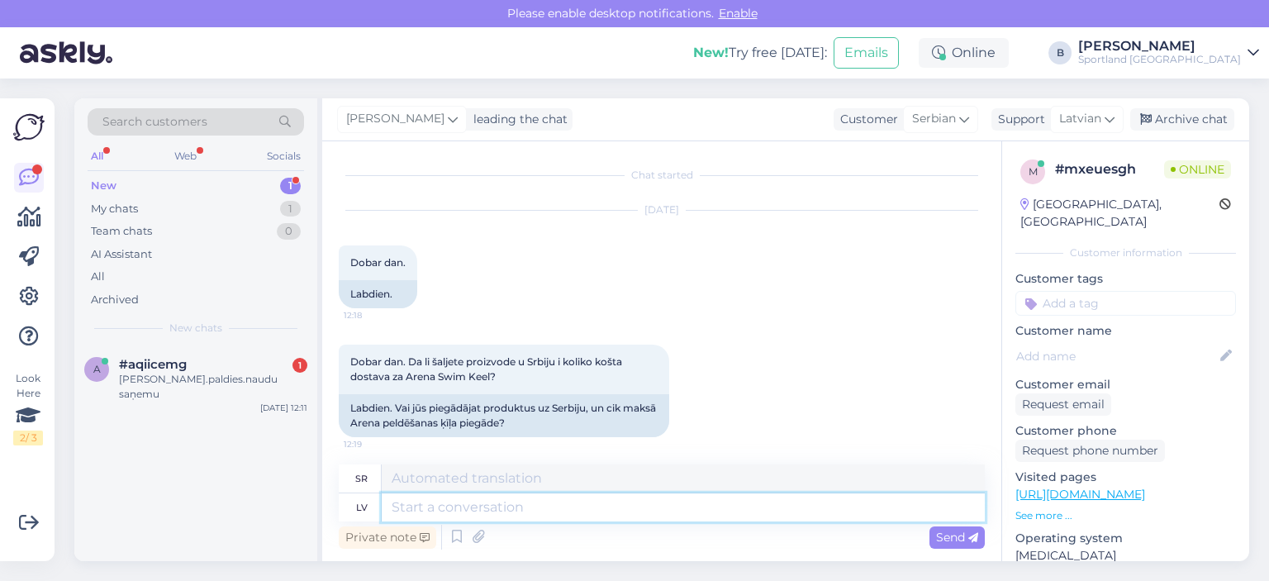
click at [502, 508] on textarea at bounding box center [683, 507] width 603 height 28
type textarea "Sveiki,"
type textarea "Здраво,"
type textarea "Sveiki, piegādes t"
type textarea "Здраво, испоруке"
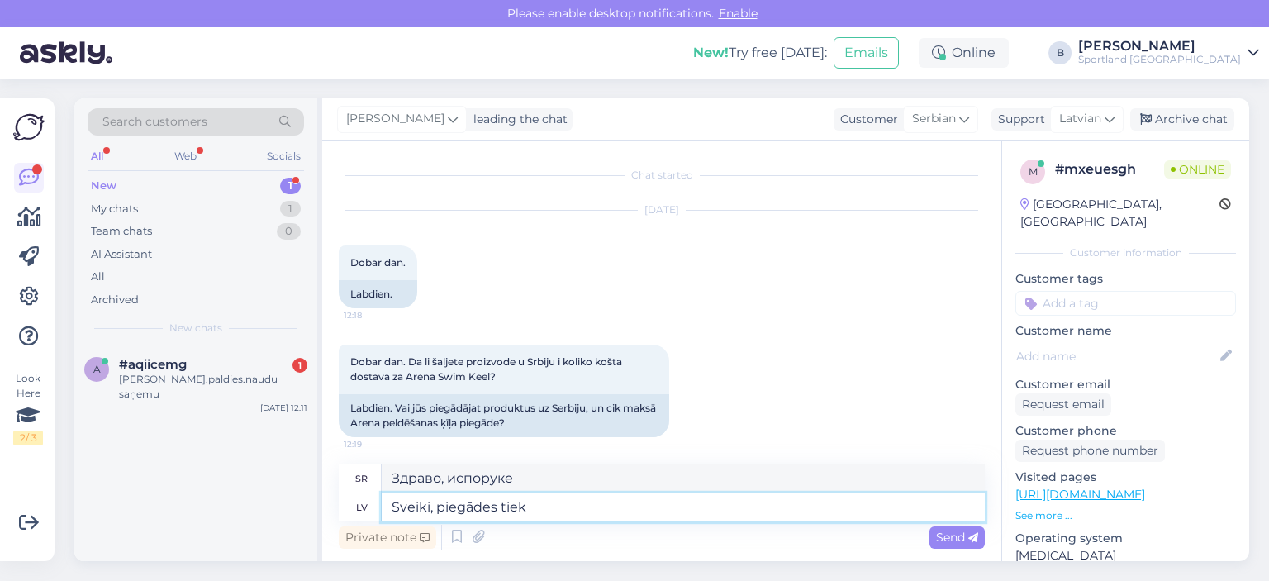
type textarea "Sveiki, piegādes tiek v"
type textarea "Здраво, испоруке се врше."
type textarea "Sveiki, piegādes tiek veiktas eiropas sa"
type textarea "Здраво, испоруке се врше у [GEOGRAPHIC_DATA]."
type textarea "Sveiki, piegādes tiek veiktas eiropas savienības ro"
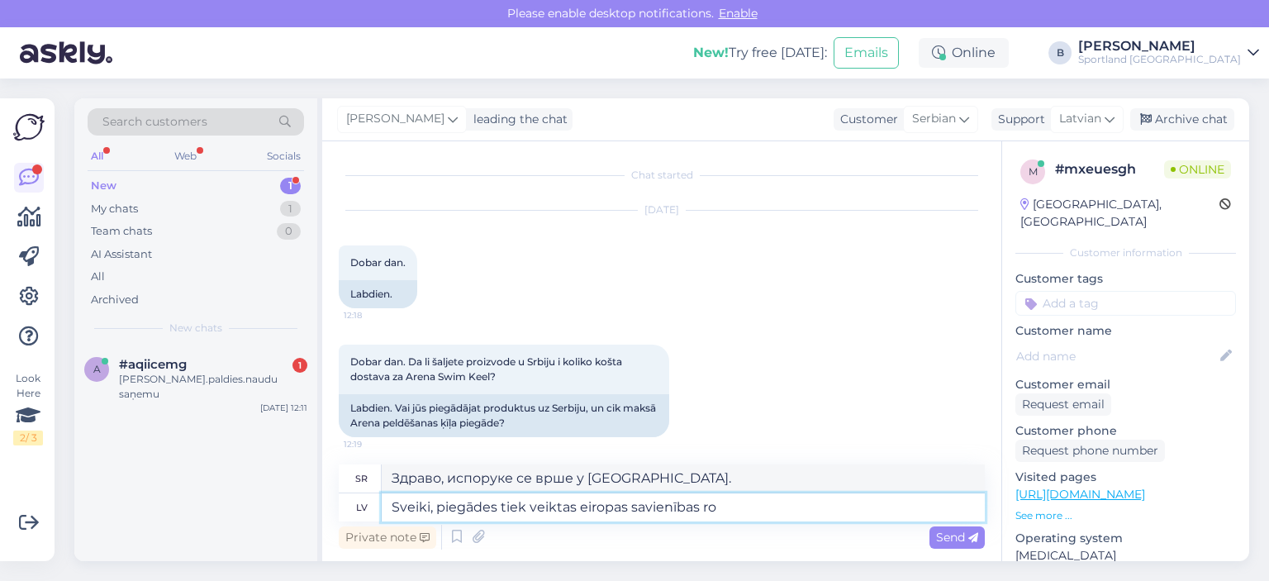
type textarea "Здраво, испоруке се врше унутар Европске уније."
type textarea "Sveiki, piegādes tiek veiktas eiropas savienības robežās."
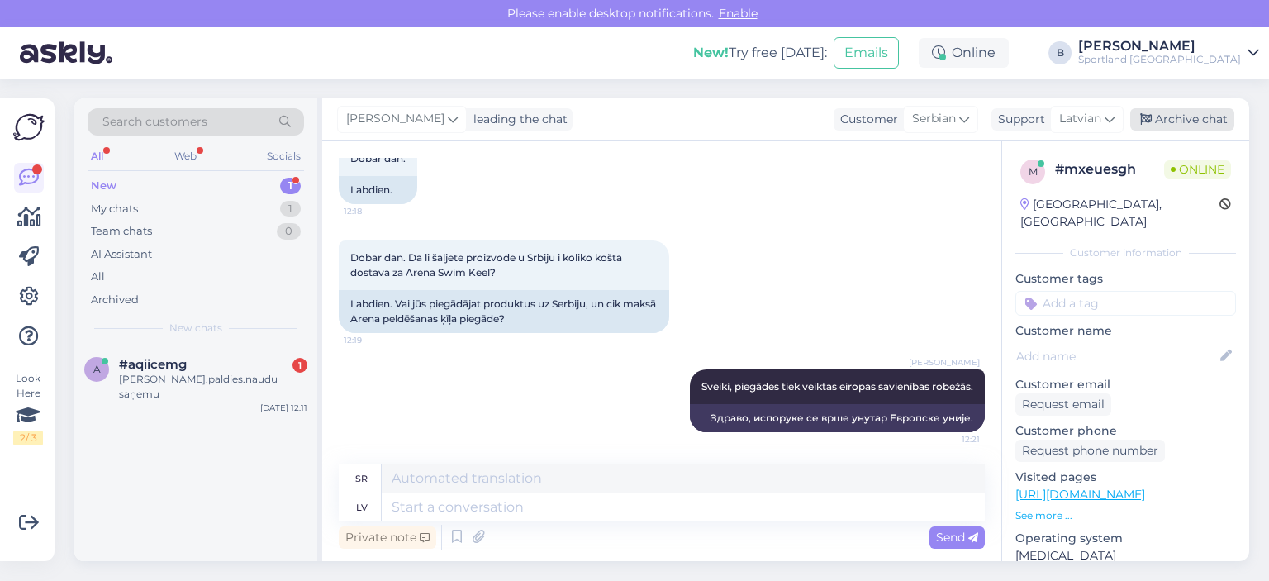
click at [1212, 115] on div "Archive chat" at bounding box center [1183, 119] width 104 height 22
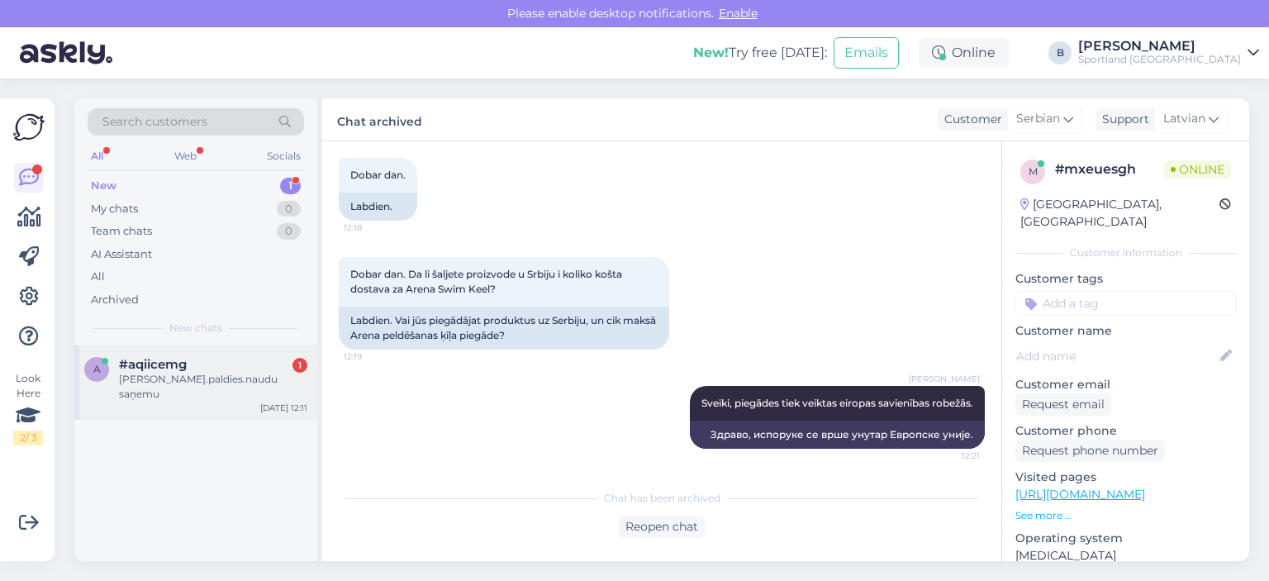
click at [185, 383] on div "[PERSON_NAME].paldies.naudu saņemu" at bounding box center [213, 387] width 188 height 30
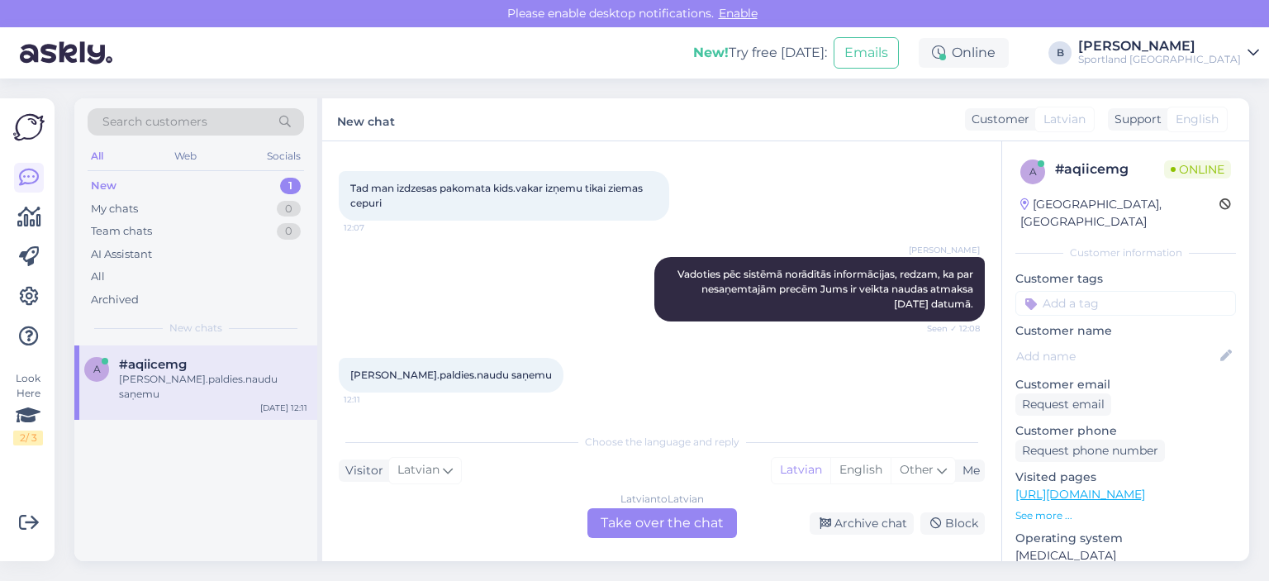
click at [649, 525] on div "Latvian to Latvian Take over the chat" at bounding box center [663, 523] width 150 height 30
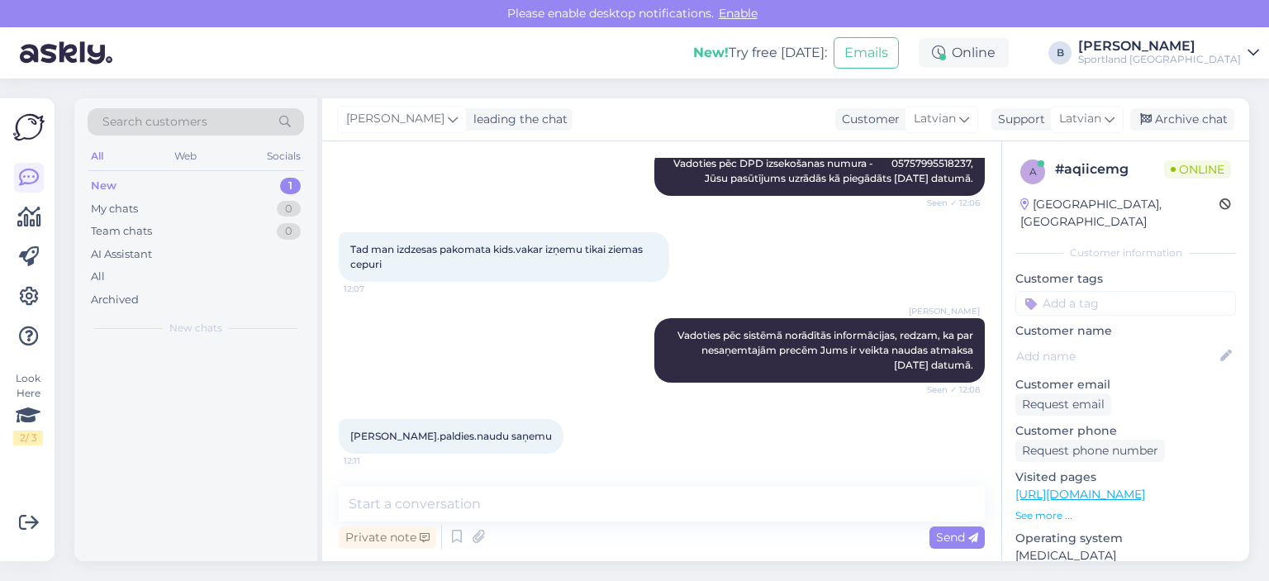
scroll to position [539, 0]
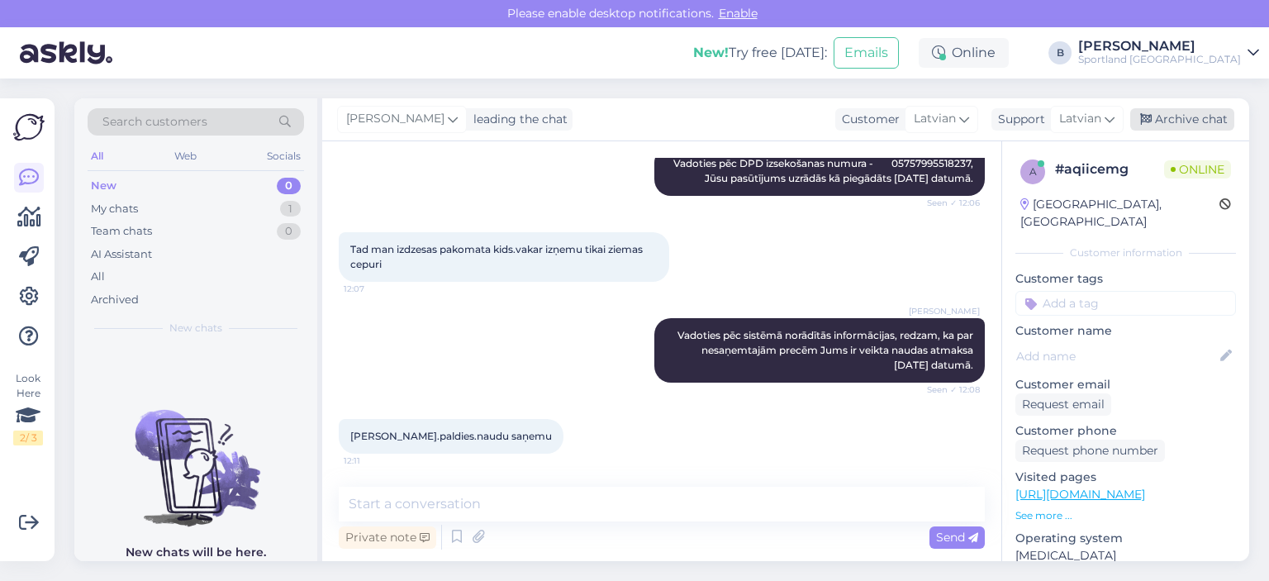
click at [1180, 113] on div "Archive chat" at bounding box center [1183, 119] width 104 height 22
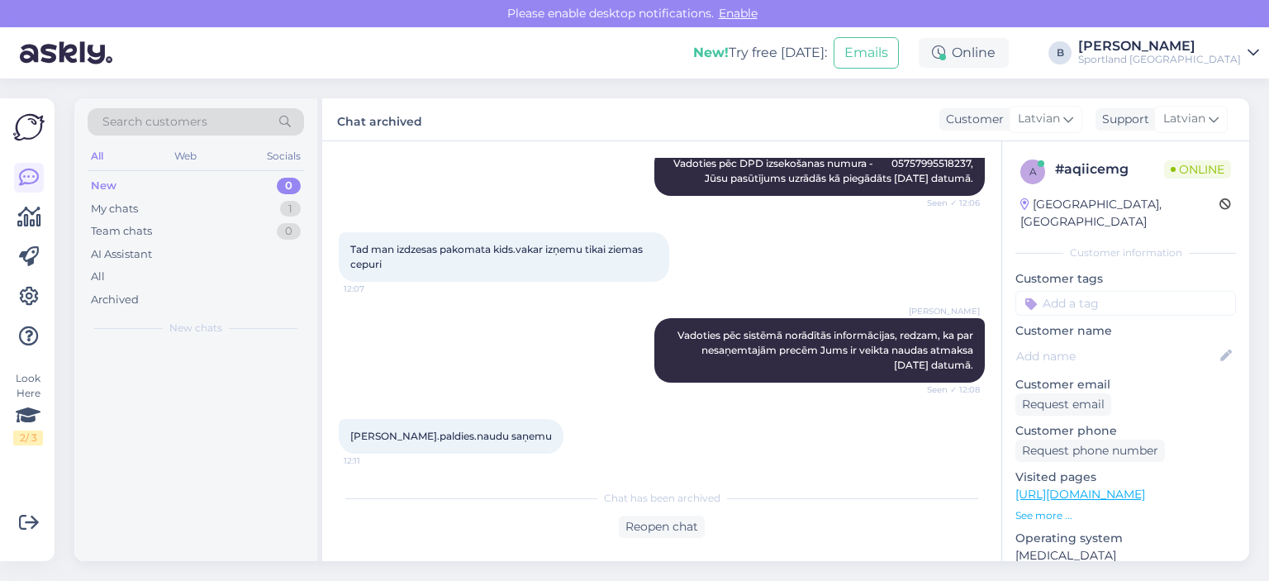
scroll to position [544, 0]
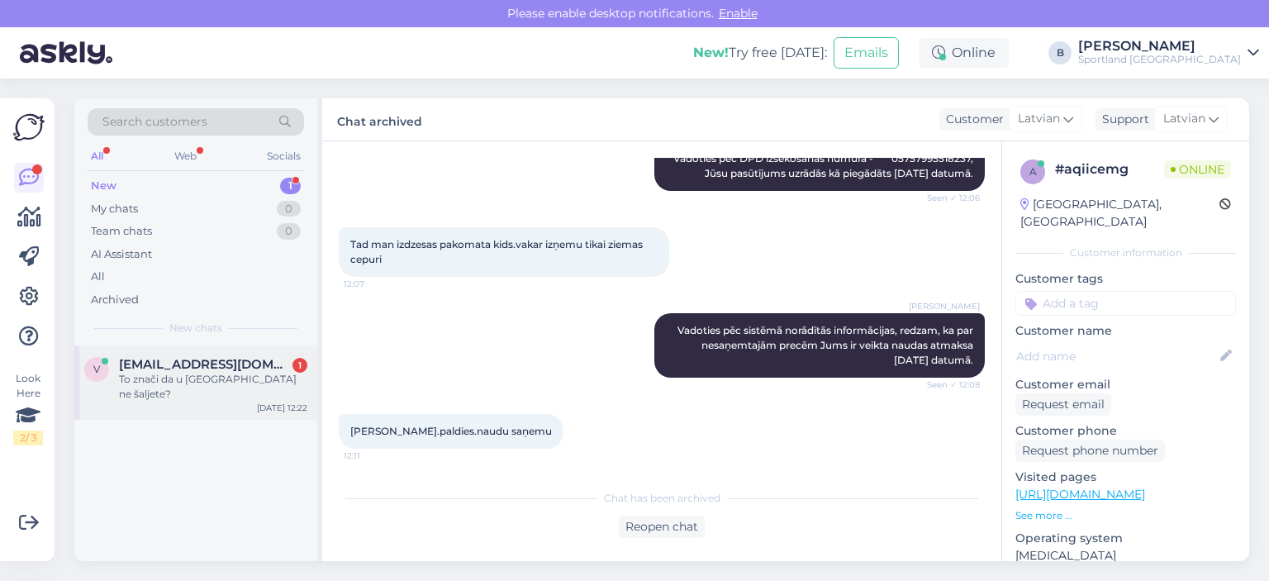
click at [168, 376] on div "To znači da u [GEOGRAPHIC_DATA] ne šaljete?" at bounding box center [213, 387] width 188 height 30
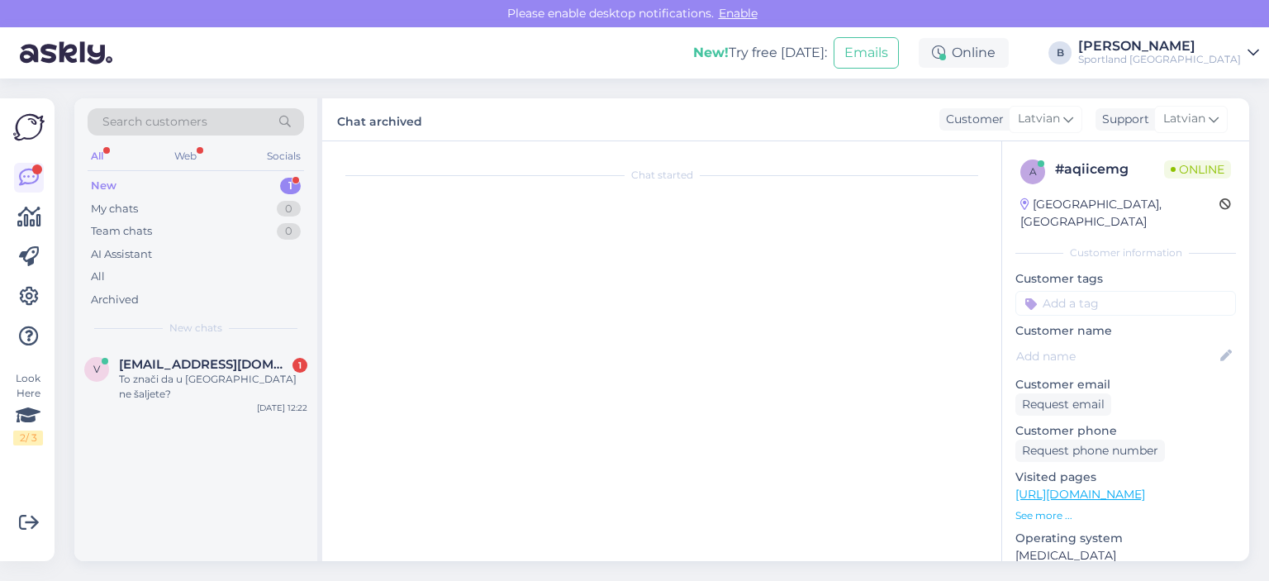
scroll to position [215, 0]
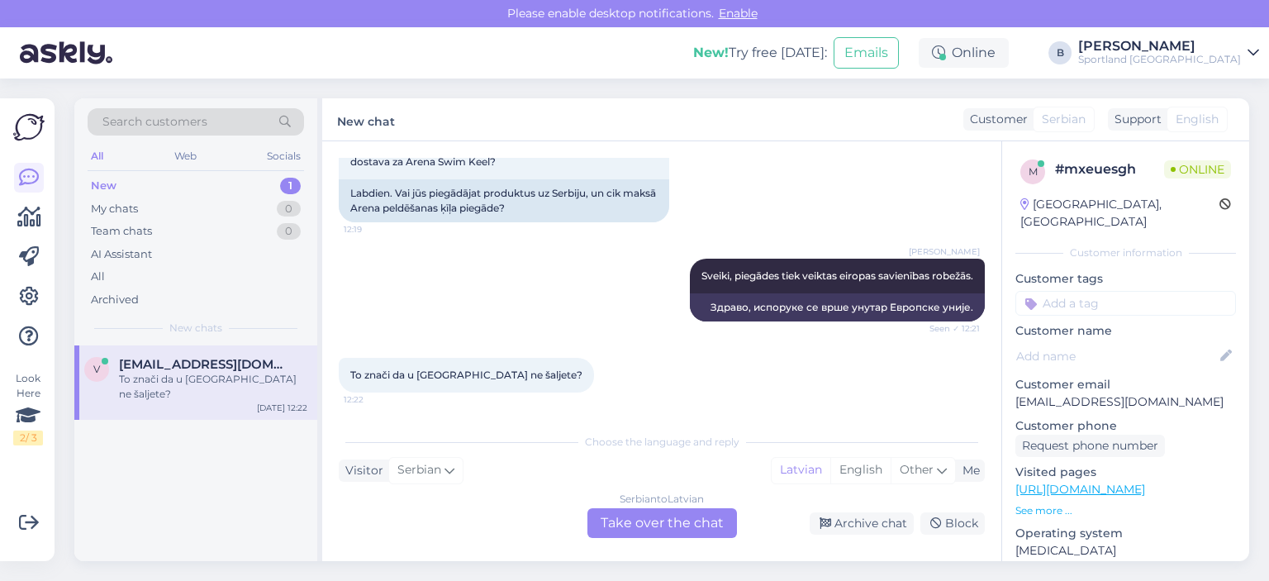
click at [668, 535] on div "Serbian to Latvian Take over the chat" at bounding box center [663, 523] width 150 height 30
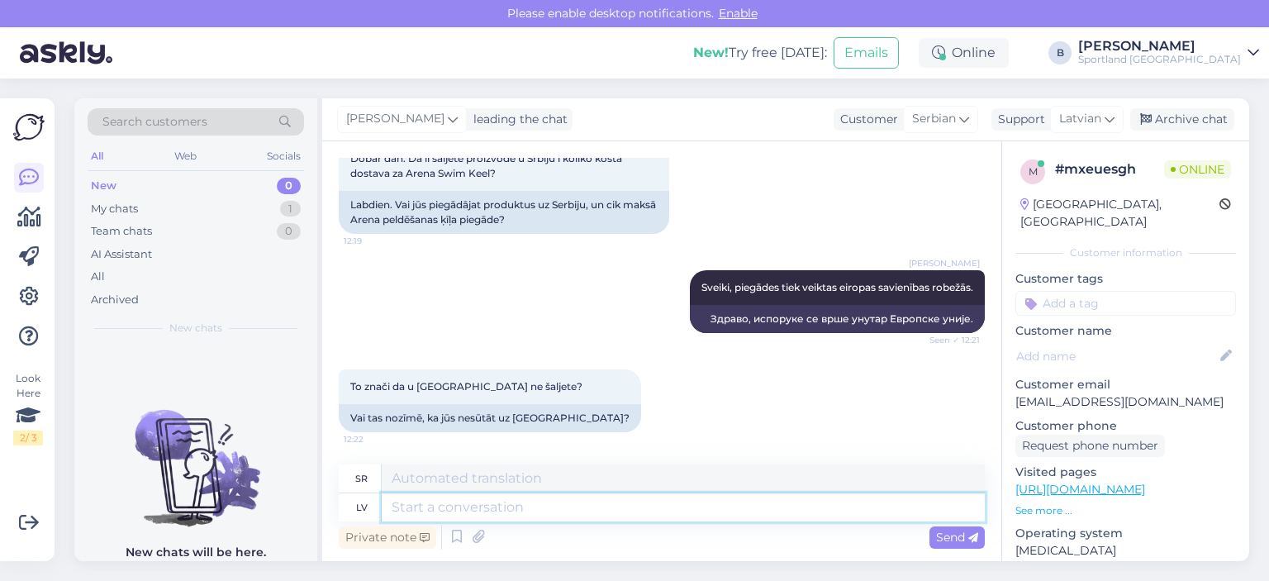
click at [606, 505] on textarea at bounding box center [683, 507] width 603 height 28
type textarea "Nē, t"
type textarea "Не,"
type textarea "Nē, tikai"
type textarea "Не, само"
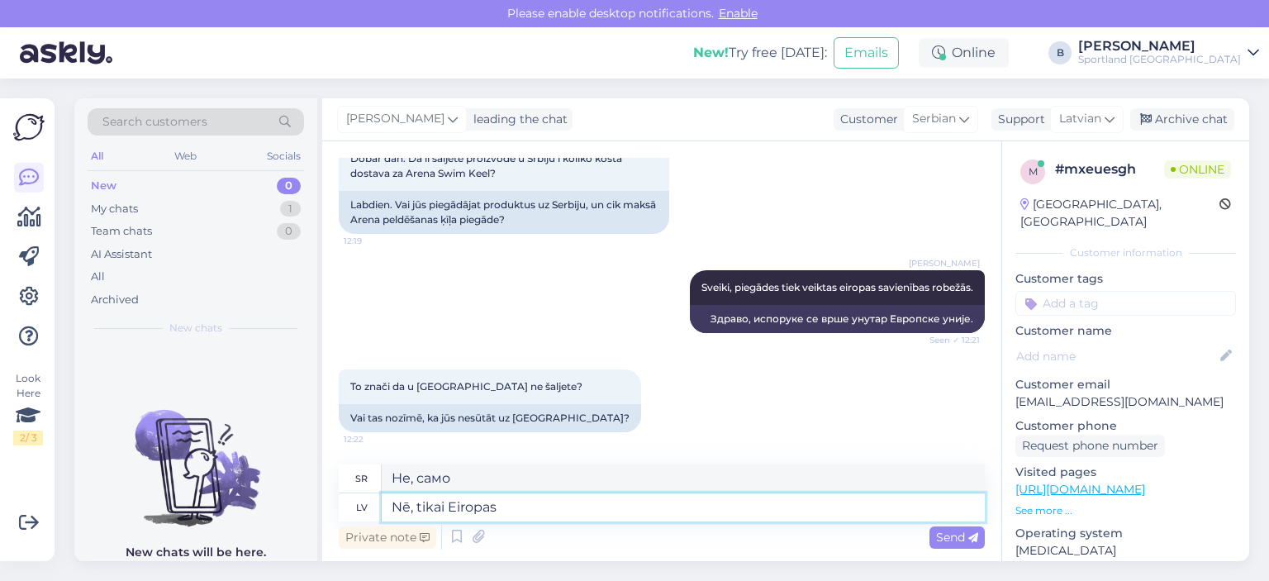
type textarea "Nē, tikai Eiropas"
type textarea "Не, само европски"
type textarea "Nē, tikai Eiropas Savienības r"
type textarea "Не, само Европска унија"
type textarea "Nē, tikai Eiropas Savienības robežā."
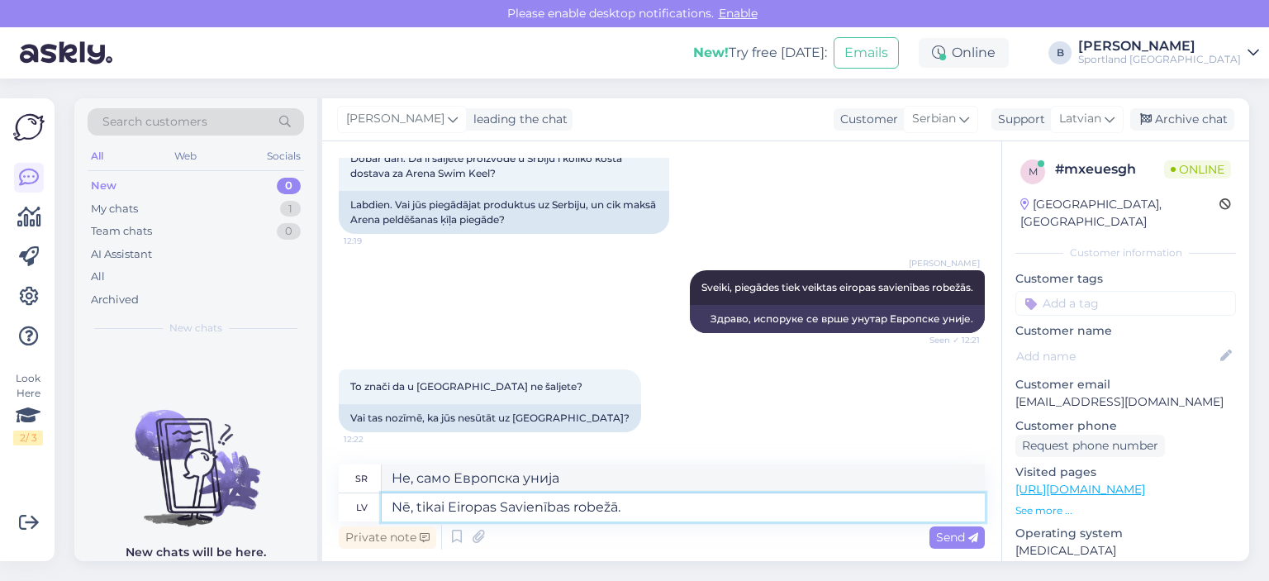
type textarea "Не, само унутар Европске уније."
type textarea "Nē, tikai Eiropas Savienības robežās."
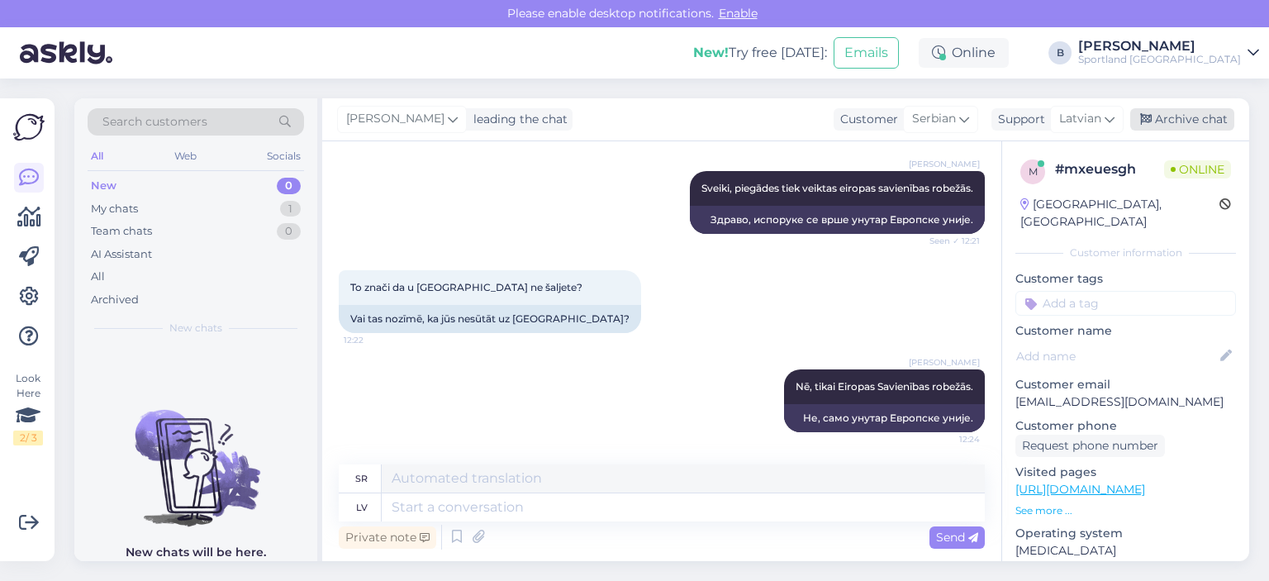
click at [1155, 115] on div "Archive chat" at bounding box center [1183, 119] width 104 height 22
